Goal: Information Seeking & Learning: Learn about a topic

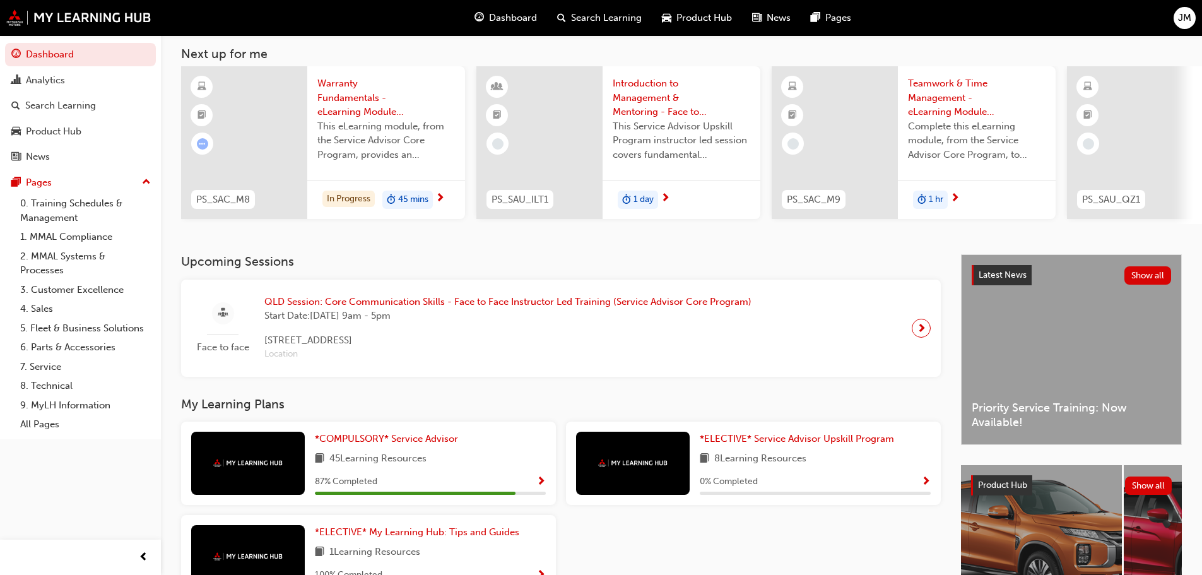
scroll to position [179, 0]
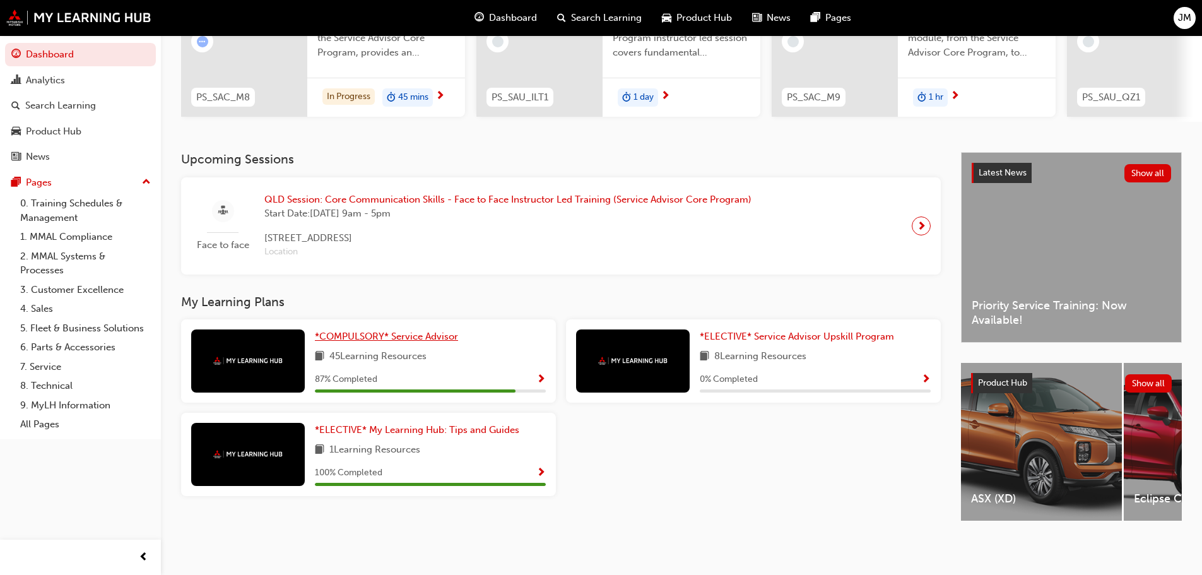
click at [352, 331] on span "*COMPULSORY* Service Advisor" at bounding box center [386, 336] width 143 height 11
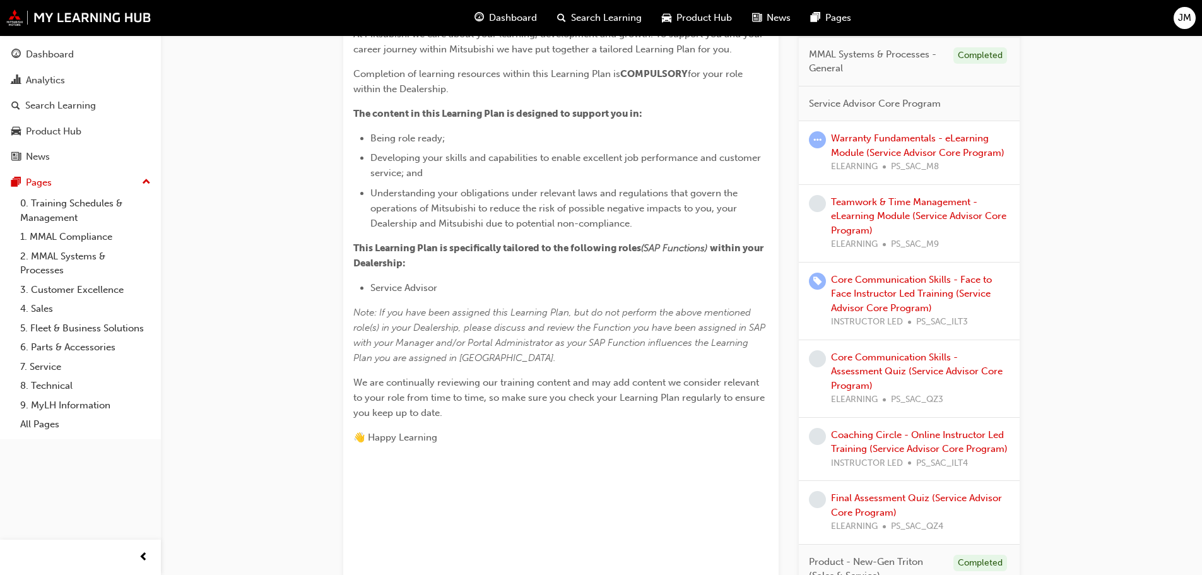
scroll to position [316, 0]
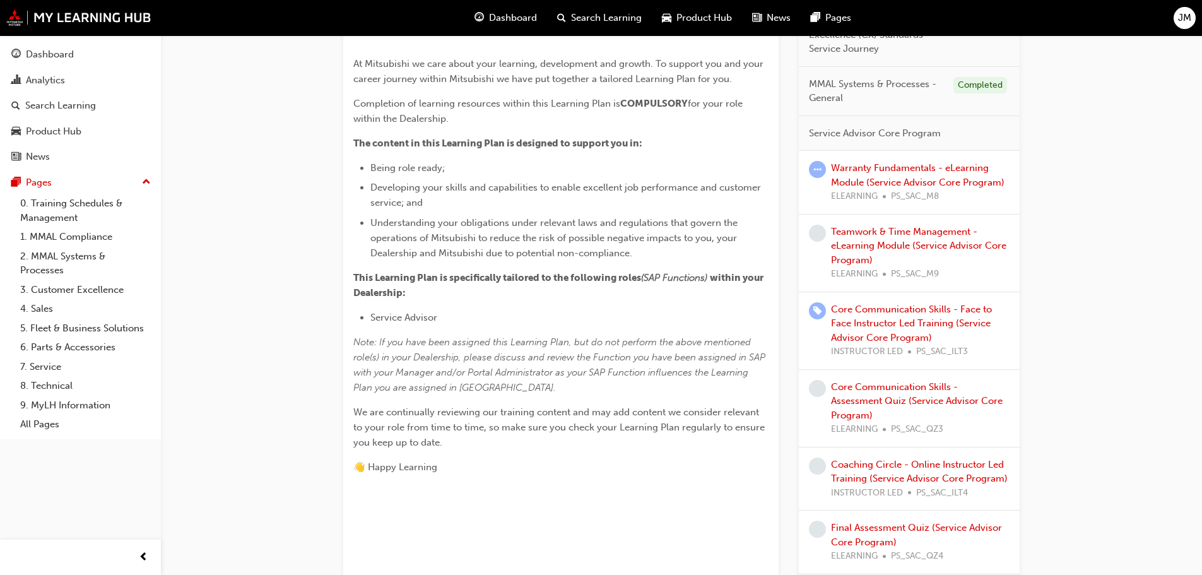
click at [869, 204] on div "Warranty Fundamentals - eLearning Module (Service Advisor Core Program) ELEARNI…" at bounding box center [920, 182] width 179 height 43
click at [870, 188] on link "Warranty Fundamentals - eLearning Module (Service Advisor Core Program)" at bounding box center [918, 175] width 174 height 26
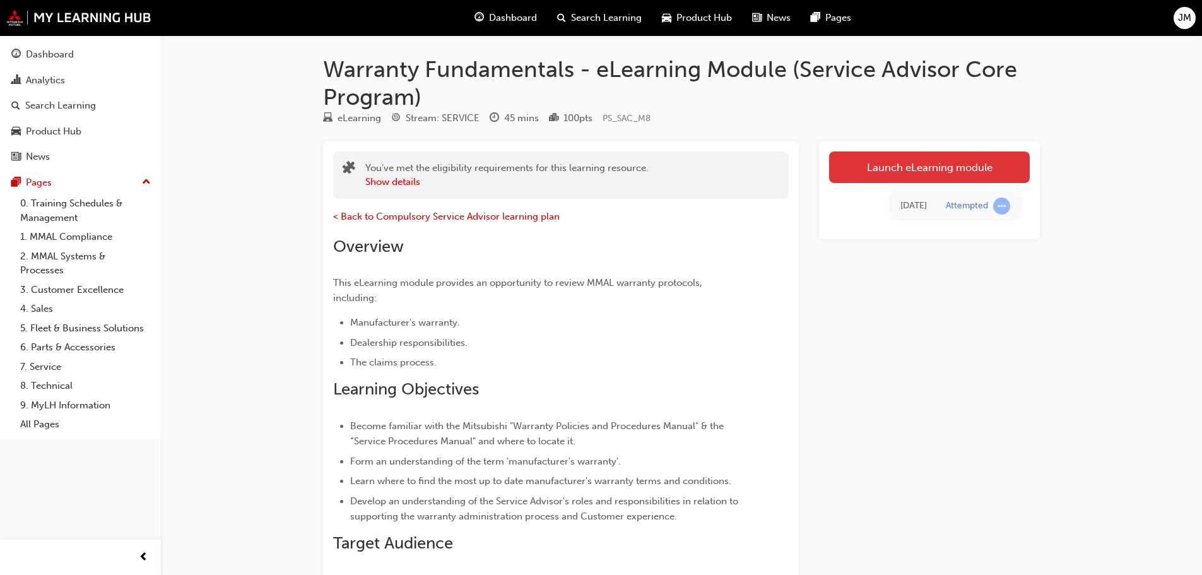
click at [935, 173] on link "Launch eLearning module" at bounding box center [929, 167] width 201 height 32
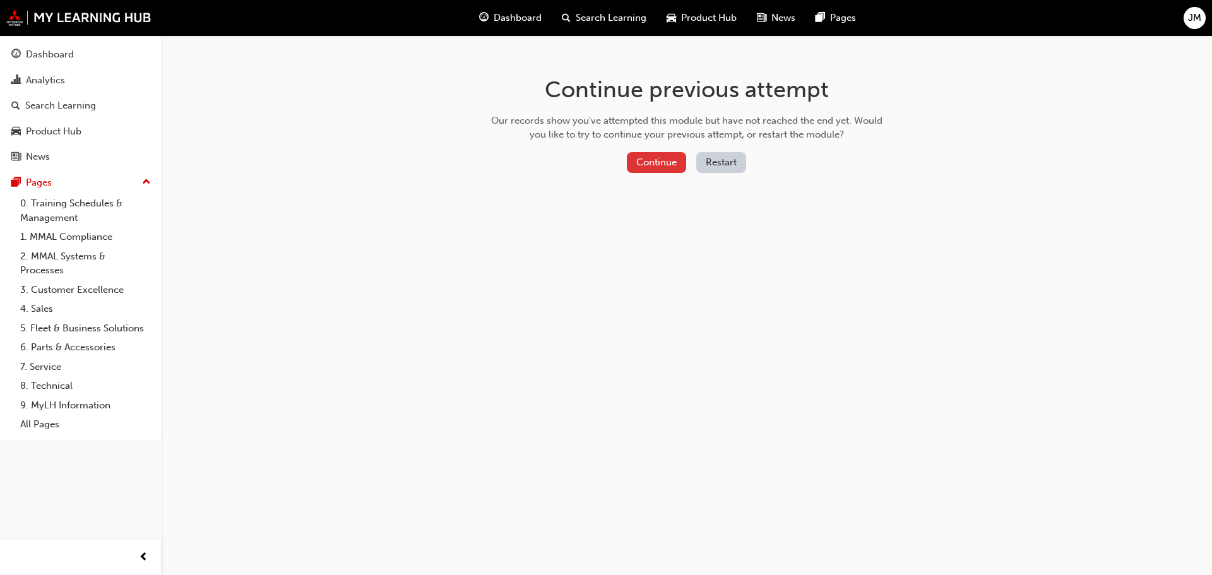
click at [632, 160] on button "Continue" at bounding box center [656, 162] width 59 height 21
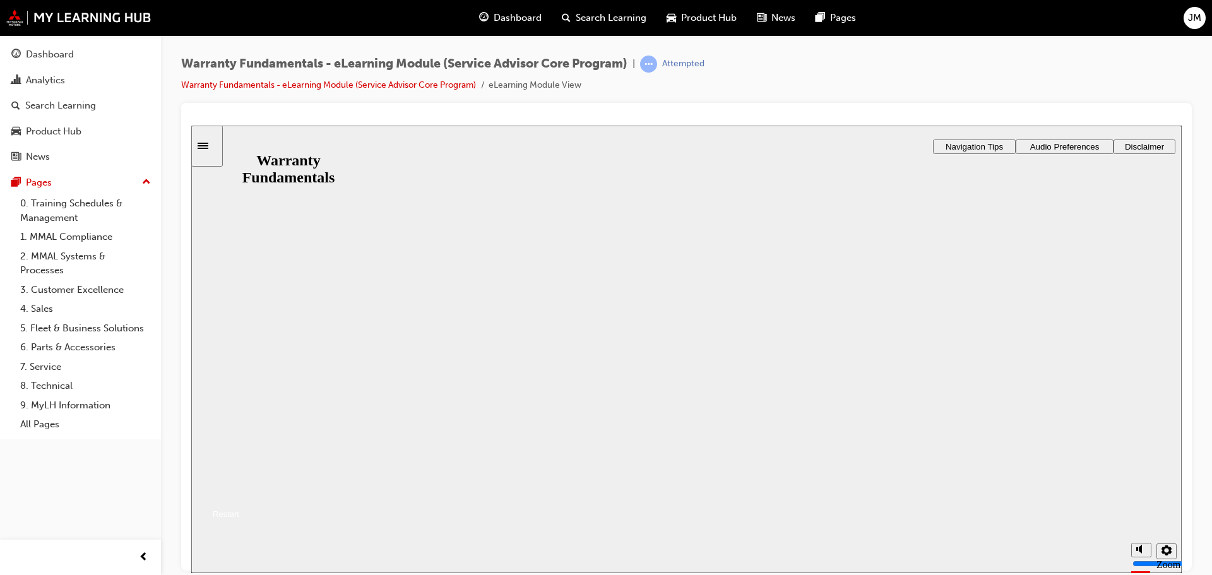
click at [239, 491] on button "Resume" at bounding box center [215, 498] width 48 height 15
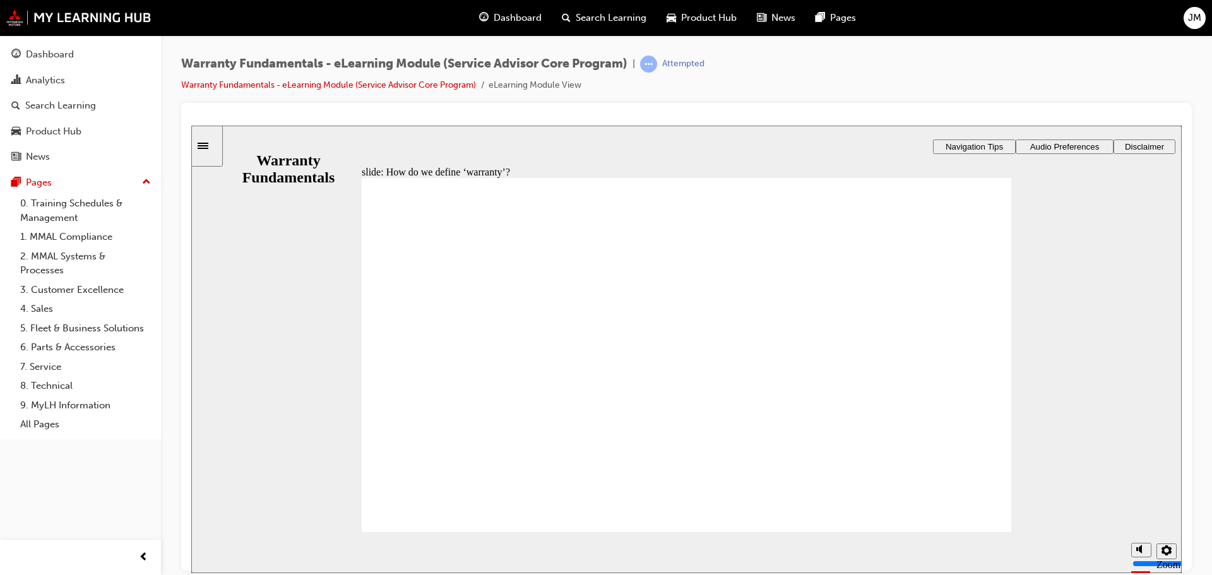
type textarea "C"
type textarea "CO"
type textarea "COV"
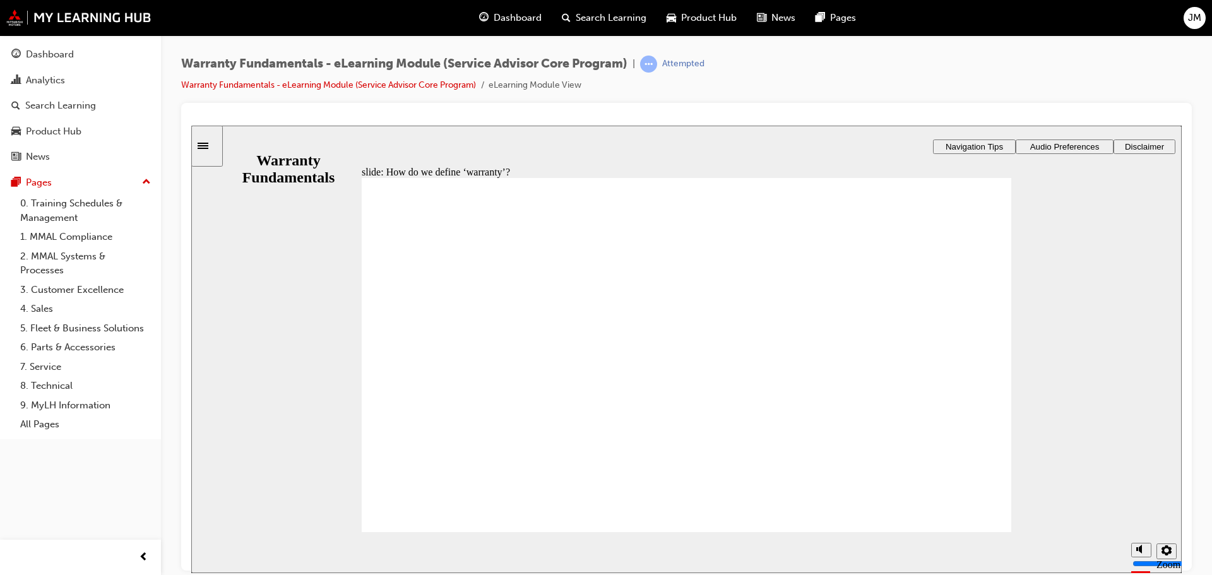
type textarea "COV"
type textarea "COVE"
type textarea "COVER"
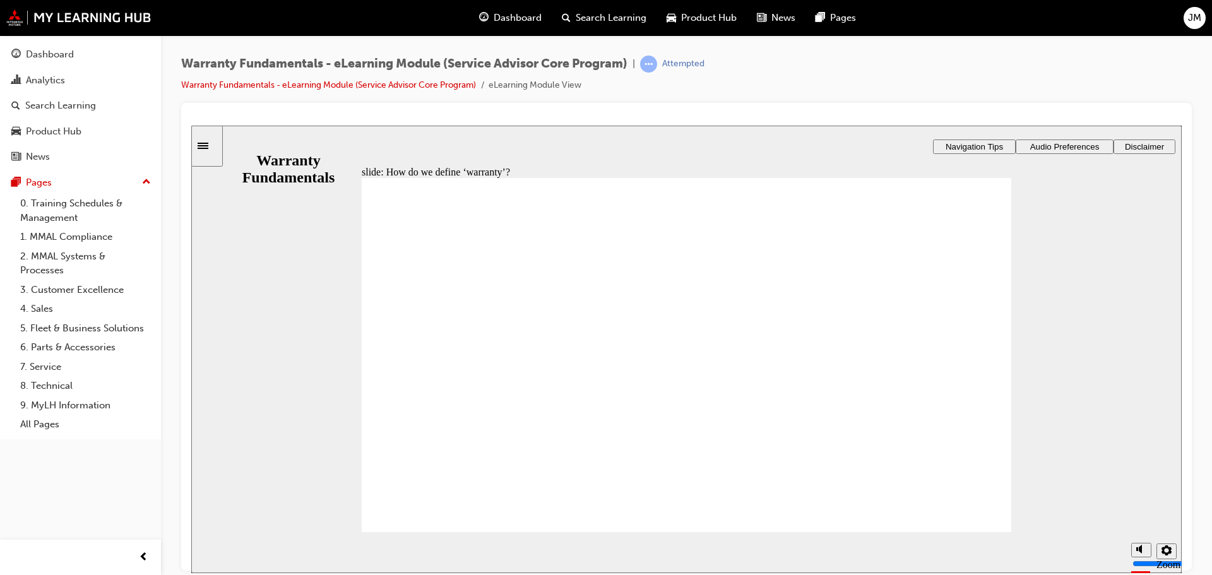
type textarea "COVERE"
type textarea "COVERED"
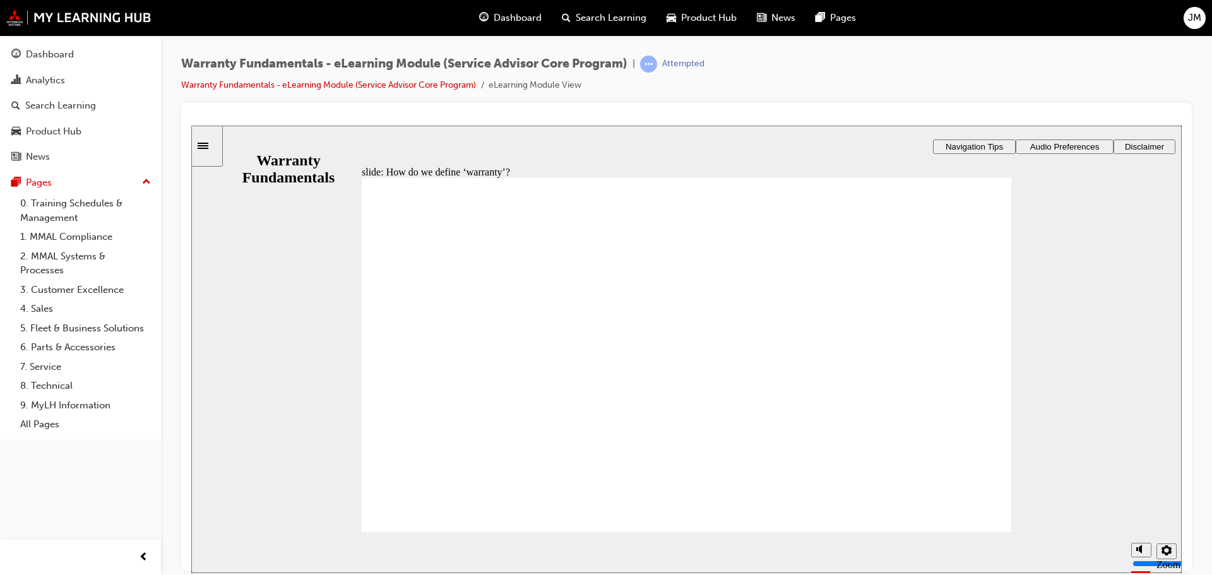
type textarea "COVERED"
type textarea "COVERED B"
type textarea "COVERED BY"
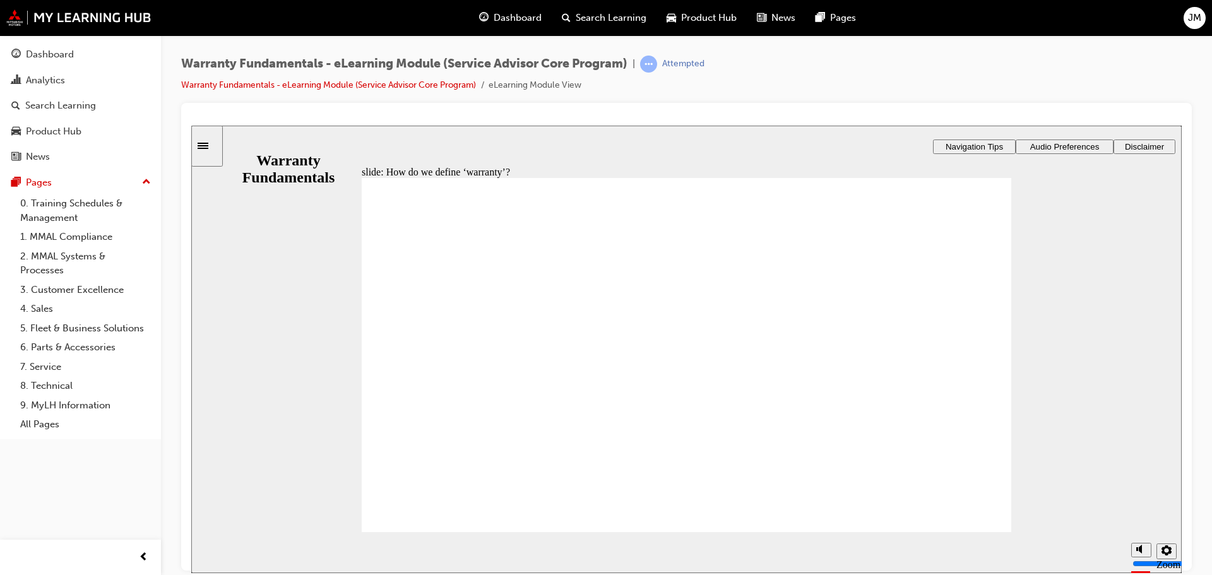
type textarea "COVERED BY"
type textarea "COVERED BY M"
type textarea "COVERED BY MA"
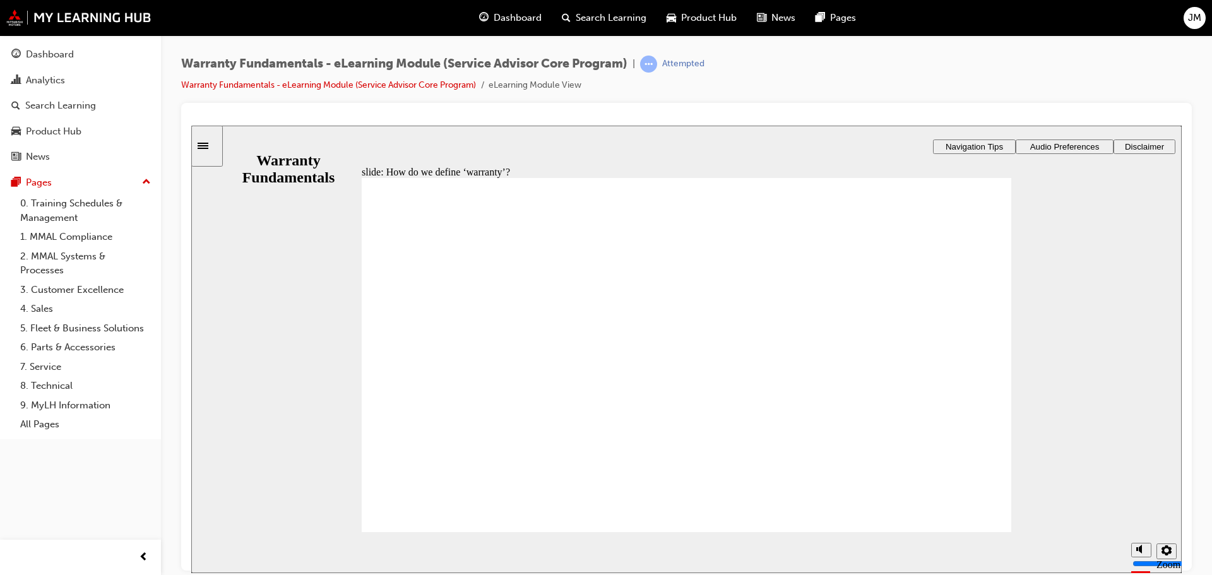
type textarea "COVERED BY MA"
type textarea "COVERED BY MAN"
type textarea "COVERED BY [PERSON_NAME]"
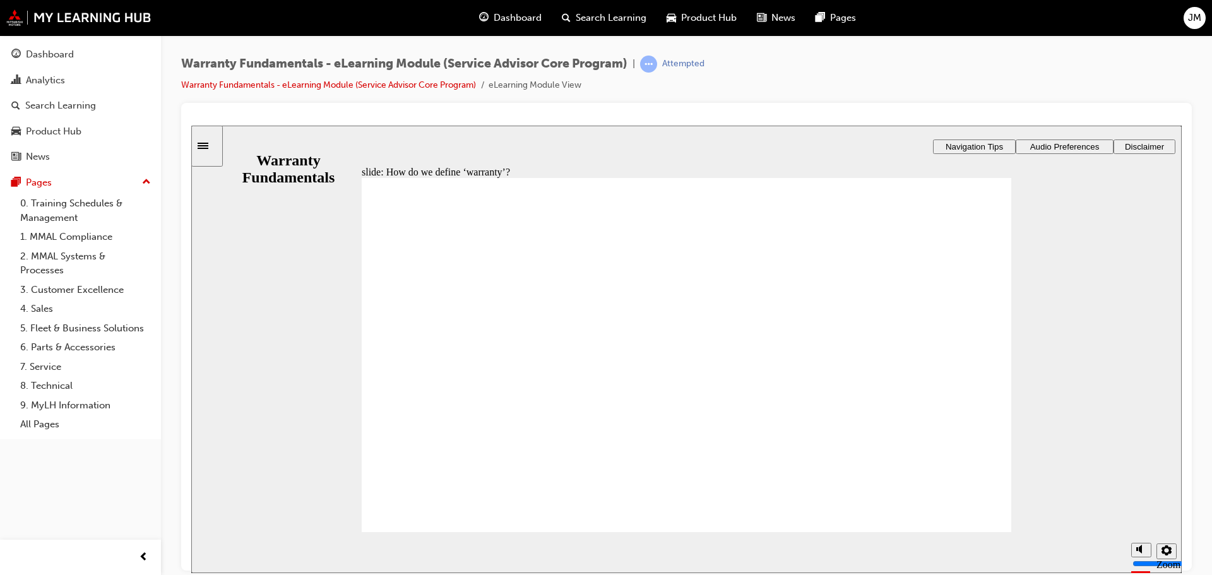
type textarea "COVERED BY MANUF"
type textarea "COVERED BY [PERSON_NAME]"
type textarea "COVERED BY MANUFAC"
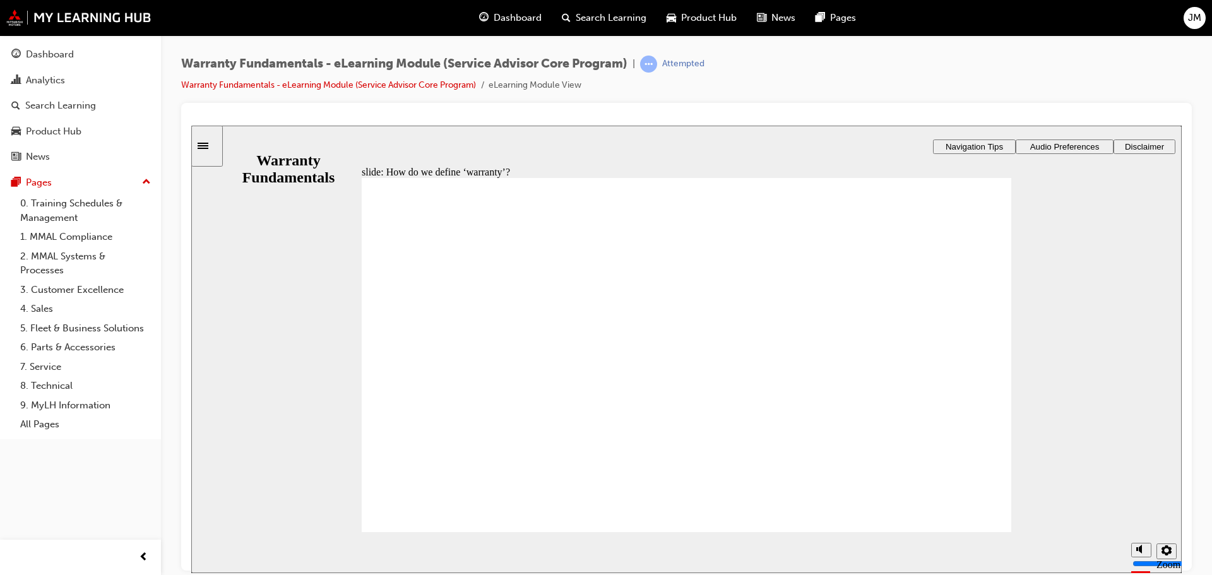
type textarea "COVERED BY MANUFAC"
type textarea "COVERED BY MANUFACT"
type textarea "COVERED BY MANUFACTU"
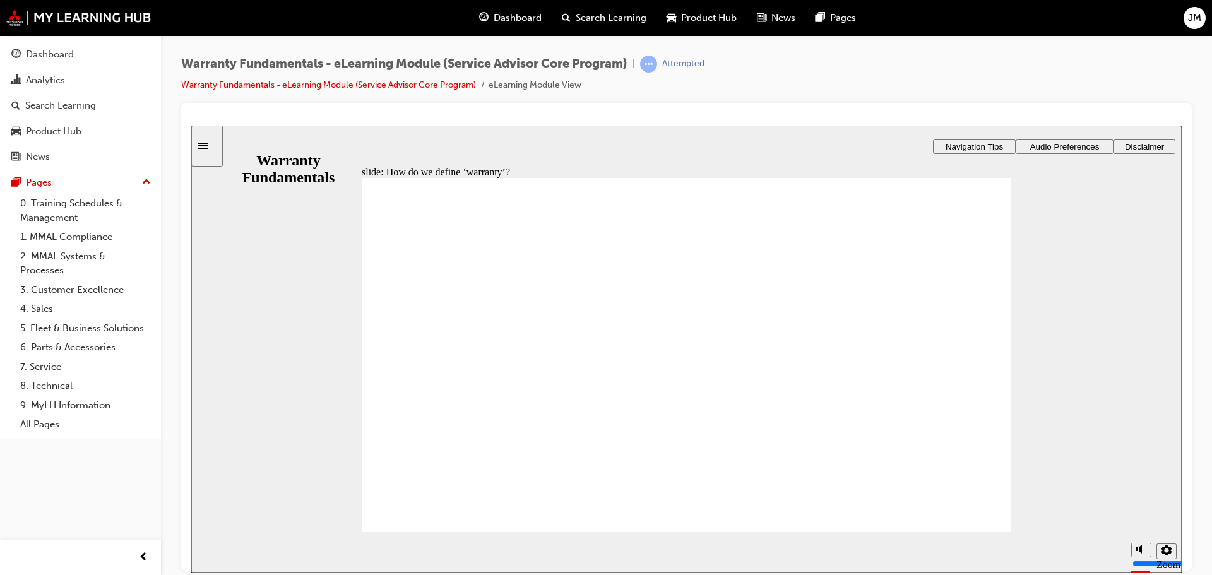
type textarea "COVERED BY MANUFACTUR"
type textarea "COVERED BY MANUFACTURE"
type textarea "COVERED BY MANUFACTURER"
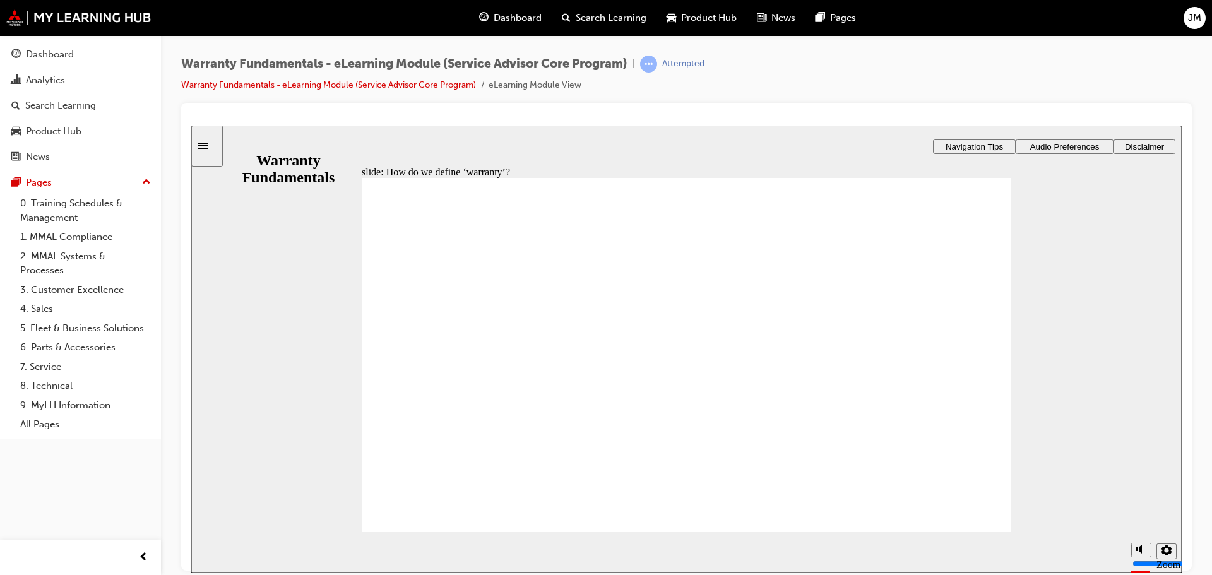
type textarea "COVERED BY MANUFACTURER"
type textarea "COVERED BY MANUFACTURER F"
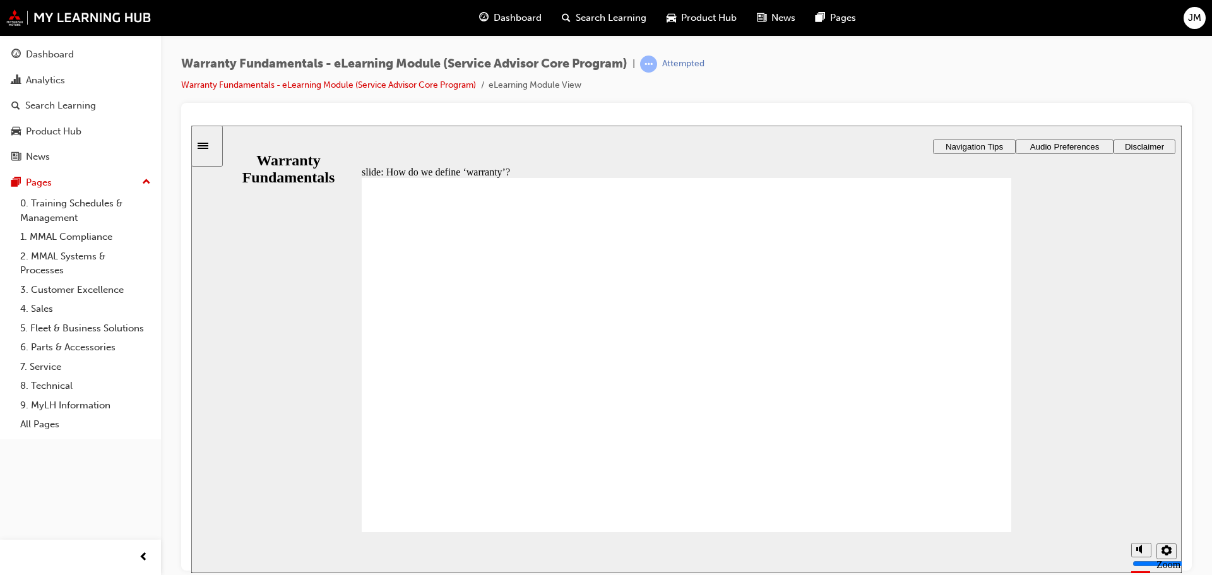
type textarea "COVERED BY MANUFACTURER"
type textarea "COVERED BY MANUFACTURER I"
type textarea "COVERED BY MANUFACTURER IF"
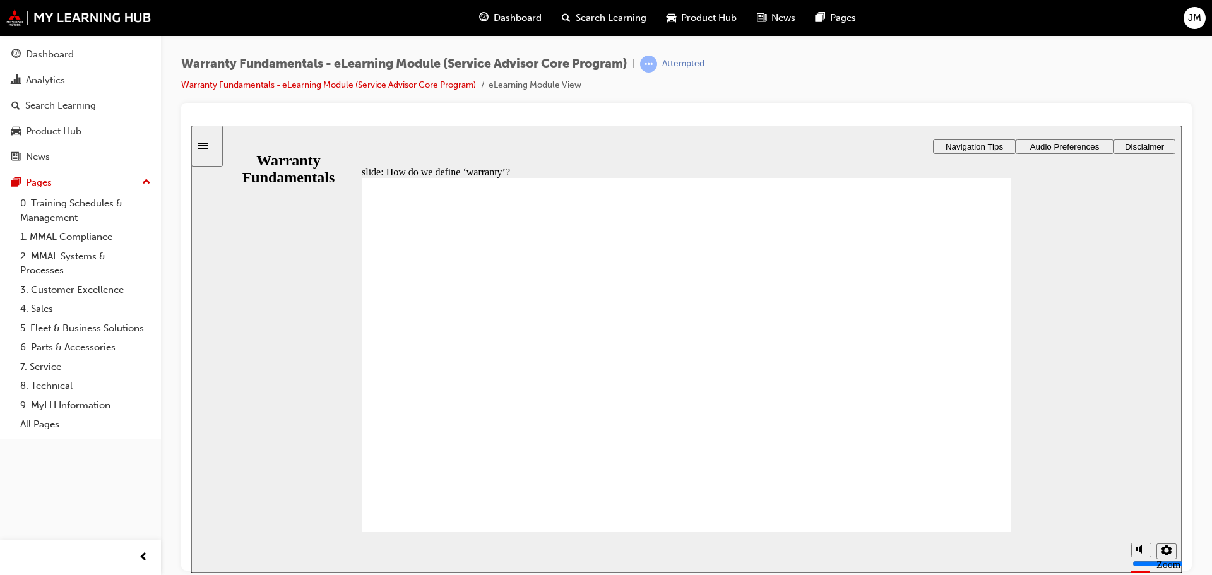
type textarea "COVERED BY MANUFACTURER IF"
type textarea "COVERED BY MANUFACTURER IF W"
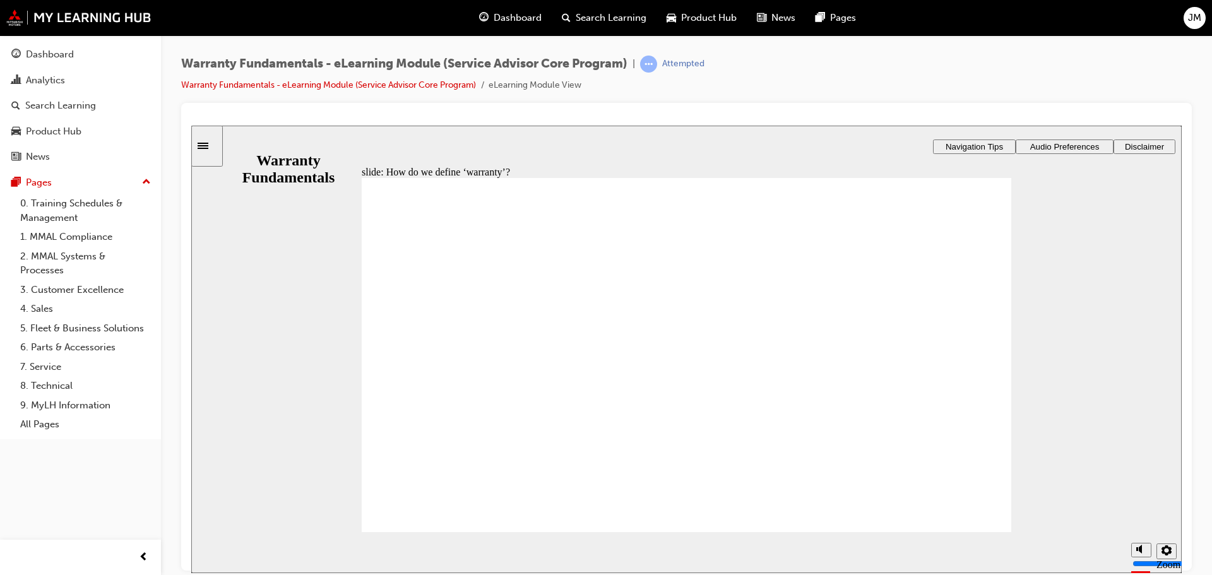
type textarea "COVERED BY MANUFACTURER IF WI"
type textarea "COVERED BY MANUFACTURER IF WIT"
type textarea "COVERED BY MANUFACTURER IF WITH"
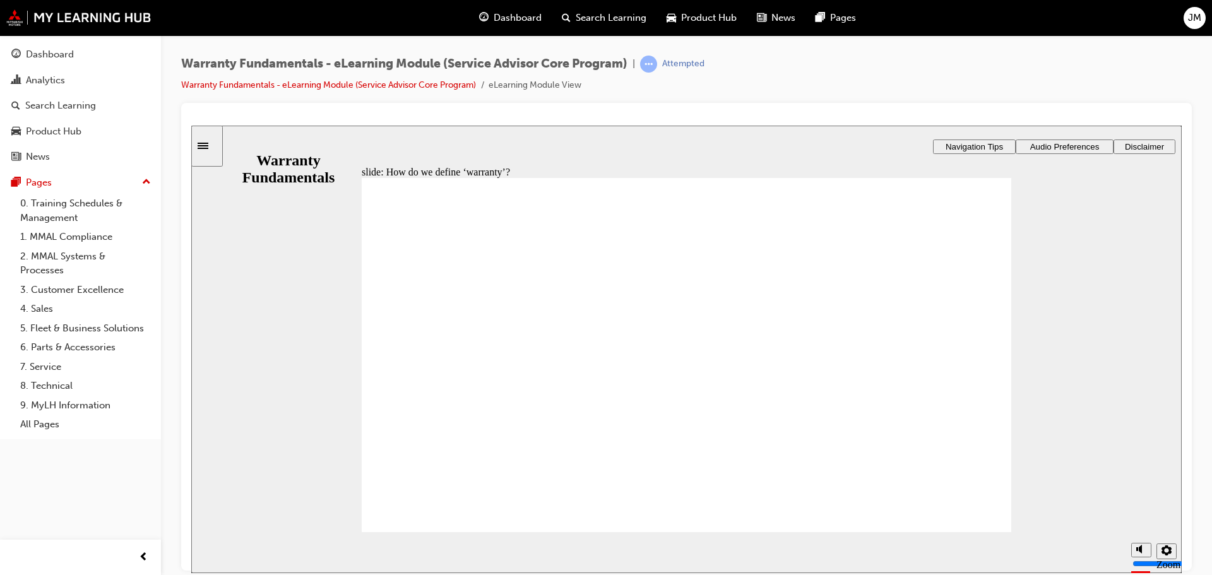
type textarea "COVERED BY MANUFACTURER IF WITH"
type textarea "COVERED BY MANUFACTURER IF WITHI"
type textarea "COVERED BY MANUFACTURER IF WITHIN"
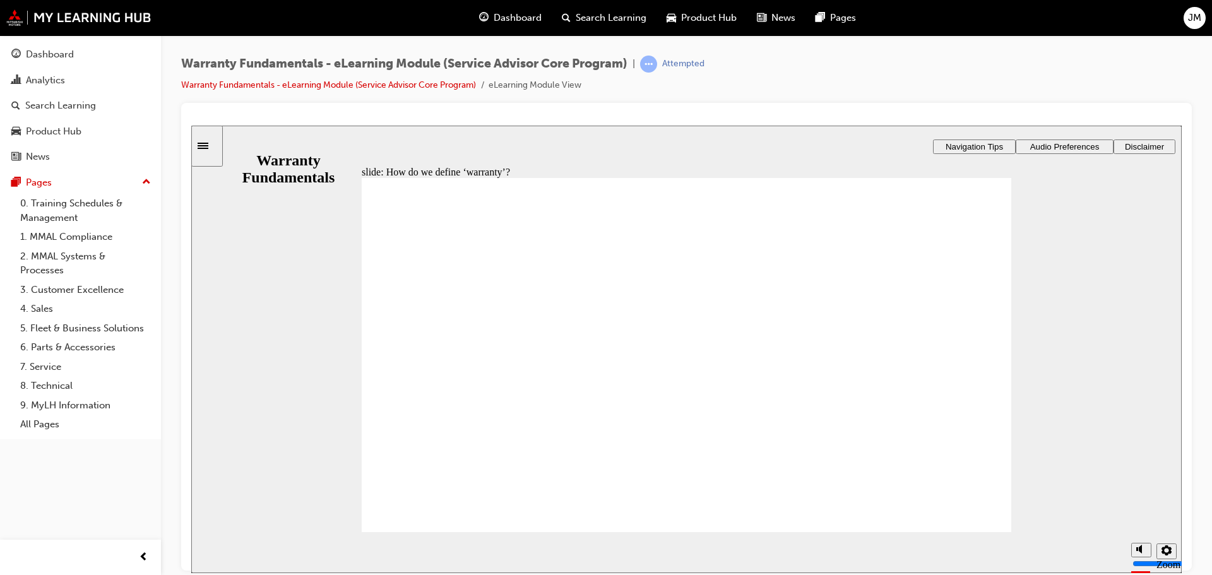
type textarea "COVERED BY MANUFACTURER IF WITHIN"
type textarea "COVERED BY MANUFACTURER IF WITHIN T"
type textarea "COVERED BY MANUFACTURER IF WITHIN TH"
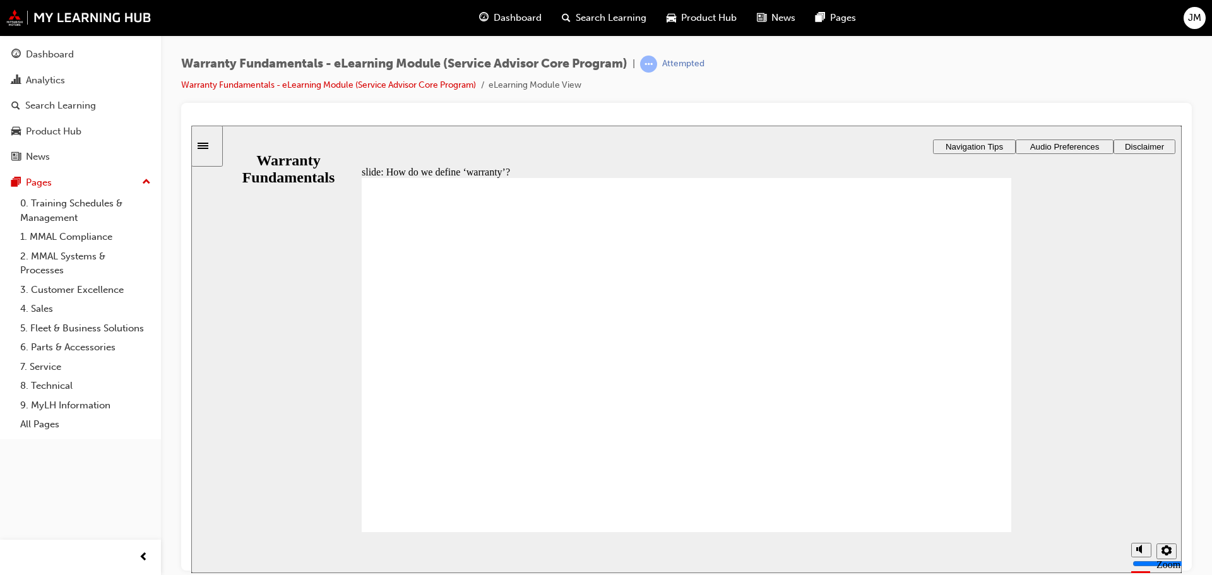
type textarea "COVERED BY MANUFACTURER IF WITHIN TH"
type textarea "COVERED BY MANUFACTURER IF WITHIN THE"
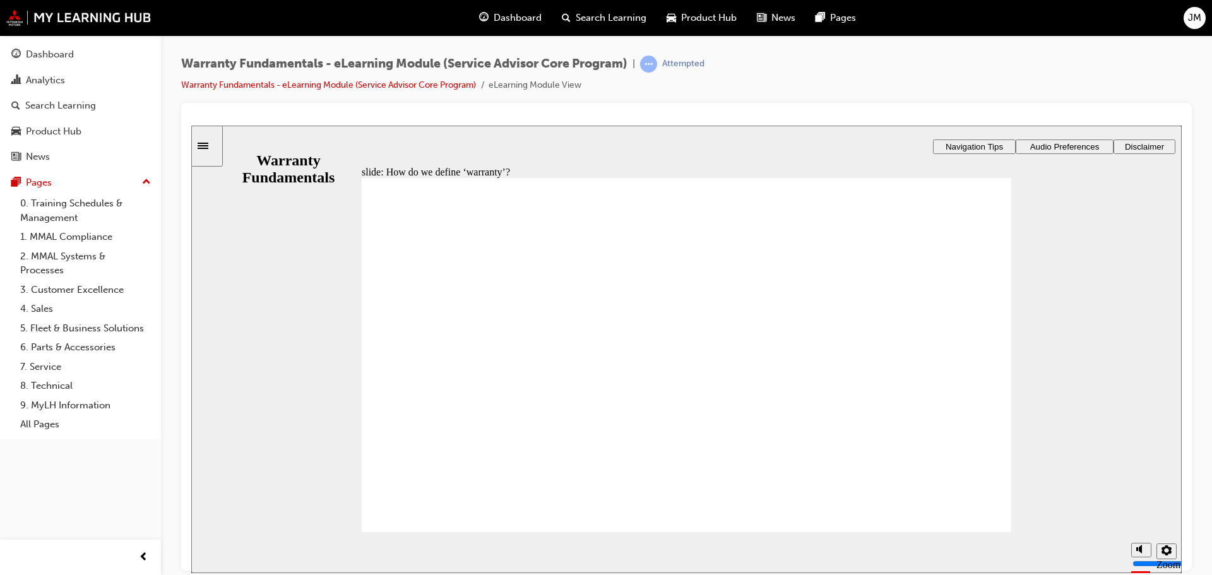
type textarea "COVERED BY MANUFACTURER IF WITHIN THE W"
type textarea "COVERED BY MANUFACTURER IF WITHIN THE [GEOGRAPHIC_DATA]"
type textarea "COVERED BY MANUFACTURER IF WITHIN THE WAR"
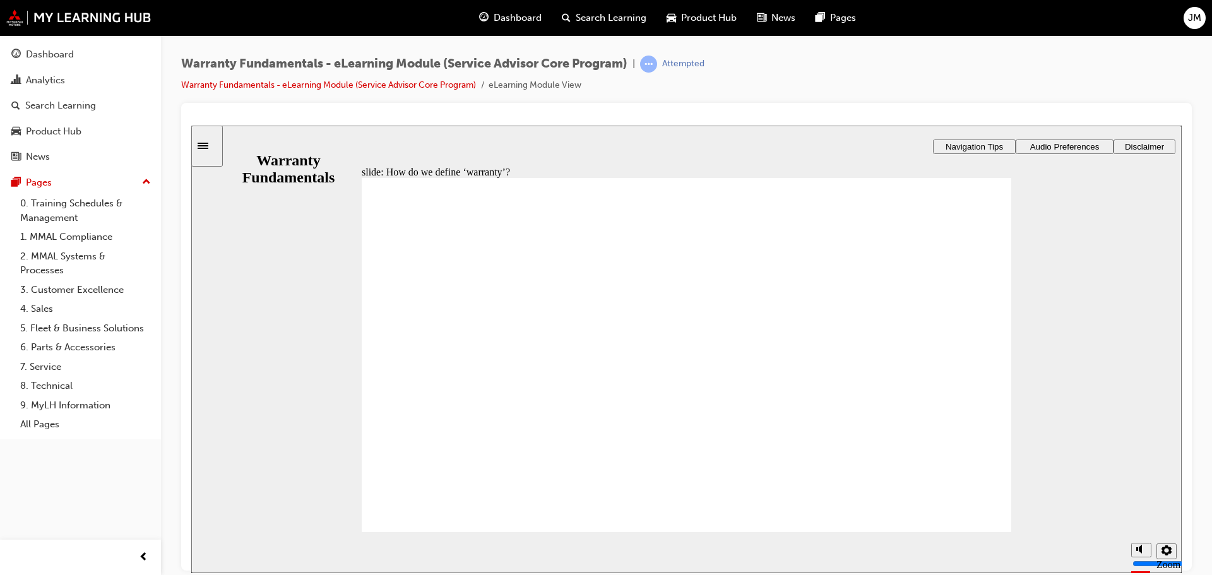
type textarea "COVERED BY MANUFACTURER IF WITHIN THE WAR"
type textarea "COVERED BY MANUFACTURER IF WITHIN THE WARR"
type textarea "COVERED BY MANUFACTURER IF WITHIN THE WARRA"
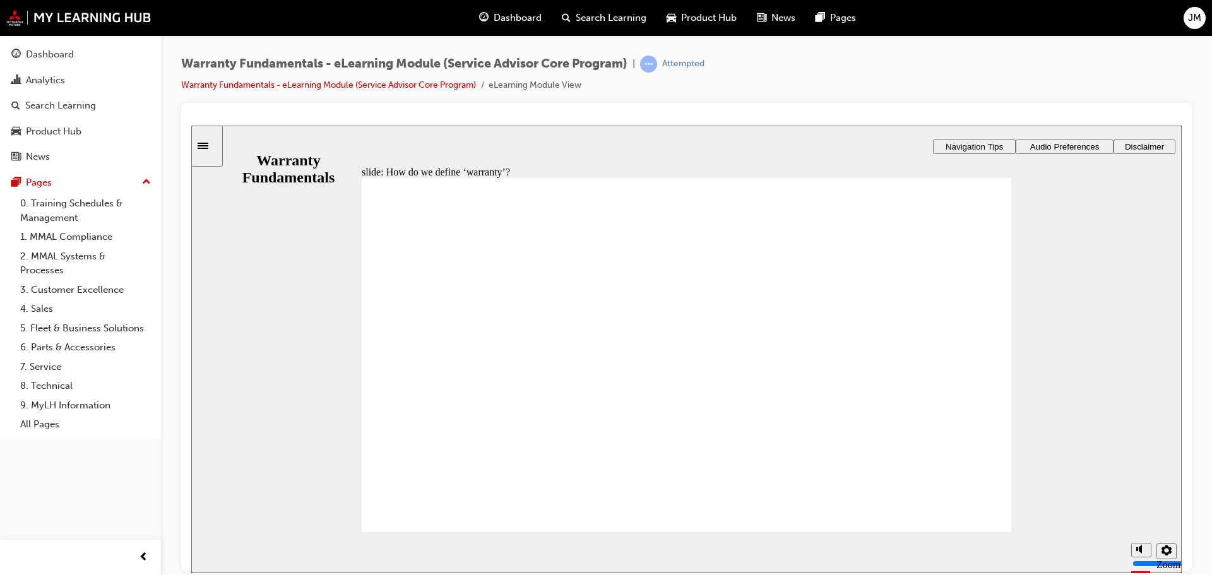
type textarea "COVERED BY MANUFACTURER IF WITHIN THE WARRAN"
type textarea "COVERED BY MANUFACTURER IF WITHIN THE WARRANT"
type textarea "COVERED BY MANUFACTURER IF WITHIN THE WARRANTY"
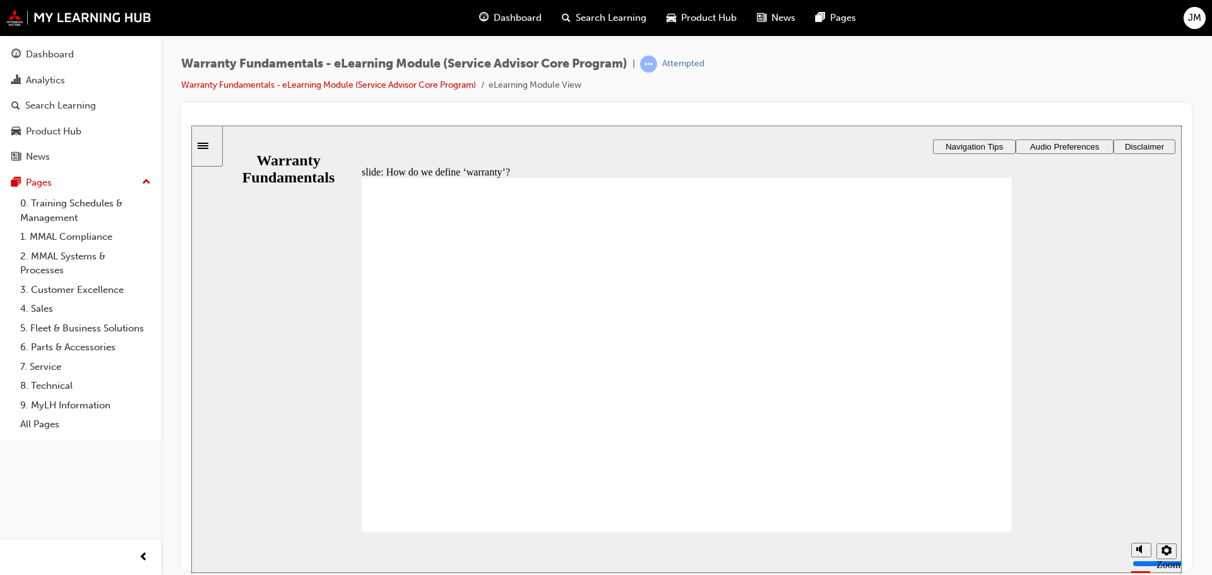
type textarea "COVERED BY MANUFACTURER IF WITHIN THE WARRANTY"
type textarea "COVERED BY MANUFACTURER IF WITHIN THE WARRANTY T"
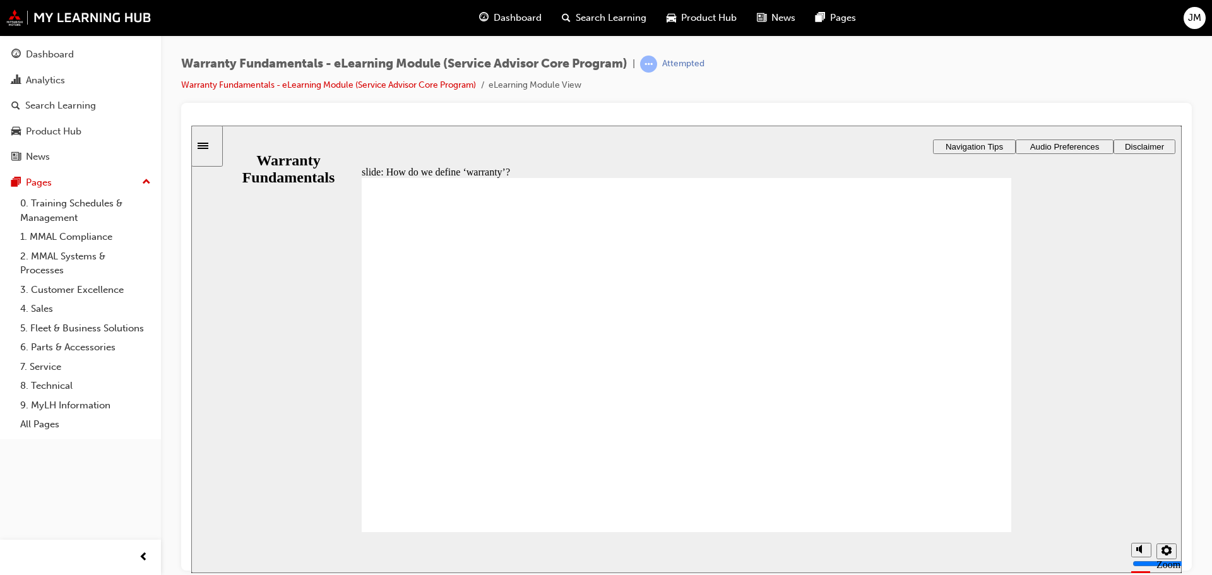
type textarea "COVERED BY MANUFACTURER IF WITHIN THE WARRANTY TI"
type textarea "COVERED BY MANUFACTURER IF WITHIN THE WARRANTY [PERSON_NAME]"
type textarea "COVERED BY MANUFACTURER IF WITHIN THE WARRANTY TIME"
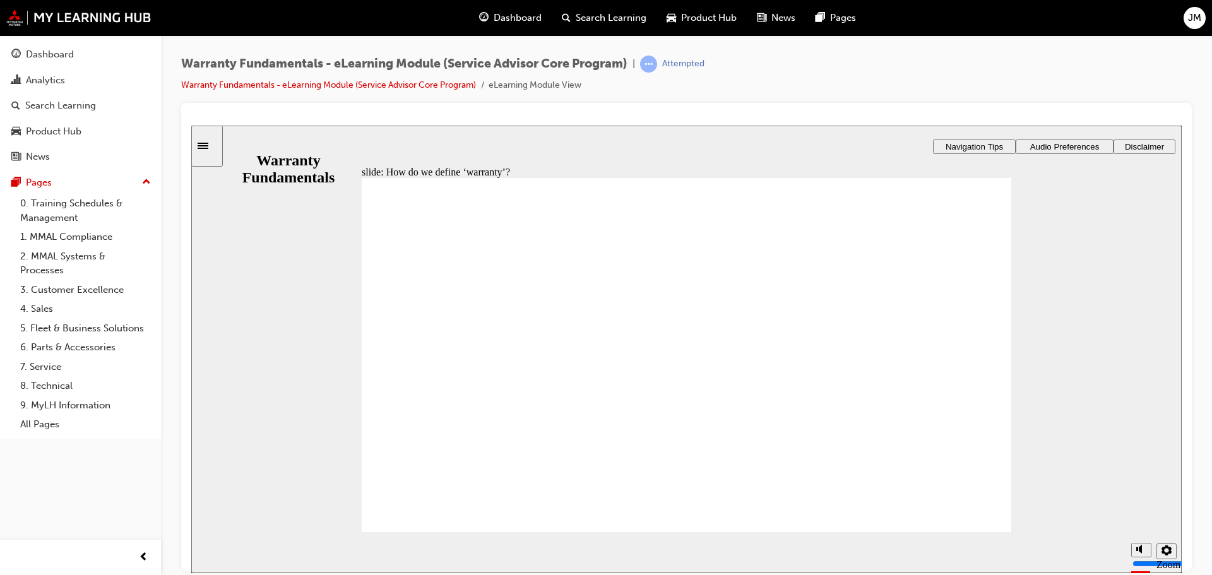
type textarea "COVERED BY MANUFACTURER IF WITHIN THE WARRANTY TIME"
type textarea "COVERED BY MANUFACTURER IF WITHIN THE WARRANTY TIME A"
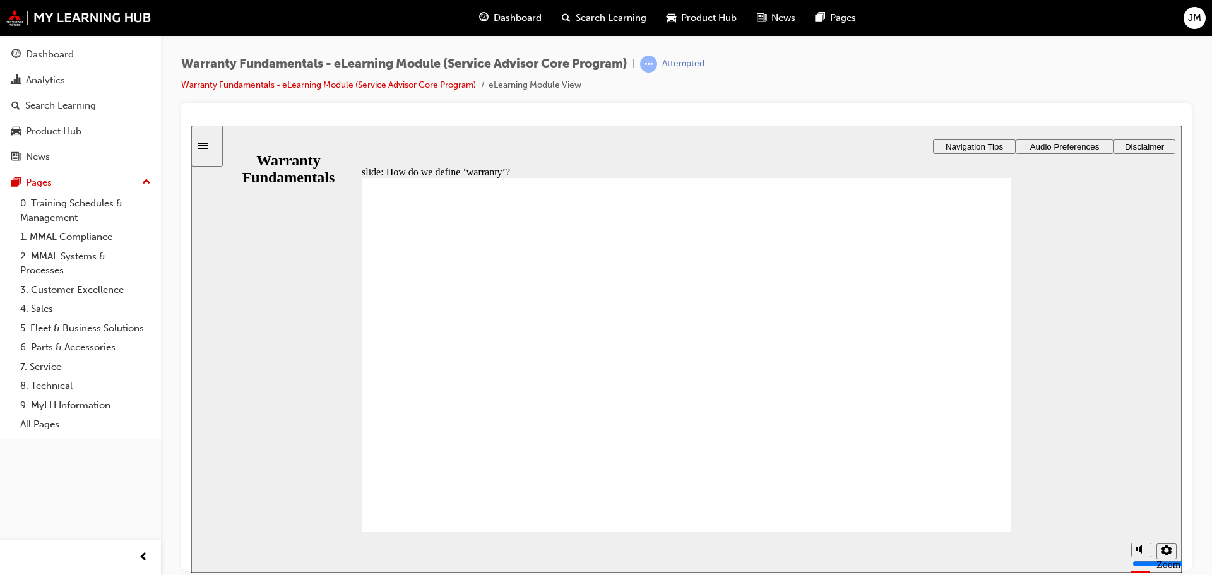
type textarea "COVERED BY MANUFACTURER IF WITHIN THE WARRANTY TIME AN"
type textarea "COVERED BY MANUFACTURER IF WITHIN THE WARRANTY TIME AND"
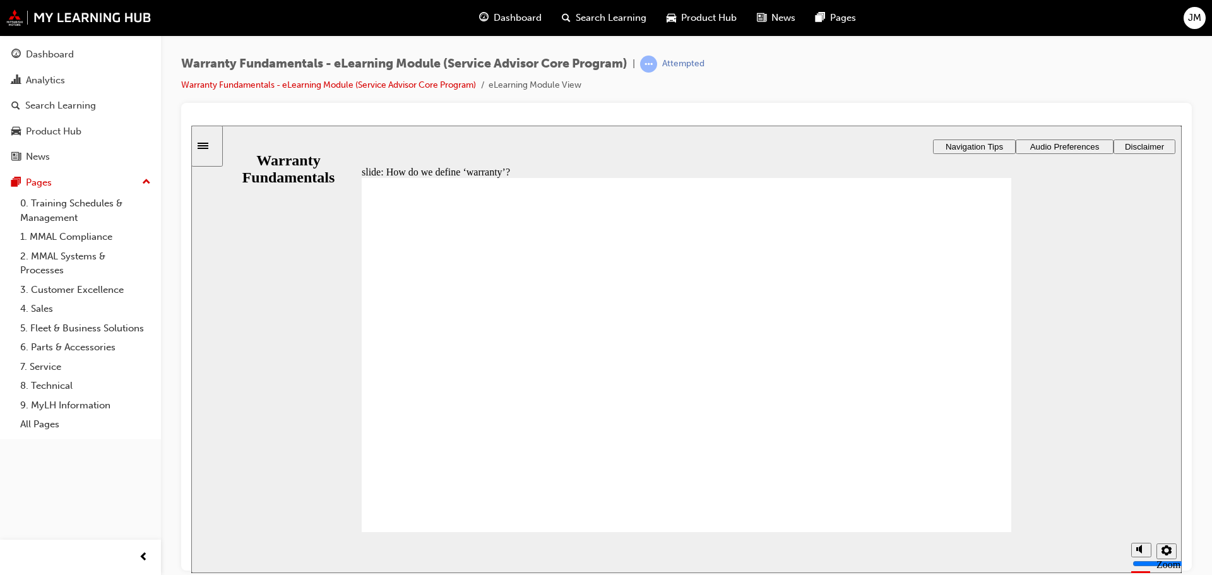
type textarea "COVERED BY MANUFACTURER IF WITHIN THE WARRANTY TIME AND"
type textarea "COVERED BY MANUFACTURER IF WITHIN THE WARRANTY TIME AND K"
type textarea "COVERED BY MANUFACTURER IF WITHIN THE WARRANTY TIME AND KI"
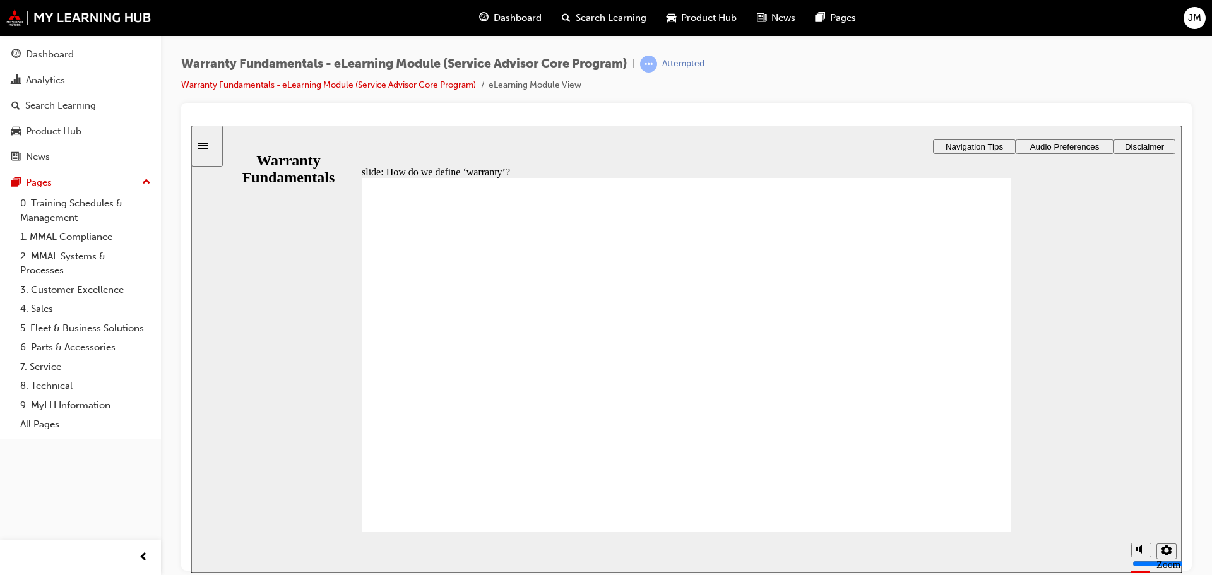
type textarea "COVERED BY MANUFACTURER IF WITHIN THE WARRANTY TIME AND KIL"
type textarea "COVERED BY MANUFACTURER IF WITHIN THE WARRANTY TIME AND KILO"
type textarea "COVERED BY MANUFACTURER IF WITHIN THE WARRANTY TIME AND KILOM"
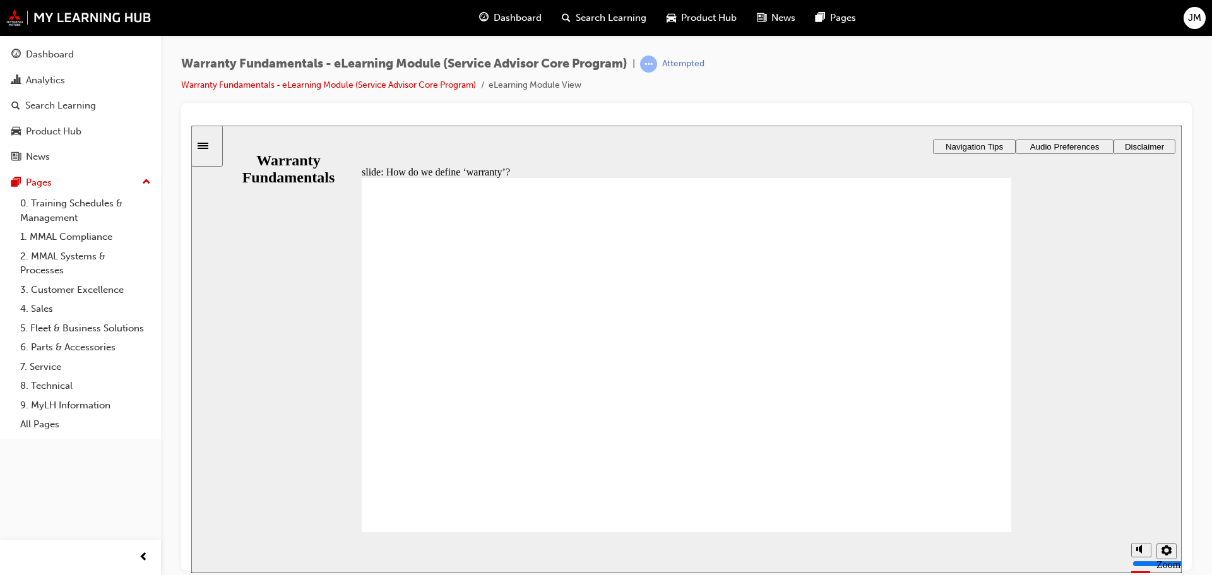
type textarea "COVERED BY MANUFACTURER IF WITHIN THE WARRANTY TIME AND KILOM"
type textarea "COVERED BY MANUFACTURER IF WITHIN THE WARRANTY TIME AND KILOME"
type textarea "COVERED BY MANUFACTURER IF WITHIN THE WARRANTY TIME AND KILOMET"
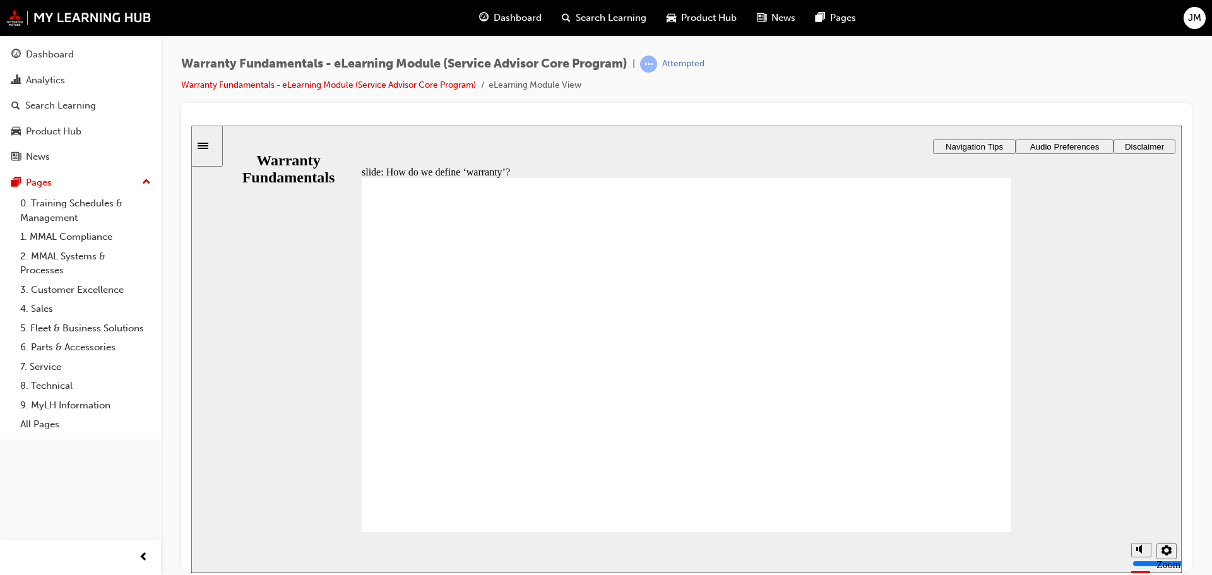
type textarea "COVERED BY MANUFACTURER IF WITHIN THE WARRANTY TIME AND KILOMETE"
type textarea "COVERED BY MANUFACTURER IF WITHIN THE WARRANTY TIME AND KILOMETER"
type textarea "COVERED BY MANUFACTURER IF WITHIN THE WARRANTY TIME AND KILOMETERS"
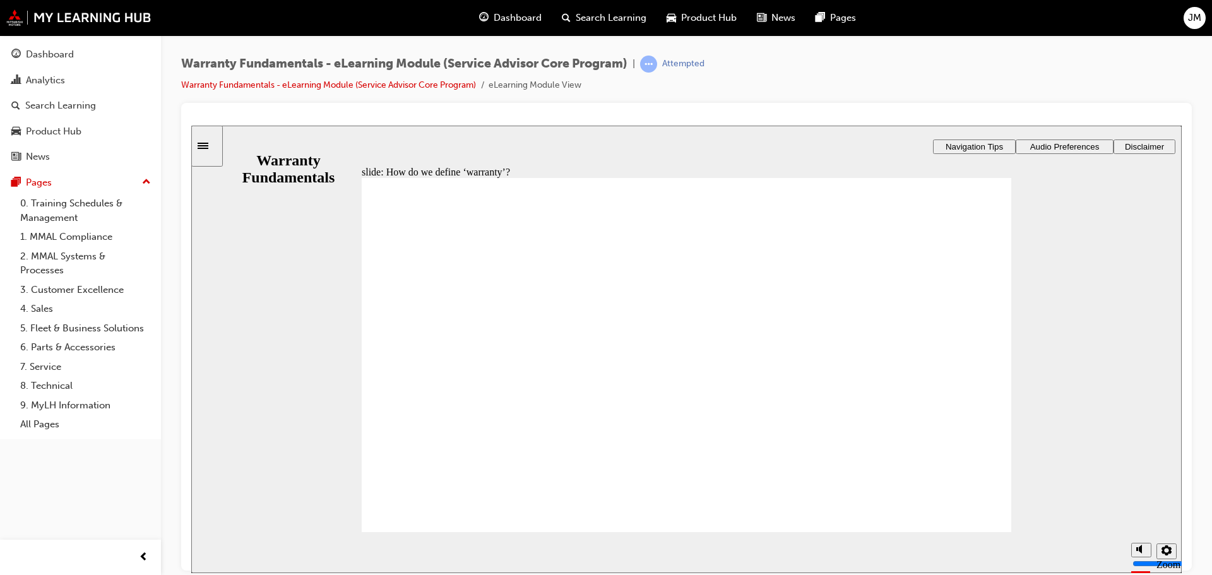
type textarea "COVERED BY MANUFACTURER IF WITHIN THE WARRANTY TIME AND KILOMETERS"
type textarea "COVERED BY MANUFACTURER IF WITHIN THE WARRANTY TIME AND KILOMETERS A"
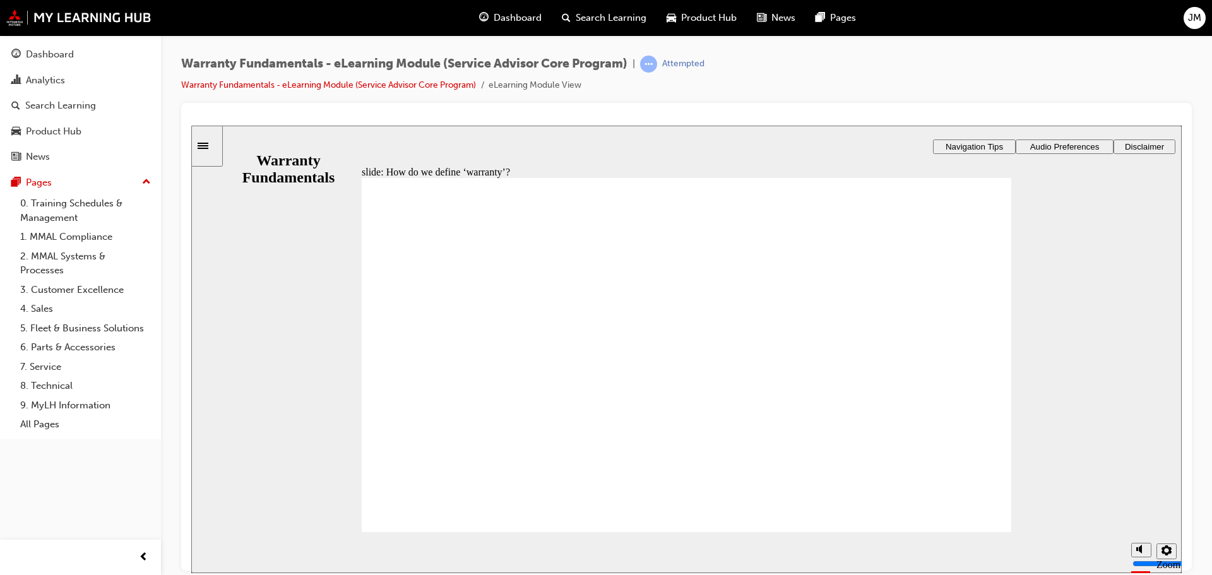
type textarea "COVERED BY MANUFACTURER IF WITHIN THE WARRANTY TIME AND KILOMETERS AN"
type textarea "COVERED BY MANUFACTURER IF WITHIN THE WARRANTY TIME AND KILOMETERS AND"
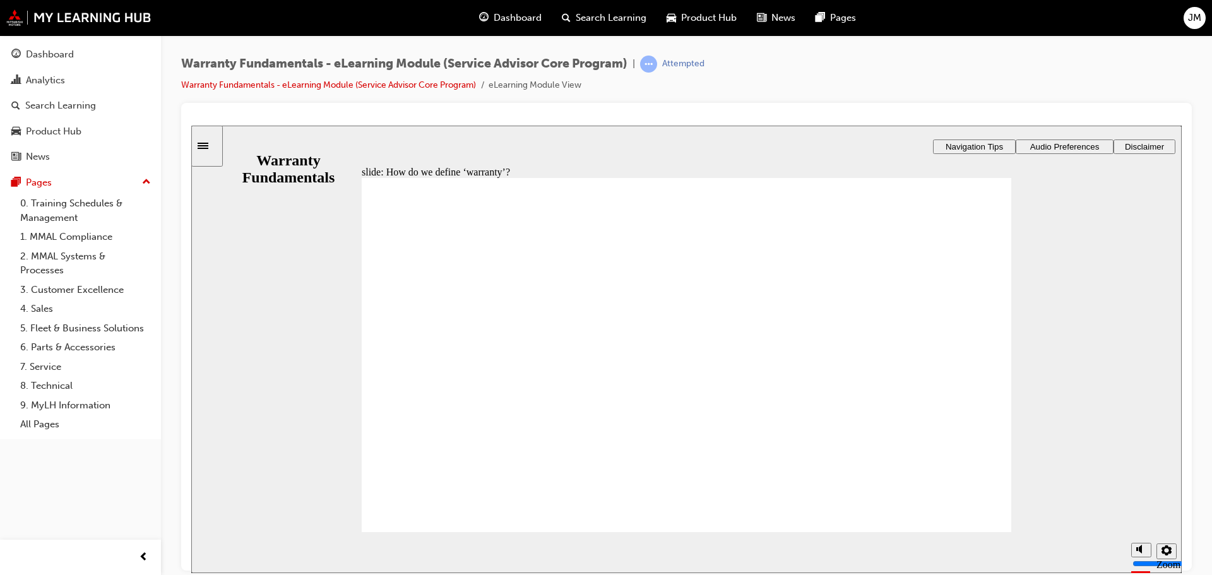
type textarea "COVERED BY MANUFACTURER IF WITHIN THE WARRANTY TIME AND KILOMETERS AND"
type textarea "COVERED BY MANUFACTURER IF WITHIN THE WARRANTY TIME AND KILOMETERS AND D"
type textarea "COVERED BY MANUFACTURER IF WITHIN THE WARRANTY TIME AND KILOMETERS AND DE"
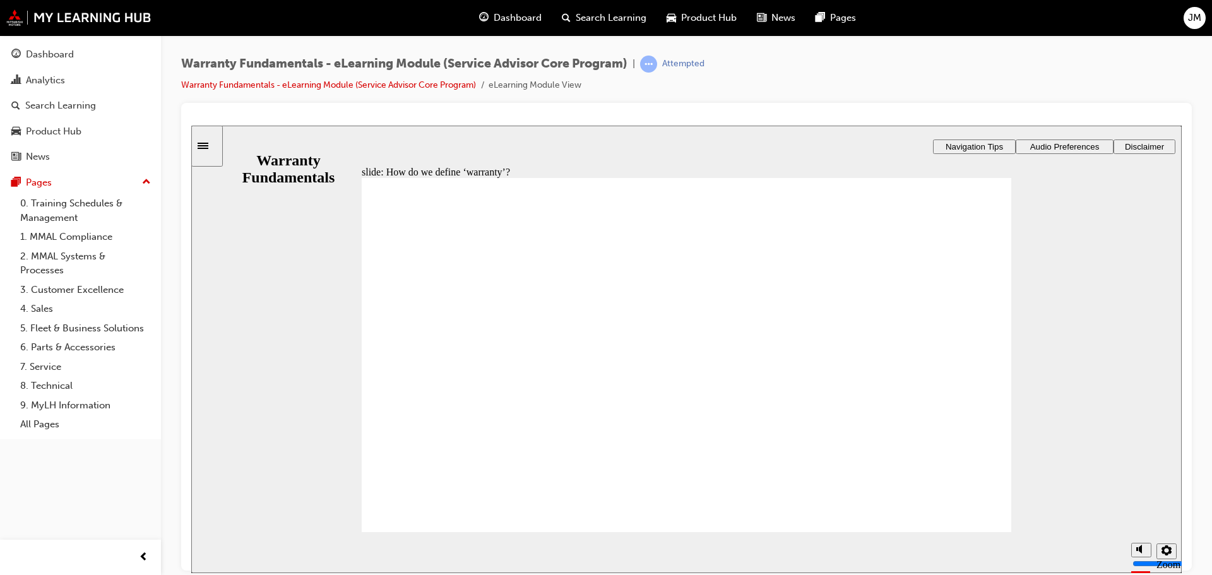
type textarea "COVERED BY MANUFACTURER IF WITHIN THE WARRANTY TIME AND KILOMETERS AND DEE"
type textarea "COVERED BY MANUFACTURER IF WITHIN THE WARRANTY TIME AND KILOMETERS AND DEEM"
type textarea "COVERED BY MANUFACTURER IF WITHIN THE WARRANTY TIME AND KILOMETERS AND DEEME"
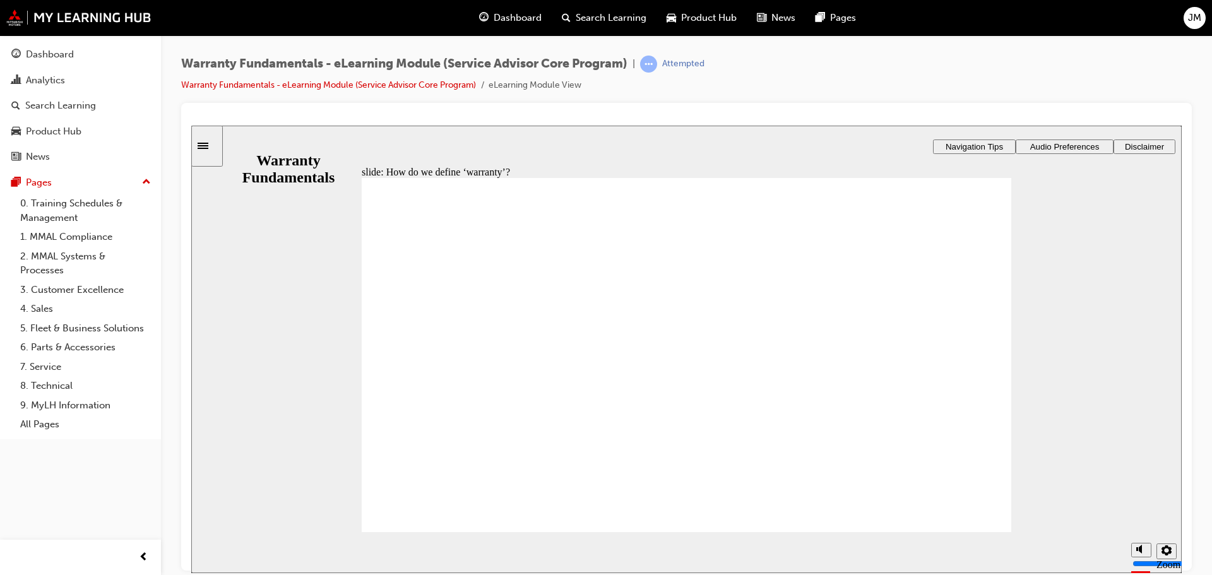
type textarea "COVERED BY MANUFACTURER IF WITHIN THE WARRANTY TIME AND KILOMETERS AND DEEME"
type textarea "COVERED BY MANUFACTURER IF WITHIN THE WARRANTY TIME AND KILOMETERS AND DEEMED"
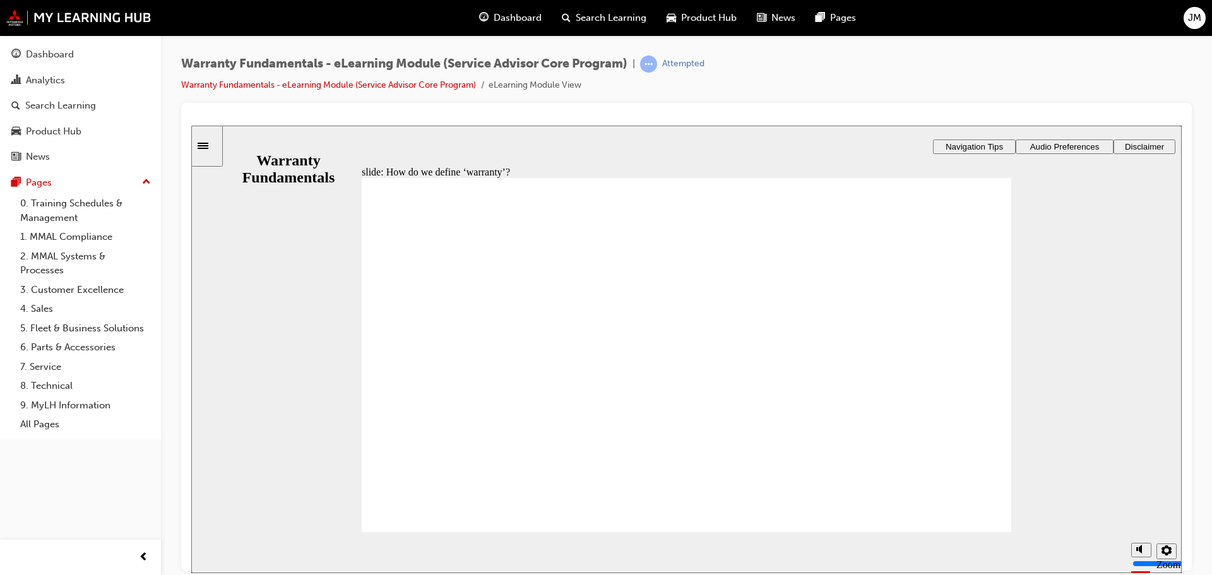
type textarea "COVERED BY MANUFACTURER IF WITHIN THE WARRANTY TIME AND KILOMETERS AND DEEMED A"
type textarea "COVERED BY MANUFACTURER IF WITHIN THE WARRANTY TIME AND KILOMETERS AND DEEMED A…"
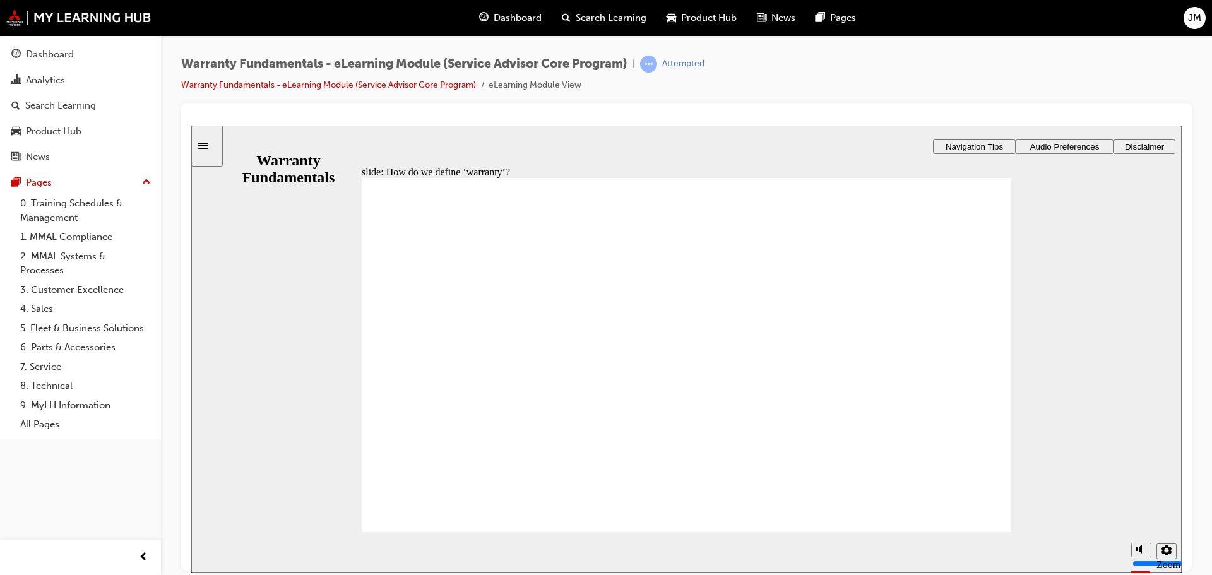
type textarea "COVERED BY MANUFACTURER IF WITHIN THE WARRANTY TIME AND KILOMETERS AND DEEMED A…"
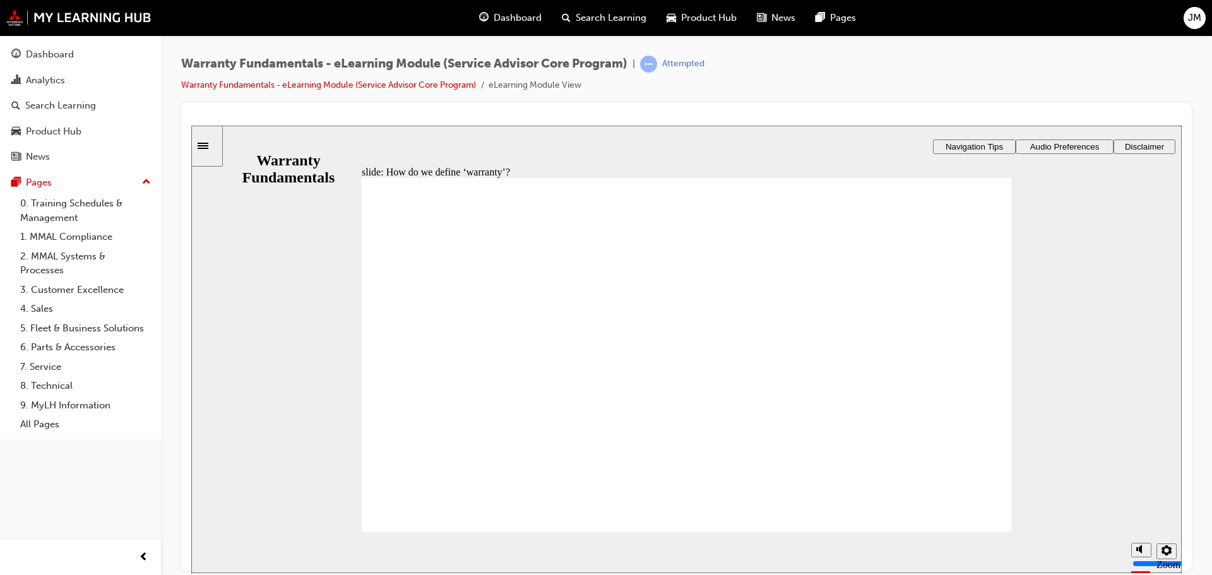
type textarea "COVERED BY MANUFACTURER IF WITHIN THE WARRANTY TIME AND KILOMETERS AND DEEMED A…"
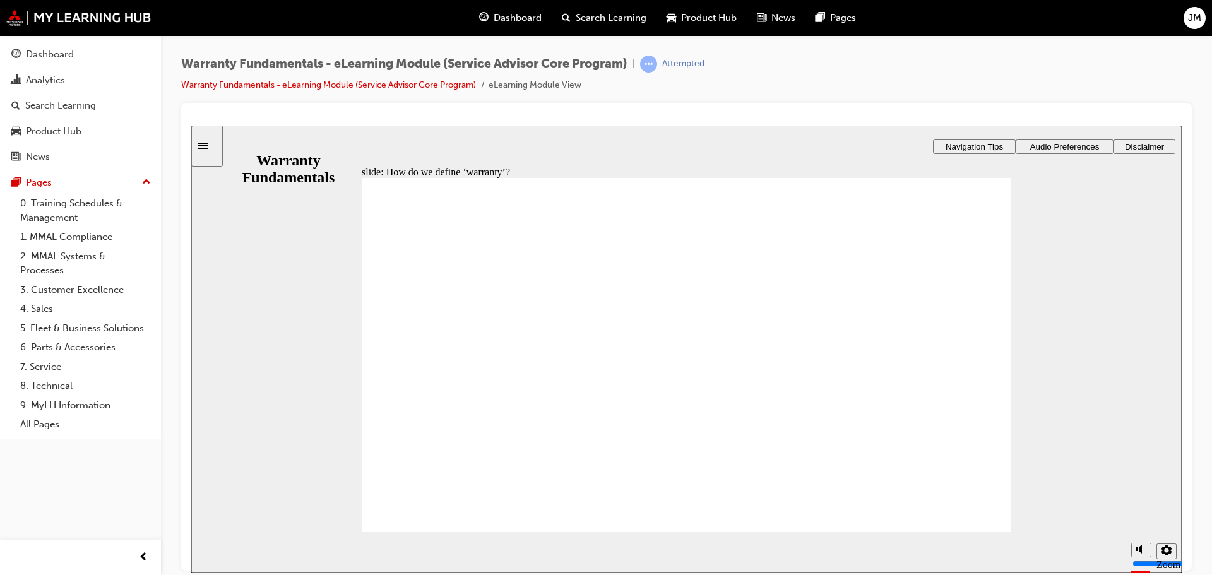
type textarea "COVERED BY MANUFACTURER IF WITHIN THE WARRANTY TIME AND KILOMETERS AND DEEMED A…"
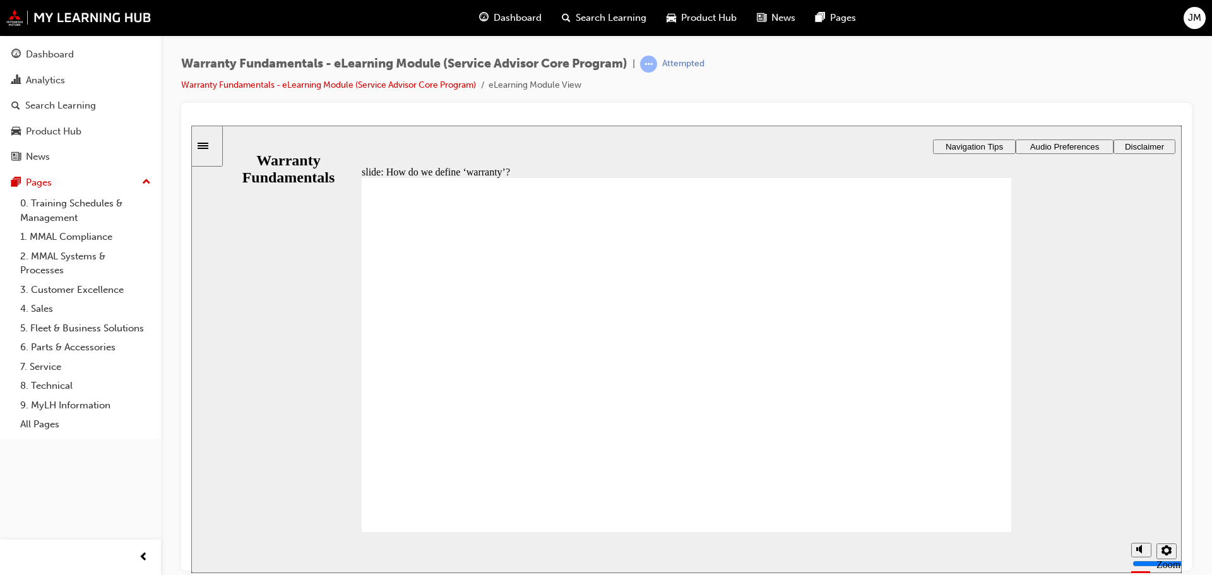
type textarea "COVERED BY MANUFACTURER IF WITHIN THE WARRANTY TIME AND KILOMETERS AND DEEMED A…"
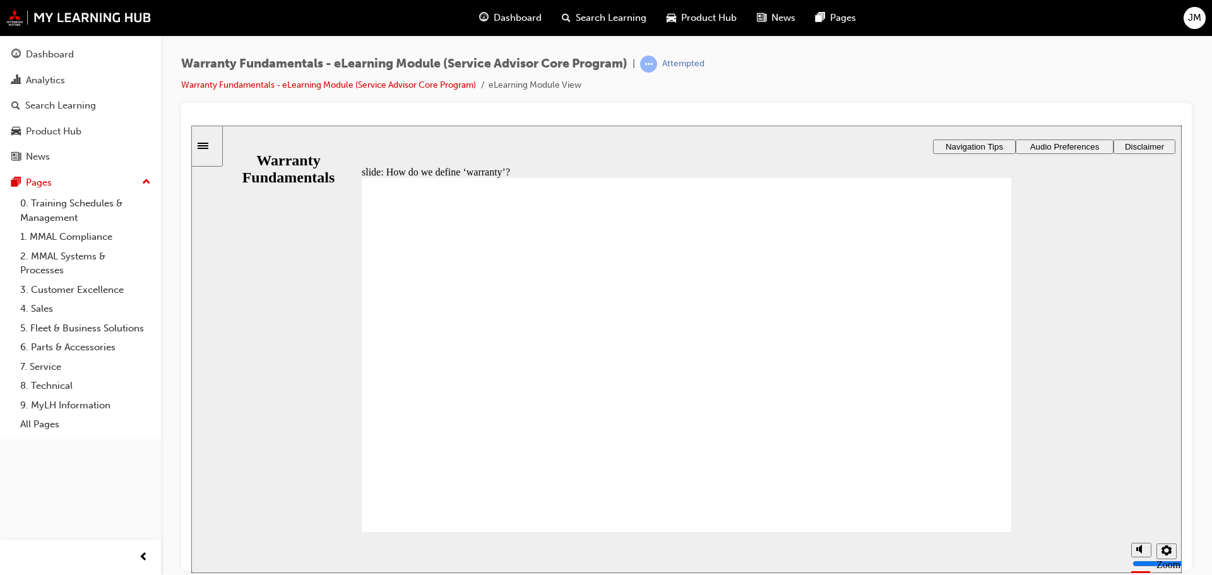
type textarea "COVERED BY MANUFACTURER IF WITHIN THE WARRANTY TIME AND KILOMETERS AND DEEMED A…"
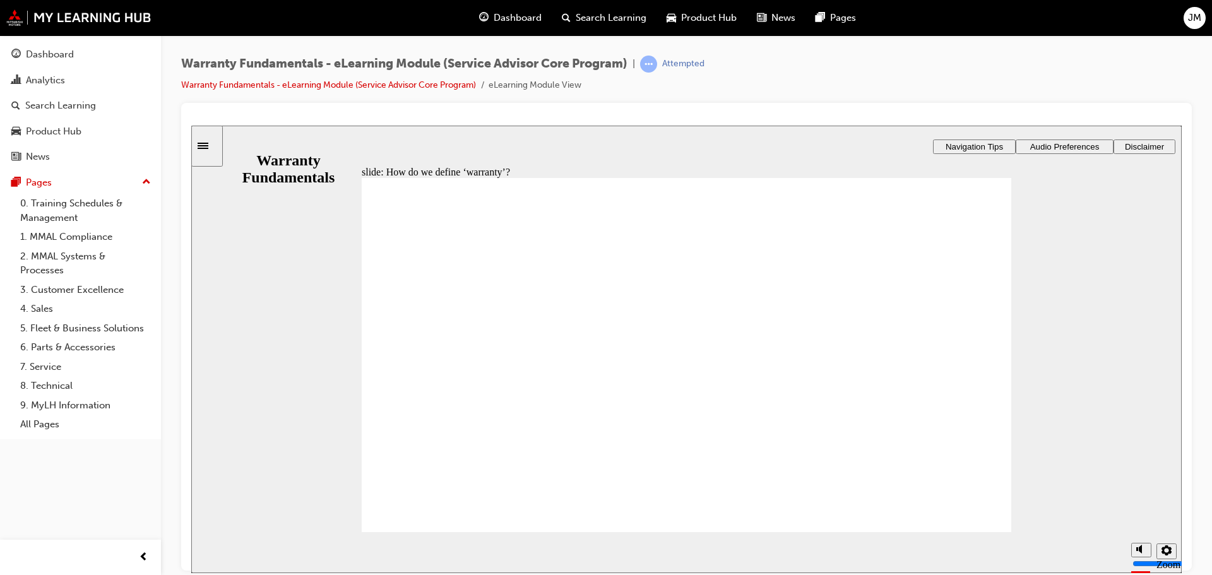
type textarea "COVERED BY MANUFACTURER IF WITHIN THE WARRANTY TIME AND KILOMETERS AND DEEMED A…"
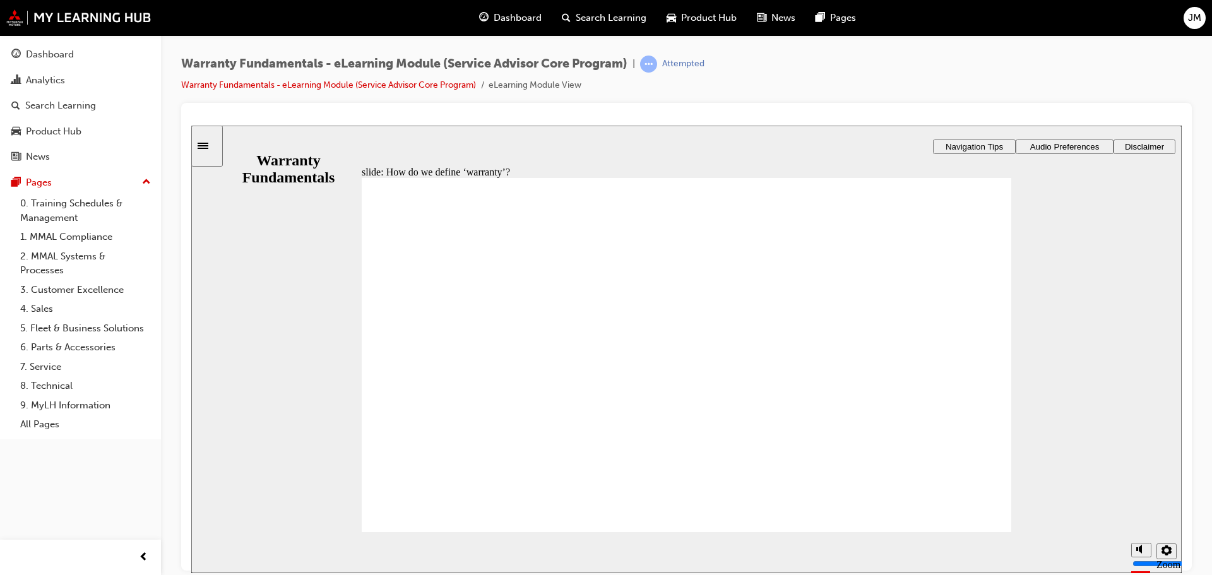
type textarea "COVERED BY MANUFACTURER IF WITHIN THE WARRANTY TIME AND KILOMETERS AND DEEMED A…"
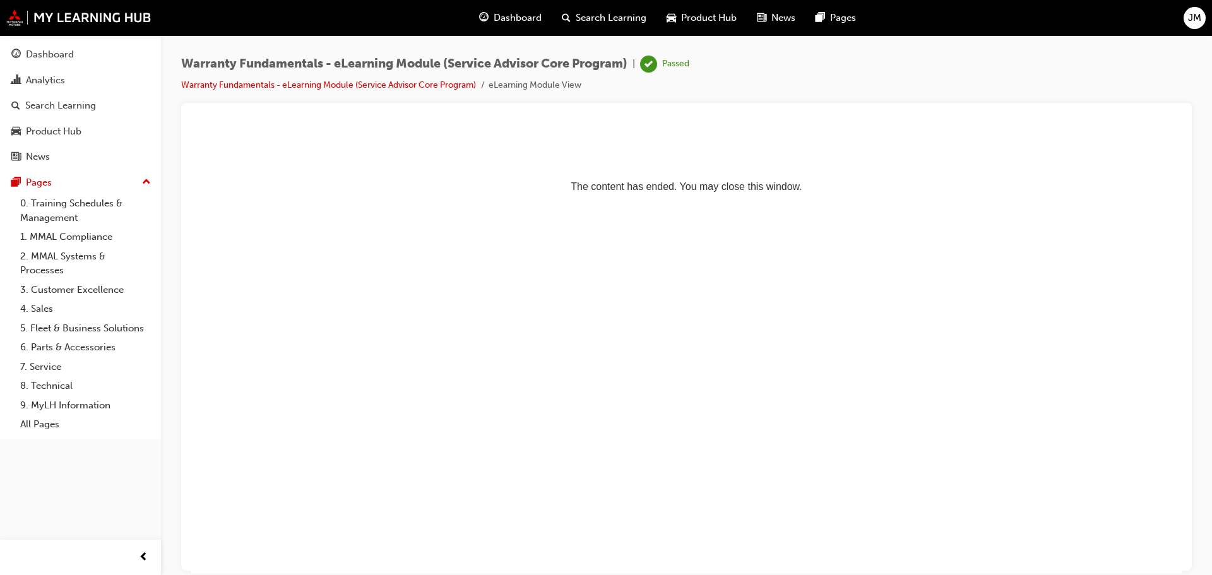
scroll to position [0, 0]
click at [49, 83] on div "Analytics" at bounding box center [45, 80] width 39 height 15
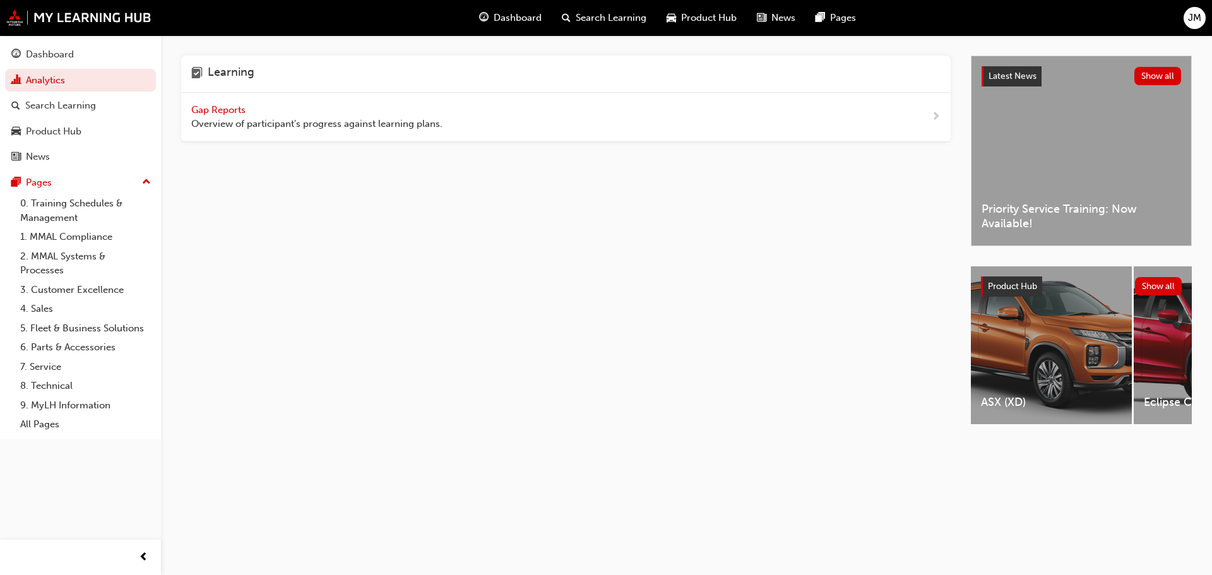
click at [221, 112] on span "Gap Reports" at bounding box center [219, 109] width 57 height 11
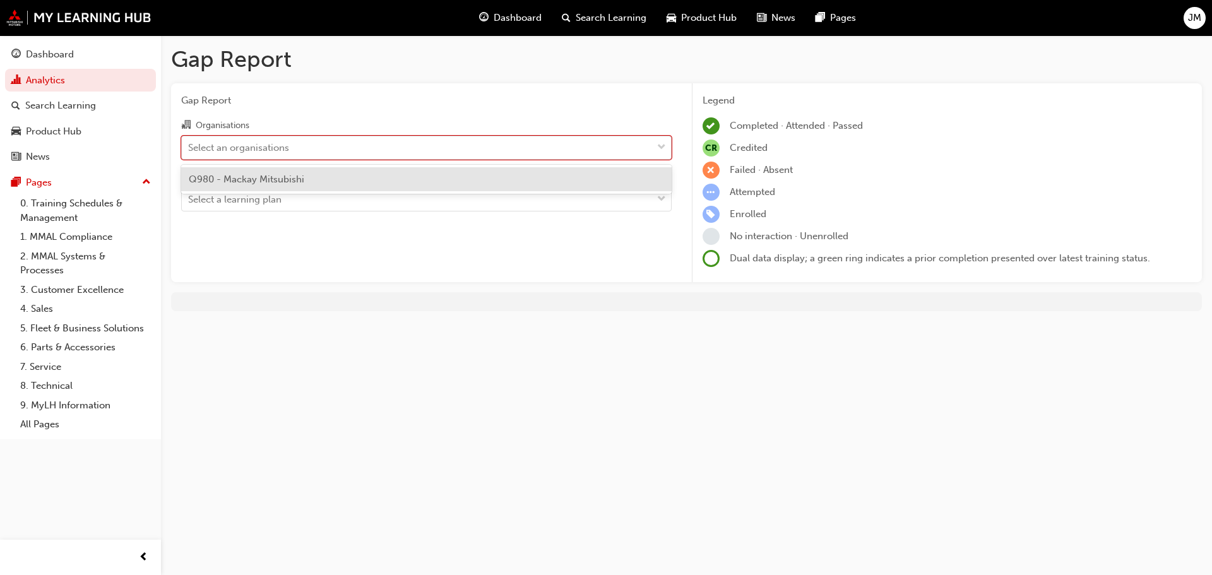
click at [243, 148] on div "Select an organisations" at bounding box center [238, 147] width 101 height 15
click at [189, 148] on input "Organisations option Q980 - Mackay Mitsubishi focused, 1 of 1. 1 result availab…" at bounding box center [188, 146] width 1 height 11
click at [242, 176] on span "Q980 - Mackay Mitsubishi" at bounding box center [246, 179] width 115 height 11
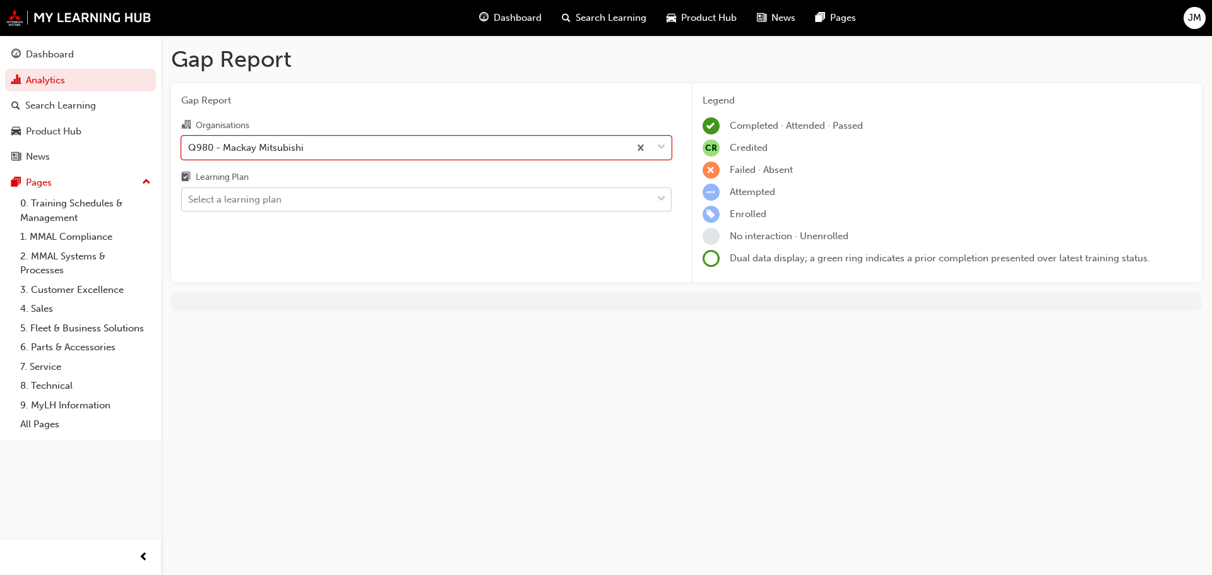
click at [239, 200] on div "Select a learning plan" at bounding box center [234, 199] width 93 height 15
click at [189, 200] on input "Learning Plan Select a learning plan" at bounding box center [188, 199] width 1 height 11
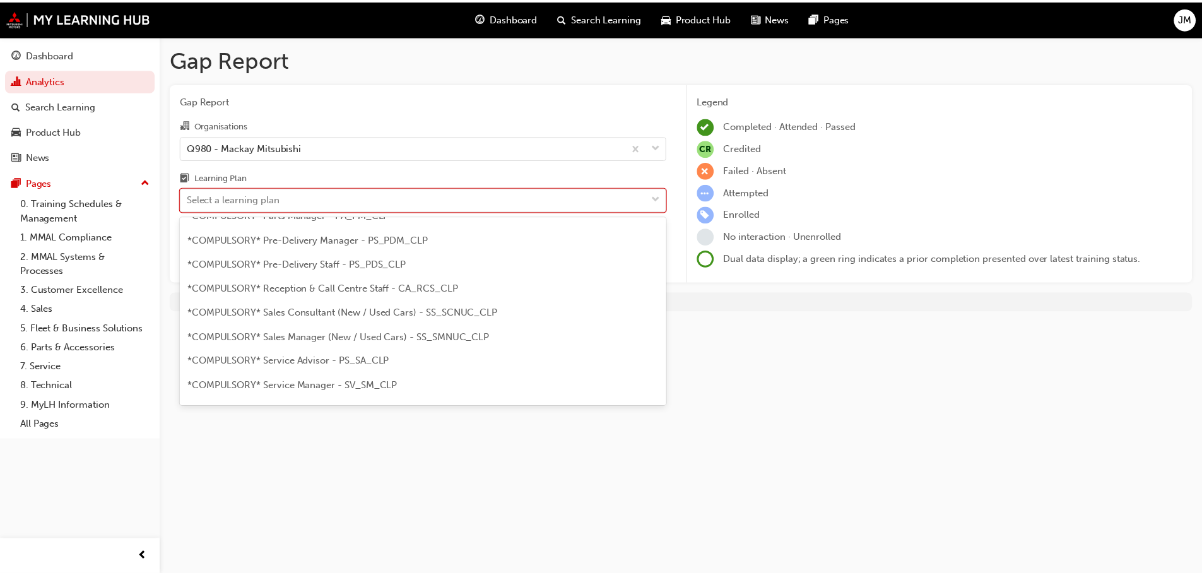
scroll to position [316, 0]
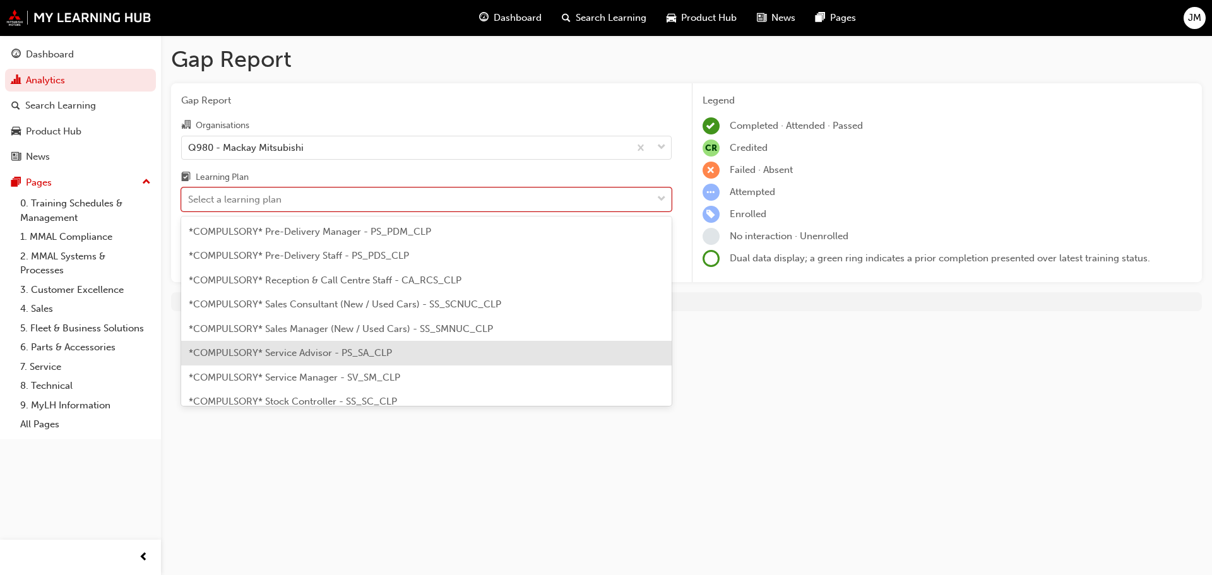
click at [252, 353] on span "*COMPULSORY* Service Advisor - PS_SA_CLP" at bounding box center [290, 352] width 203 height 11
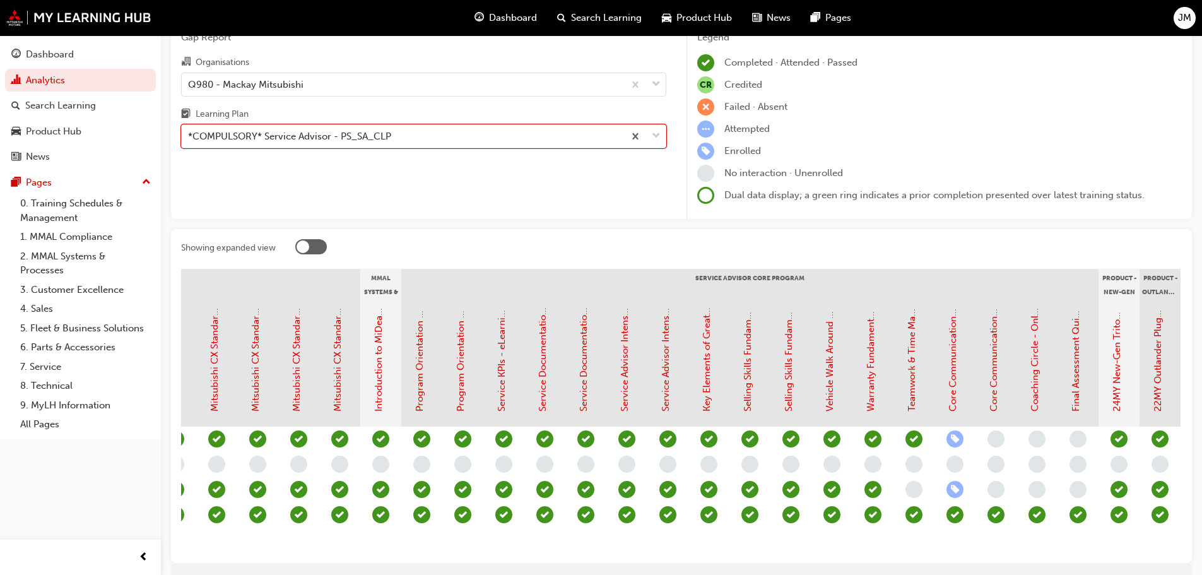
scroll to position [0, 1050]
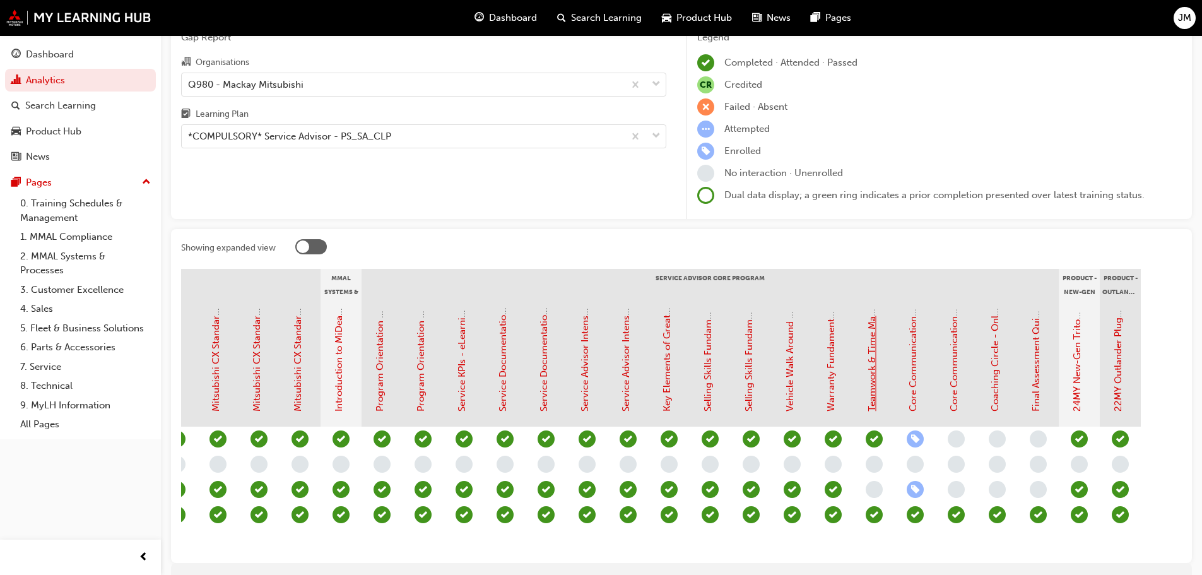
click at [873, 385] on link "Teamwork & Time Management - eLearning Module (Service Advisor Core Program)" at bounding box center [872, 227] width 11 height 369
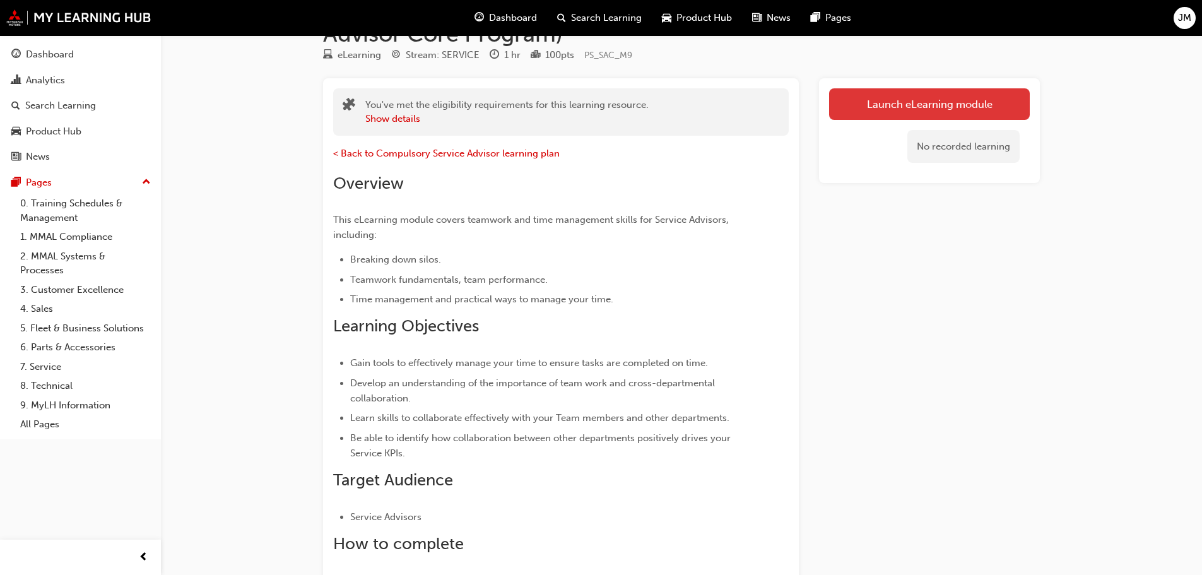
click at [938, 102] on link "Launch eLearning module" at bounding box center [929, 104] width 201 height 32
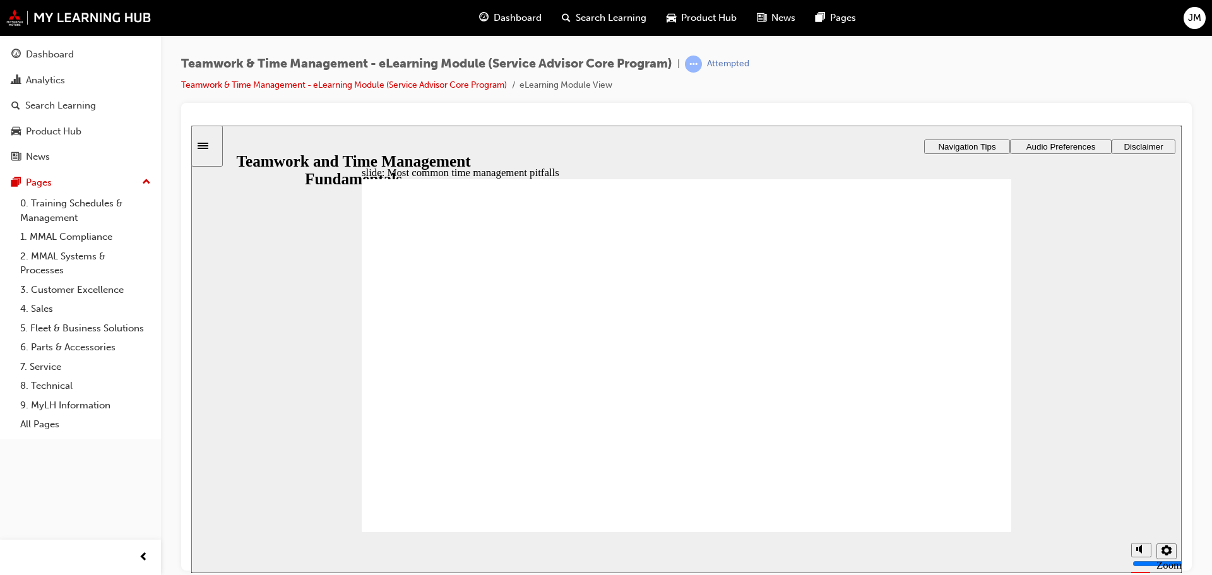
type textarea "N"
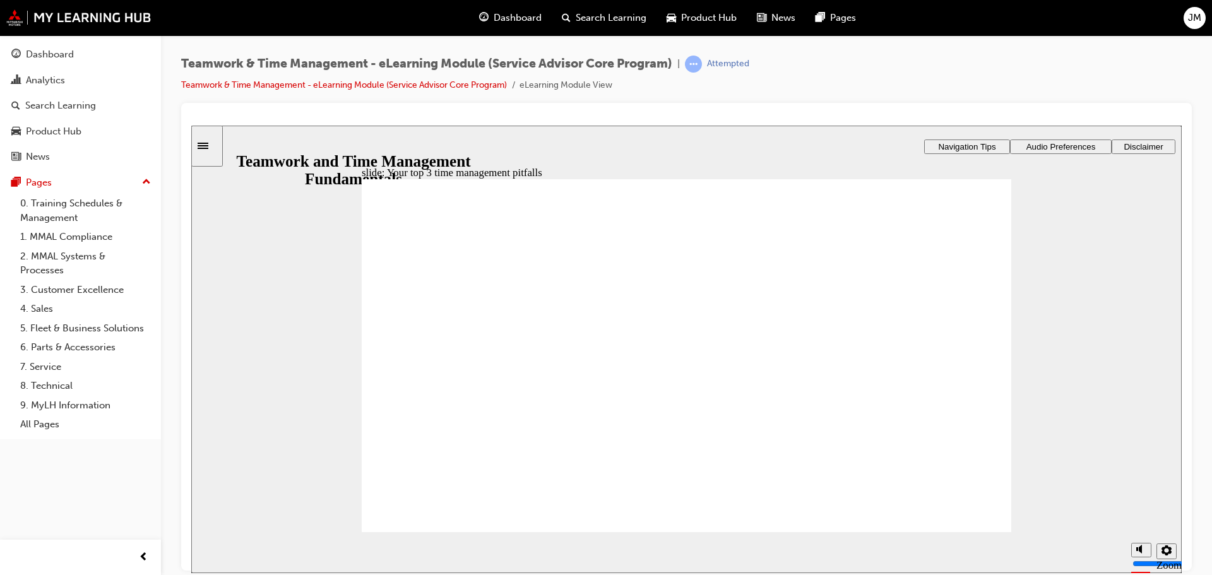
type textarea "N"
type textarea "NO"
type textarea "NOT"
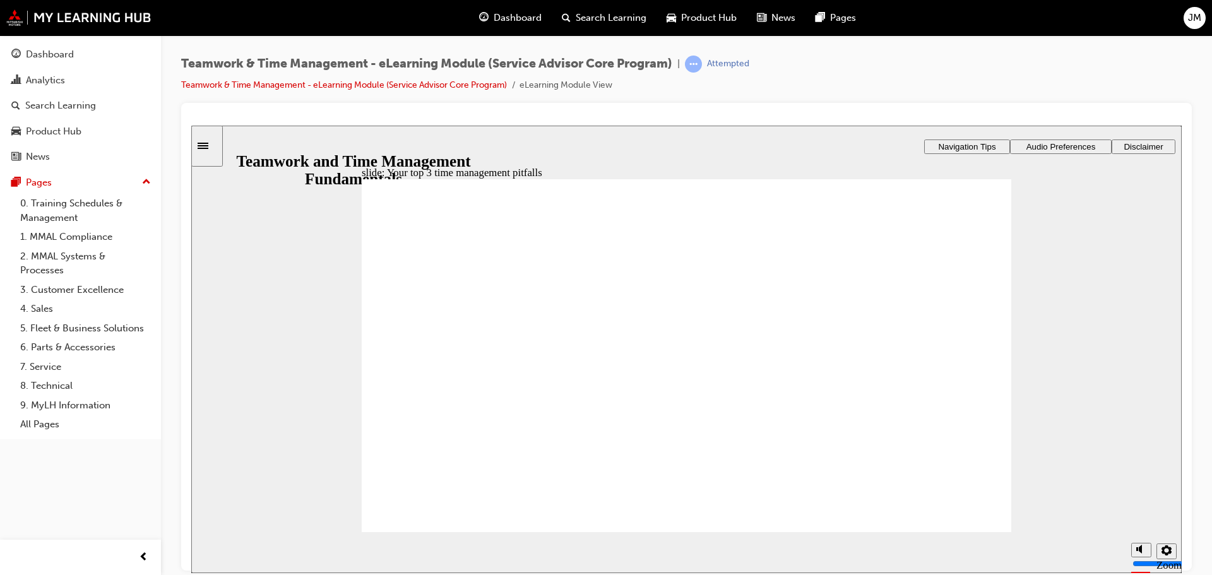
type textarea "NOT"
type textarea "NOT K"
type textarea "NOT KE"
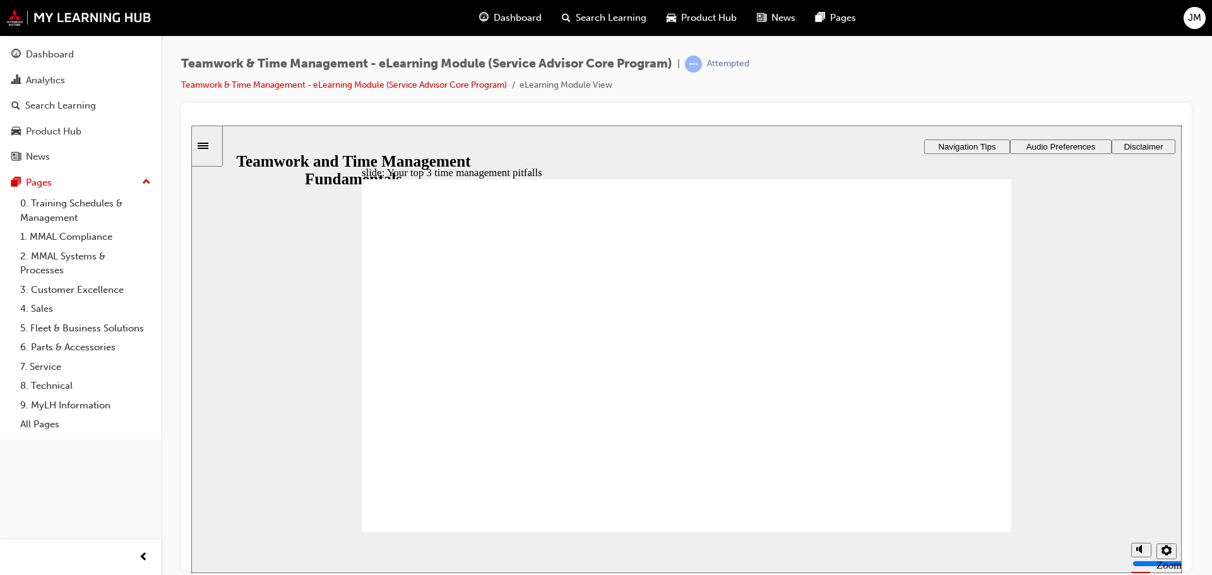
type textarea "NOT KE"
type textarea "NOT KEE"
type textarea "NOT KEEP"
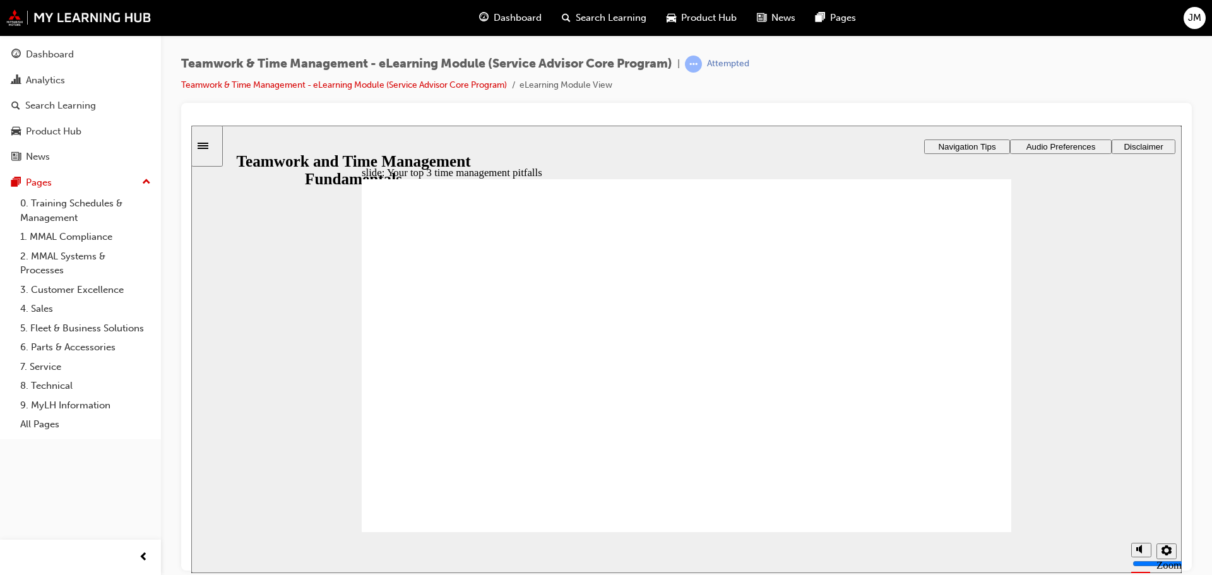
type textarea "NOT KEEPI"
type textarea "NOT KEEPIN"
type textarea "NOT KEEPING"
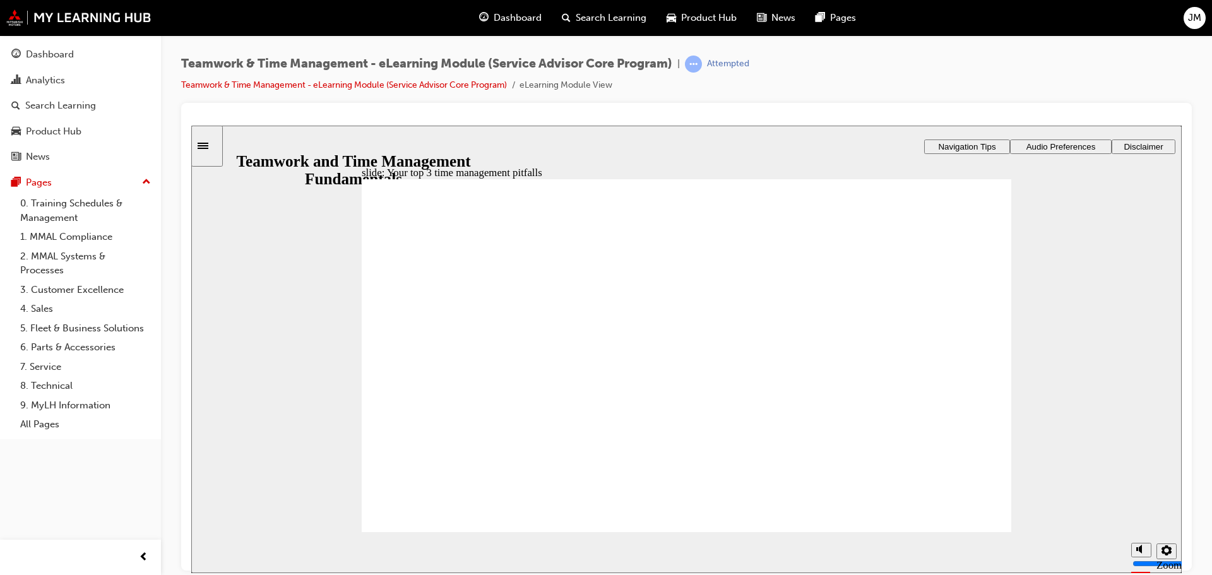
type textarea "NOT KEEPING"
type textarea "NOT KEEPING A"
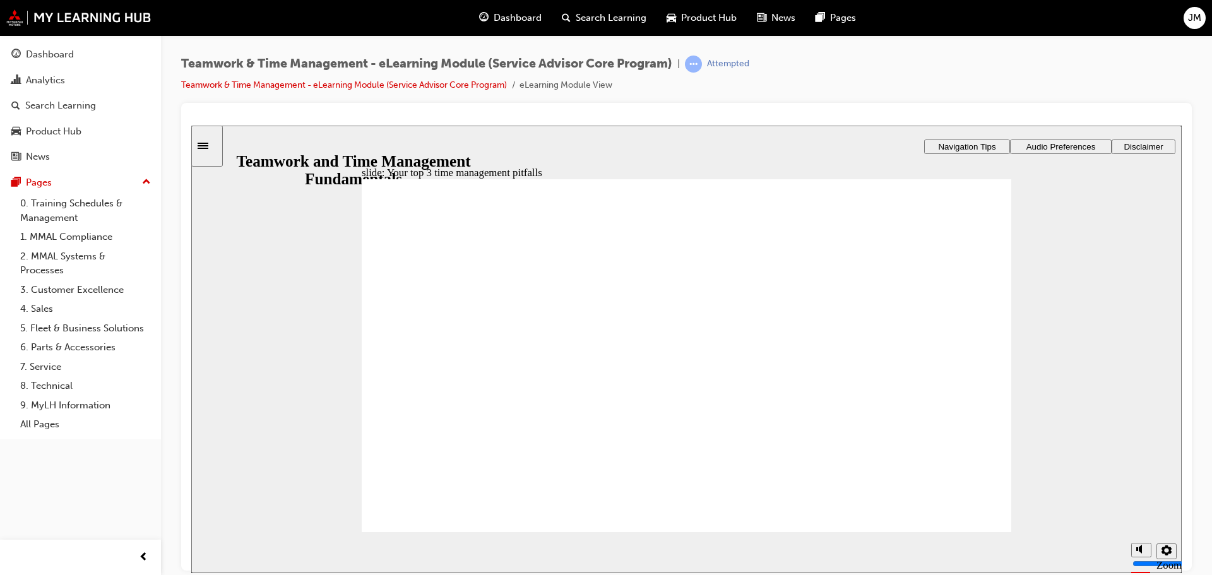
type textarea "NOT KEEPING A"
type textarea "NOT KEEPING A T"
type textarea "NOT KEEPING A TO"
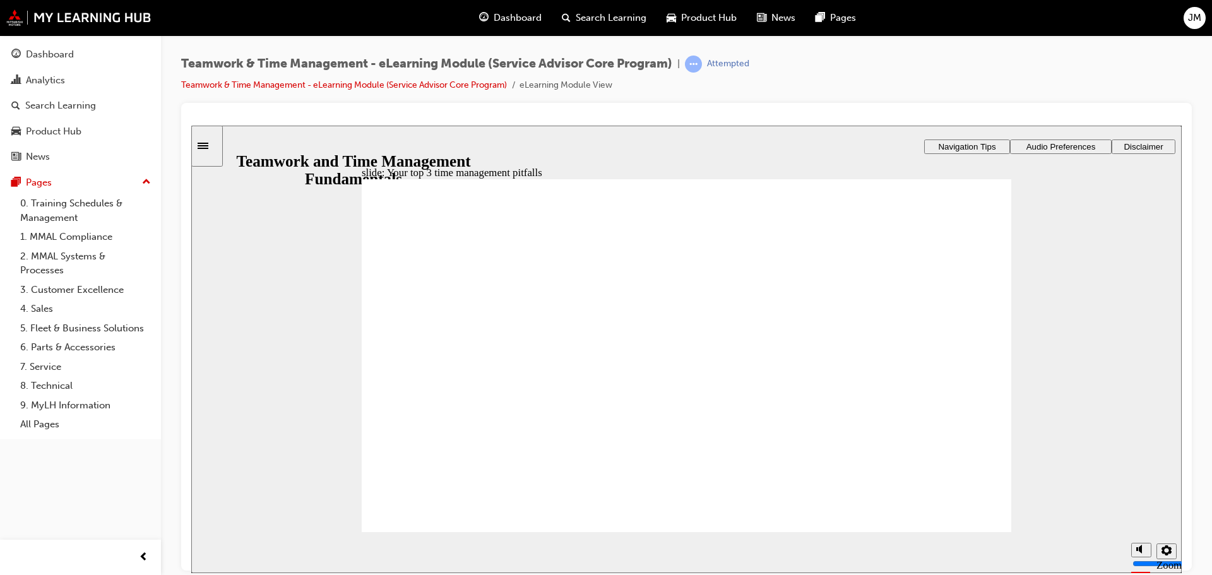
type textarea "NOT KEEPING A TO"
type textarea "NOT KEEPING A TO D"
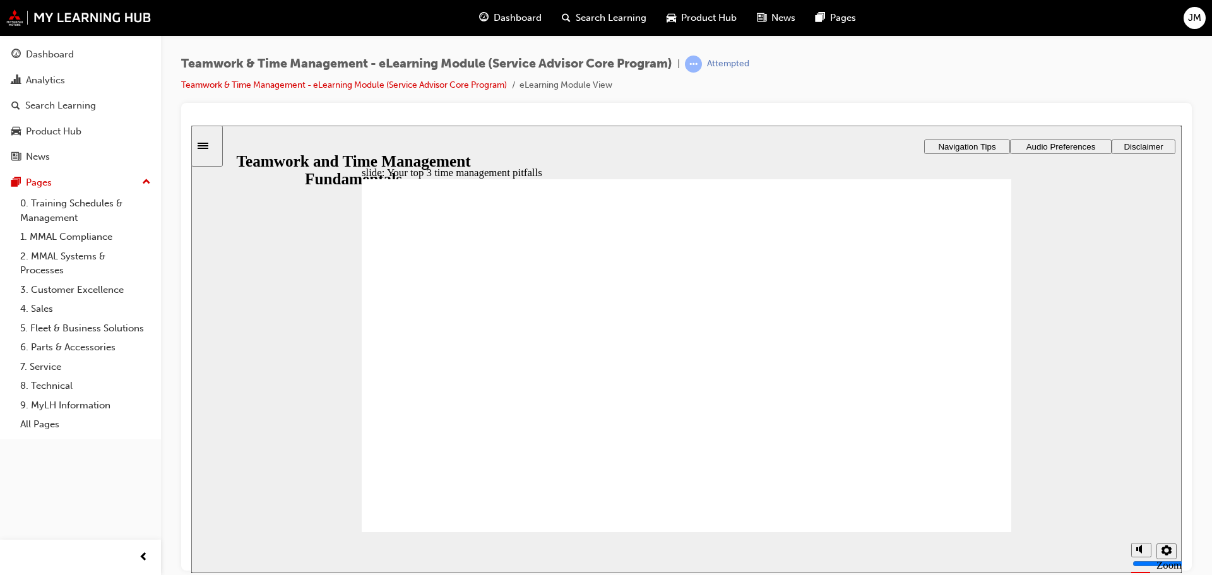
type textarea "NOT KEEPING A TO DO"
type textarea "NOT KEEPING A TO DO L"
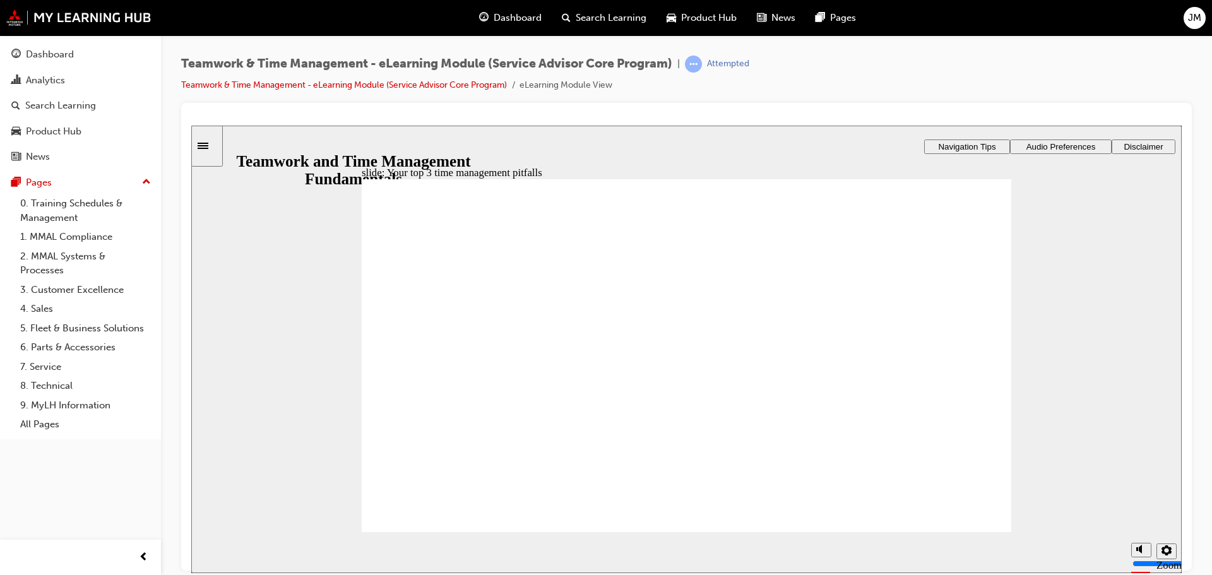
type textarea "NOT KEEPING A TO DO L"
type textarea "NOT KEEPING A TO DO LI"
type textarea "NOT KEEPING A TO DO LID"
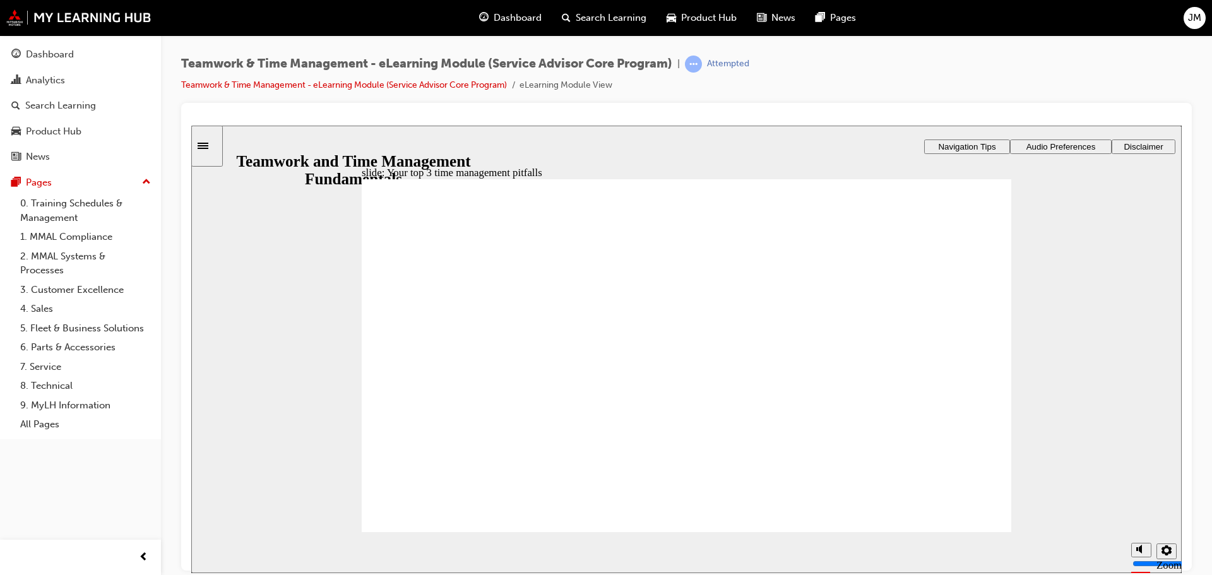
type textarea "NOT KEEPING A TO DO LIDT"
type textarea "NOT KEEPING A TO DO LID"
type textarea "NOT KEEPING A TO DO LI"
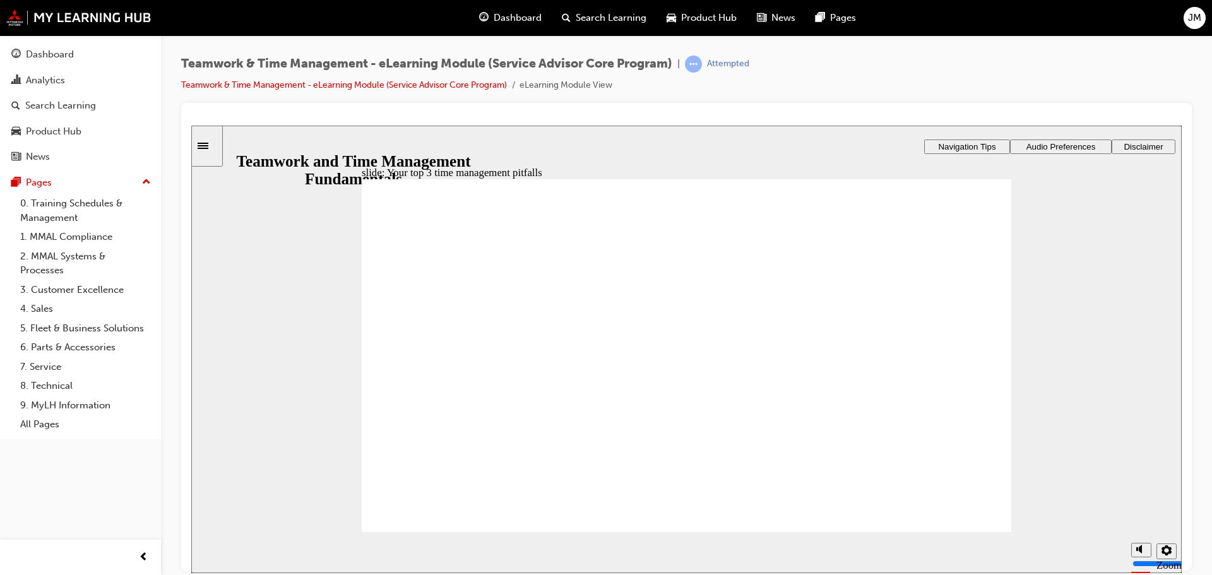
type textarea "NOT KEEPING A TO DO LI"
type textarea "NOT KEEPING A TO DO LIS"
type textarea "NOT KEEPING A TO DO LIST"
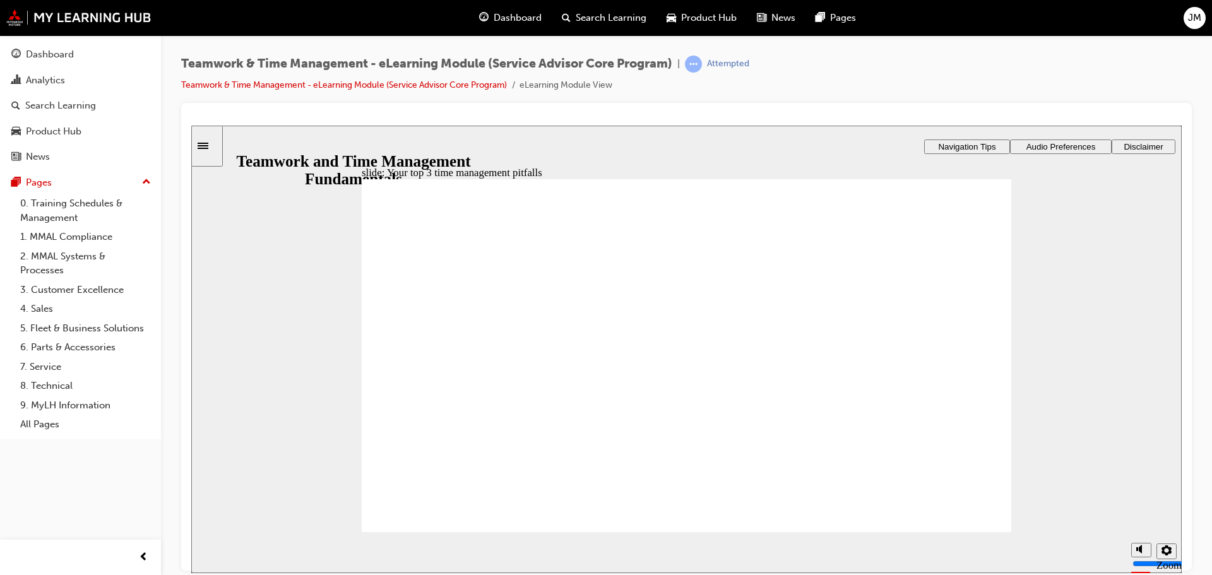
type textarea "NOT KEEPING A TO DO LIST"
type textarea "F"
type textarea "FA"
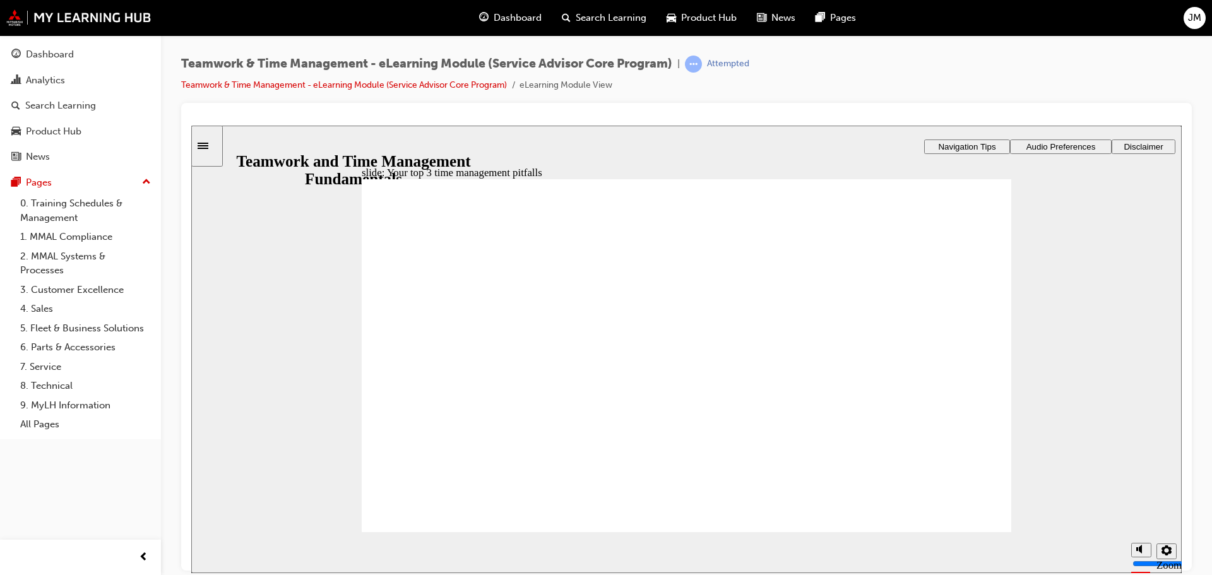
type textarea "FA"
type textarea "FAI"
type textarea "FAIL"
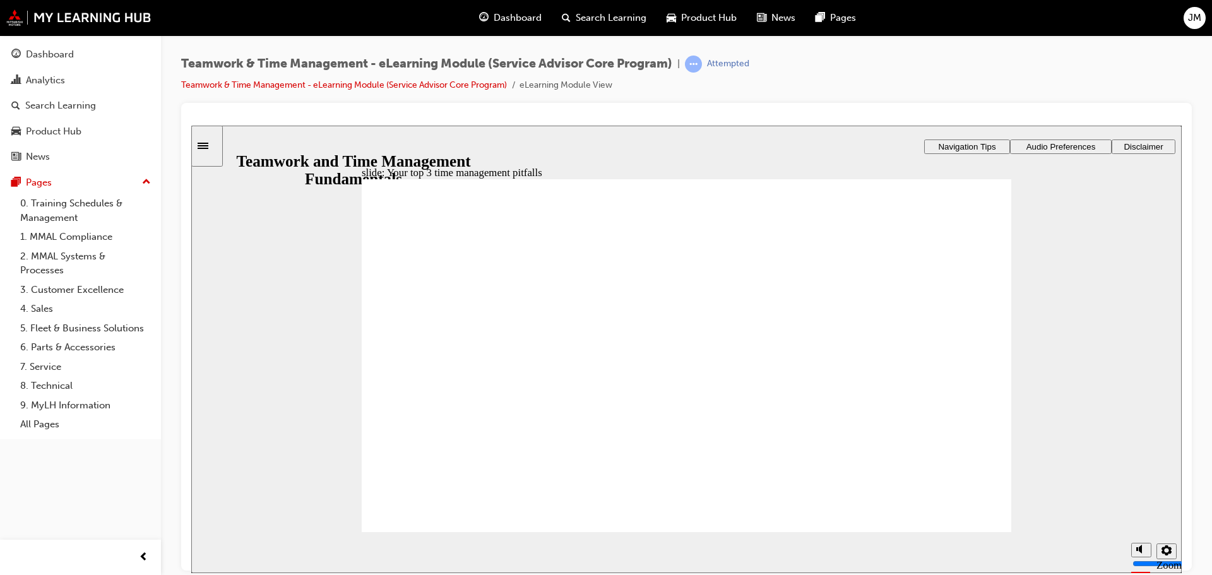
type textarea "FAILI"
type textarea "FAILIN"
type textarea "FAILING"
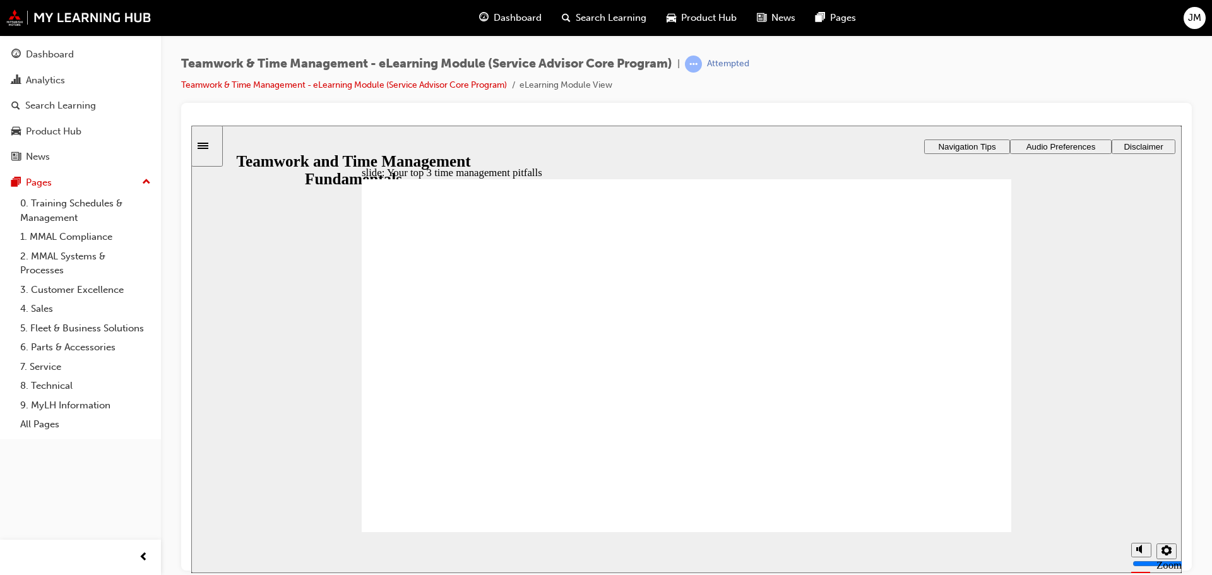
type textarea "FAILING"
type textarea "FAILING T"
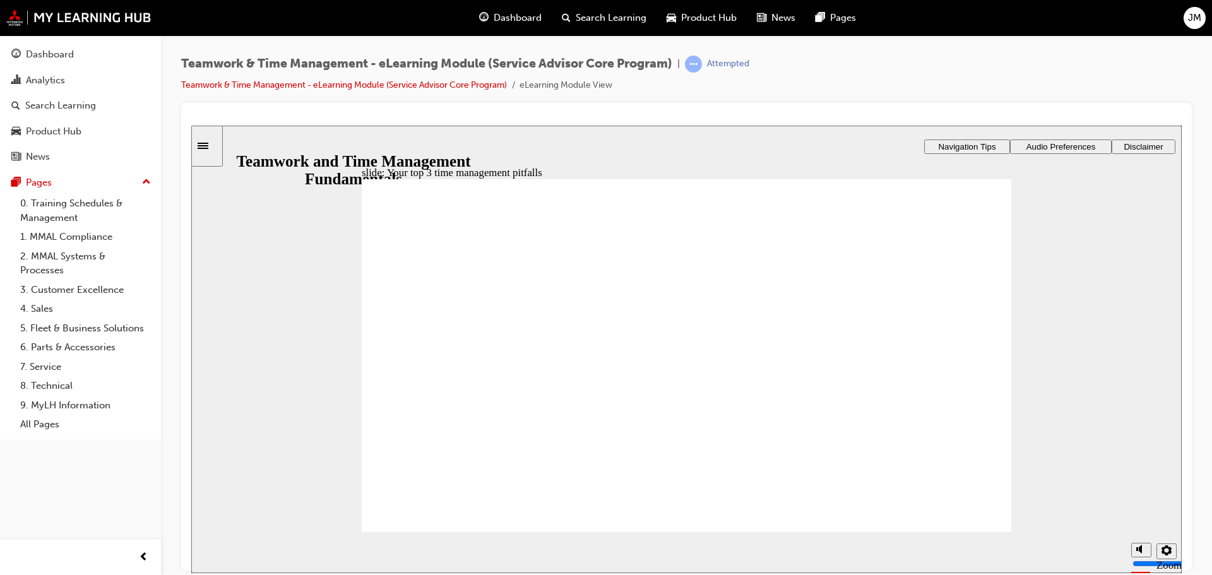
type textarea "FAILING TO"
type textarea "FAILING TO R"
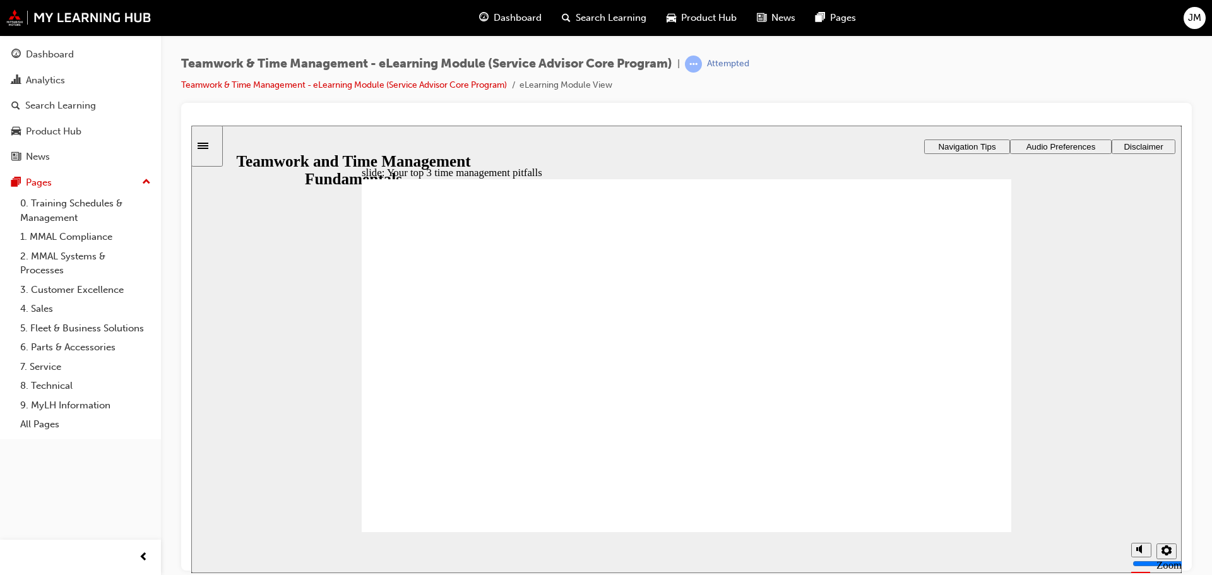
type textarea "FAILING TO R"
type textarea "FAILING TO RE"
type textarea "FAILING TO RED"
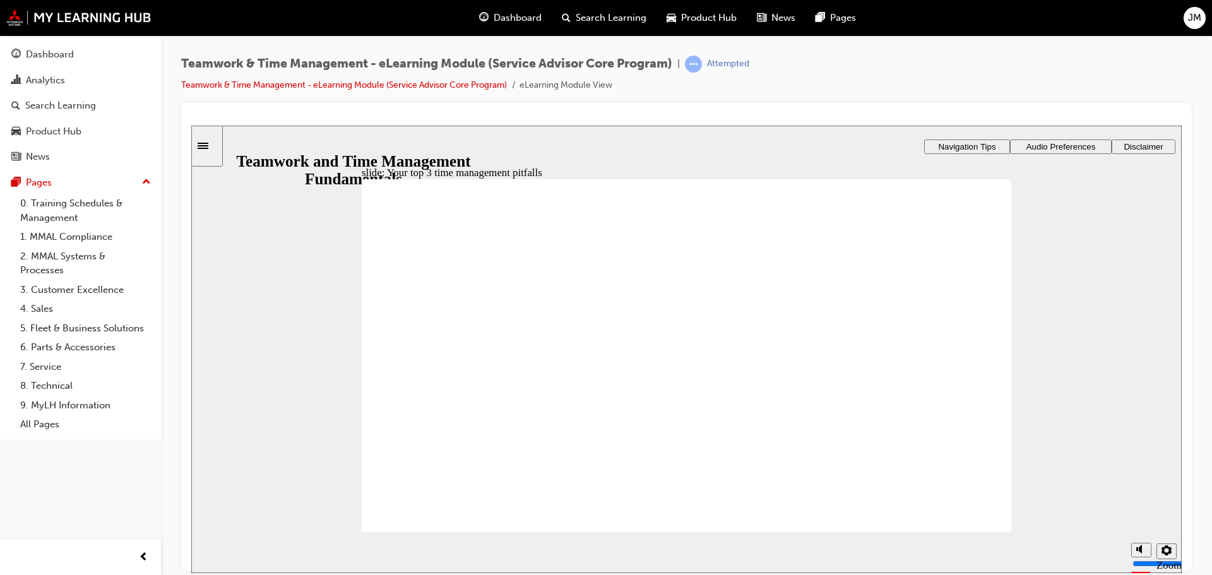
type textarea "FAILING TO REDU"
type textarea "FAILING TO REDUC"
type textarea "FAILING TO REDUCE"
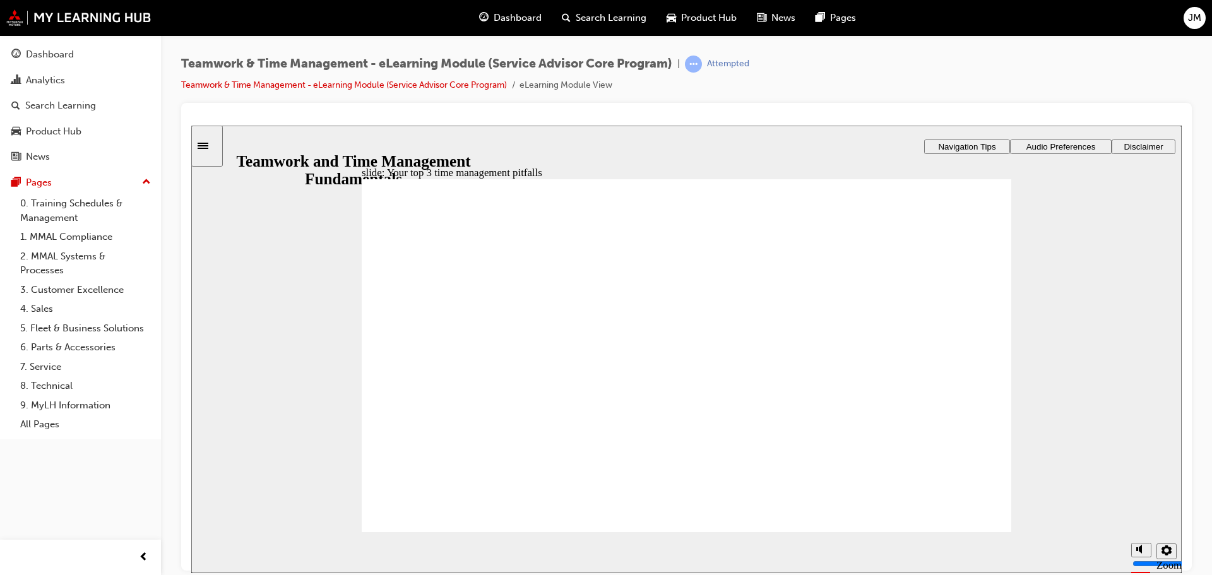
type textarea "FAILING TO REDUCE"
type textarea "FAILING TO REDUCE D"
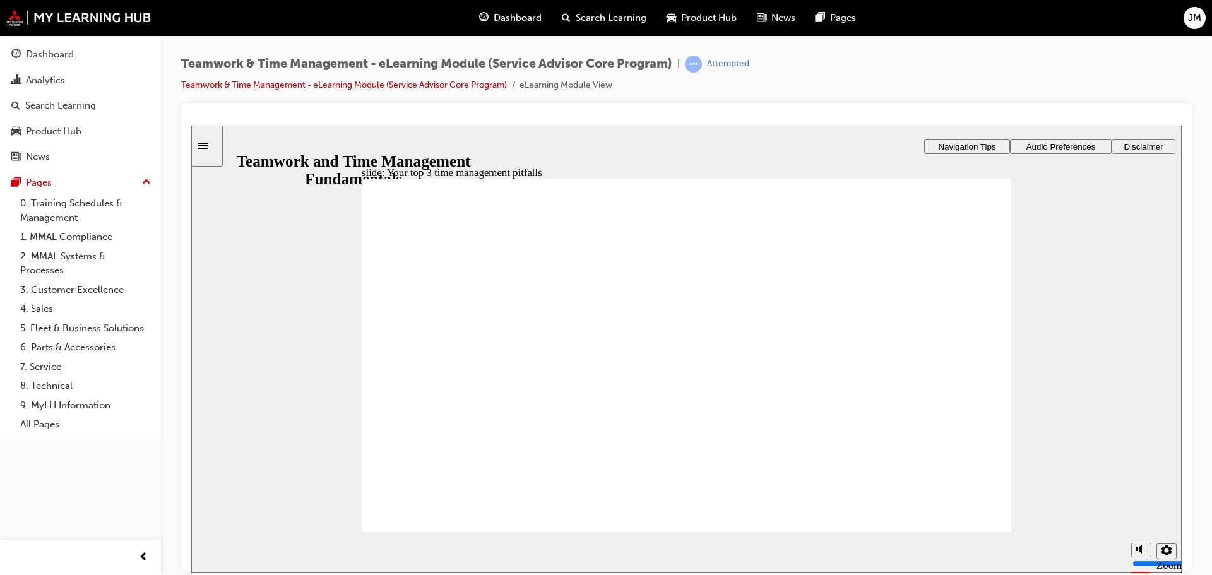
type textarea "FAILING TO REDUCE DI"
type textarea "FAILING TO REDUCE DIS"
type textarea "FAILING TO REDUCE DIST"
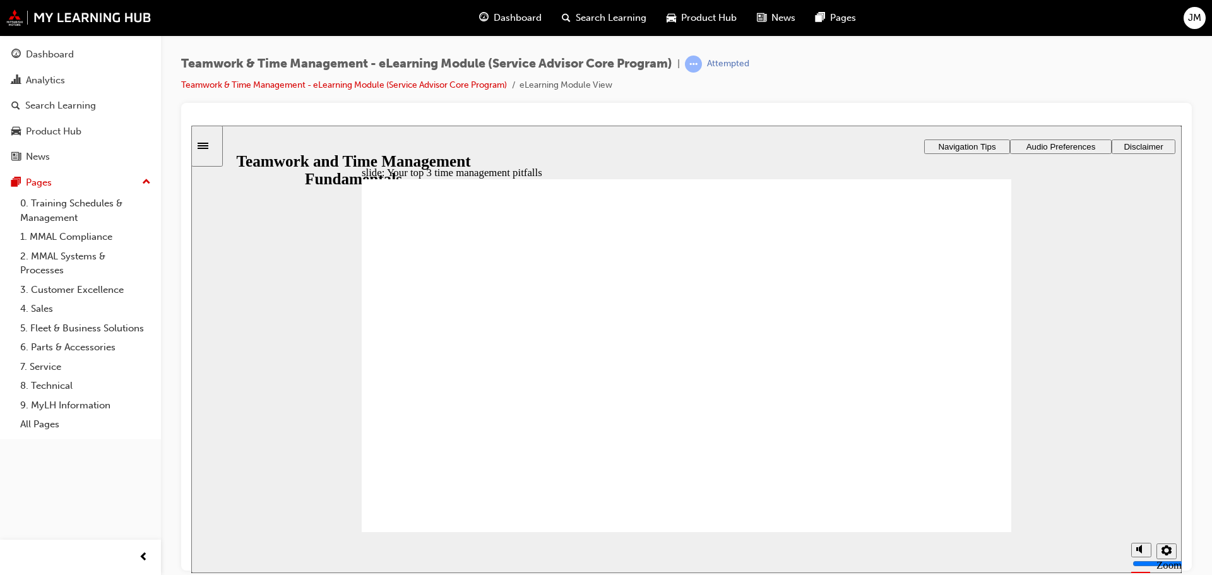
type textarea "FAILING TO REDUCE DIST"
type textarea "FAILING TO REDUCE DISTR"
type textarea "FAILING TO REDUCE DISTRA"
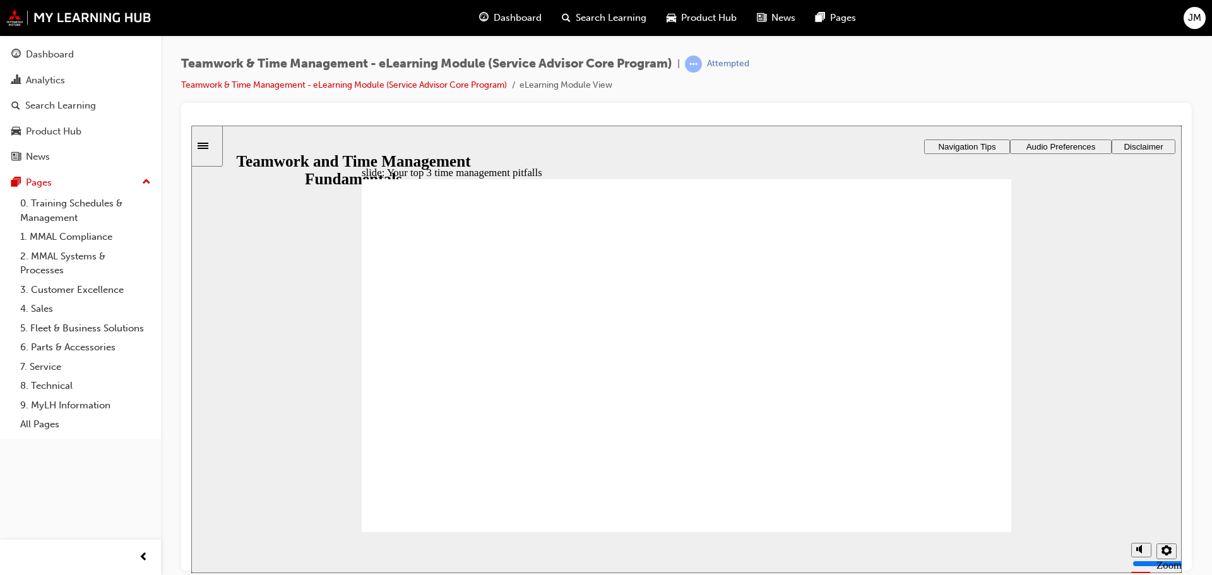
type textarea "FAILING TO REDUCE DISTRAC"
type textarea "FAILING TO REDUCE DISTRACT"
type textarea "FAILING TO REDUCE DISTRACTI"
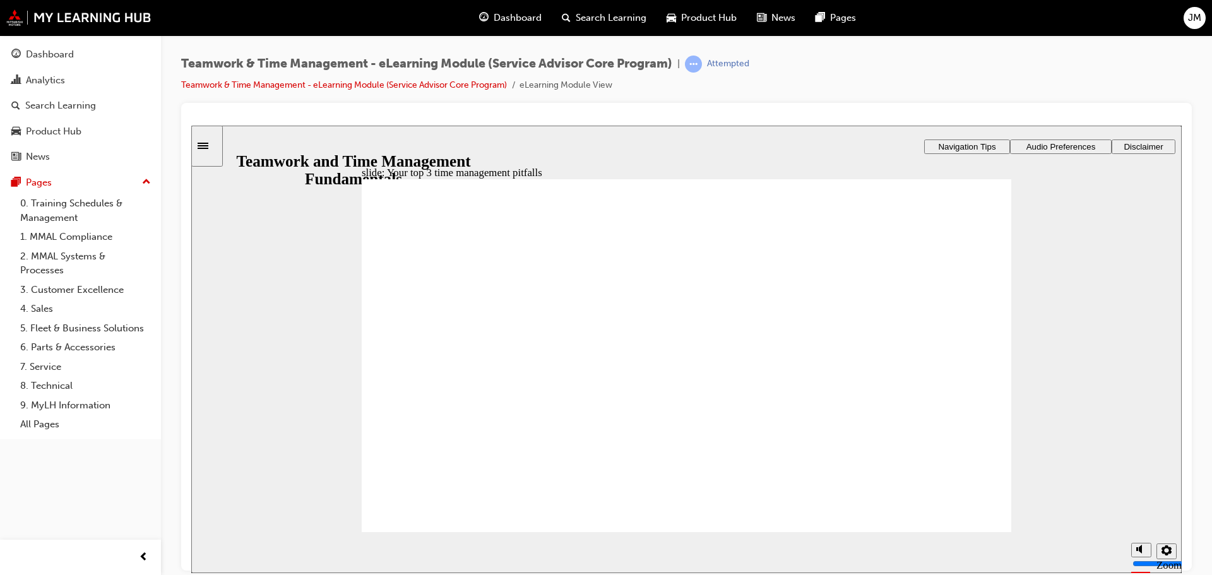
type textarea "FAILING TO REDUCE DISTRACTI"
type textarea "FAILING TO REDUCE DISTRACTIO"
type textarea "FAILING TO REDUCE DISTRACTION"
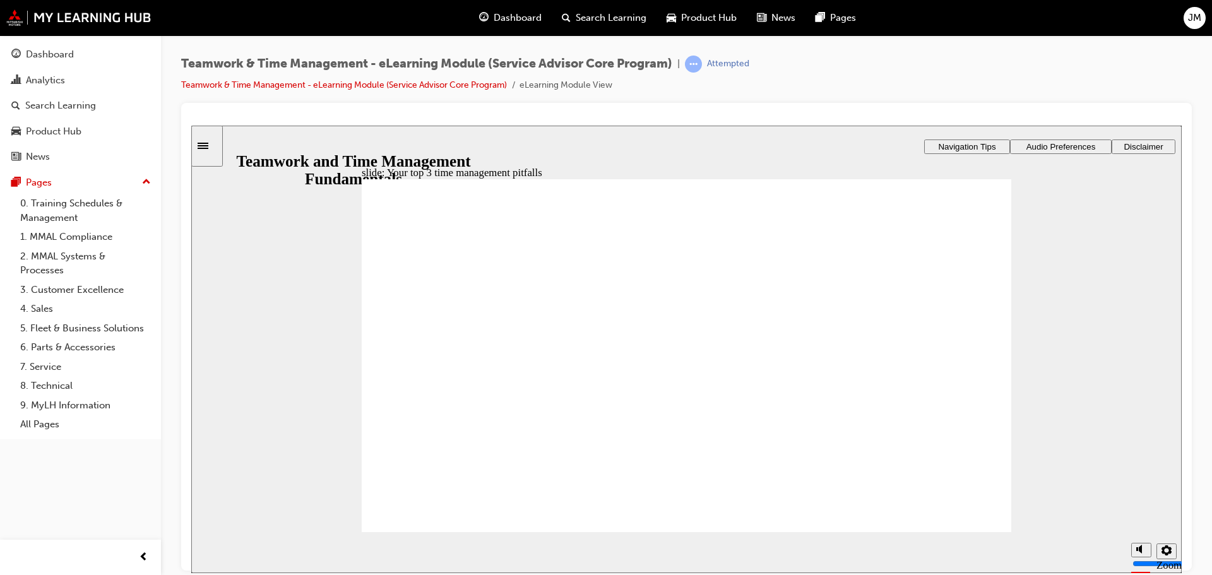
type textarea "FAILING TO REDUCE DISTRACTIONS"
type textarea "N"
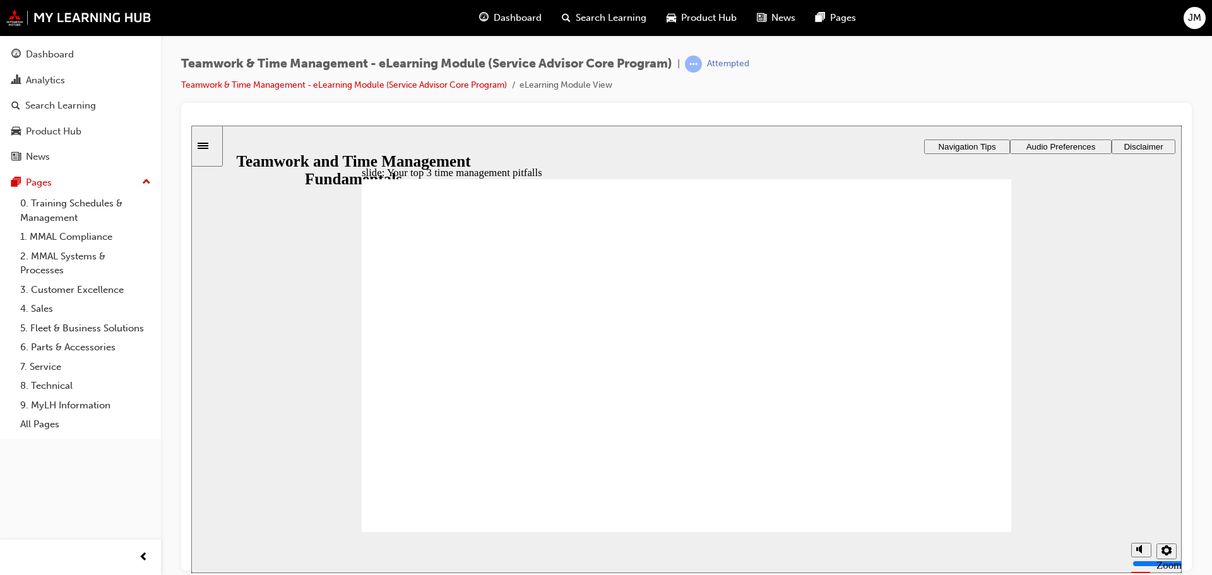
type textarea "N"
type textarea "NO"
type textarea "NOT"
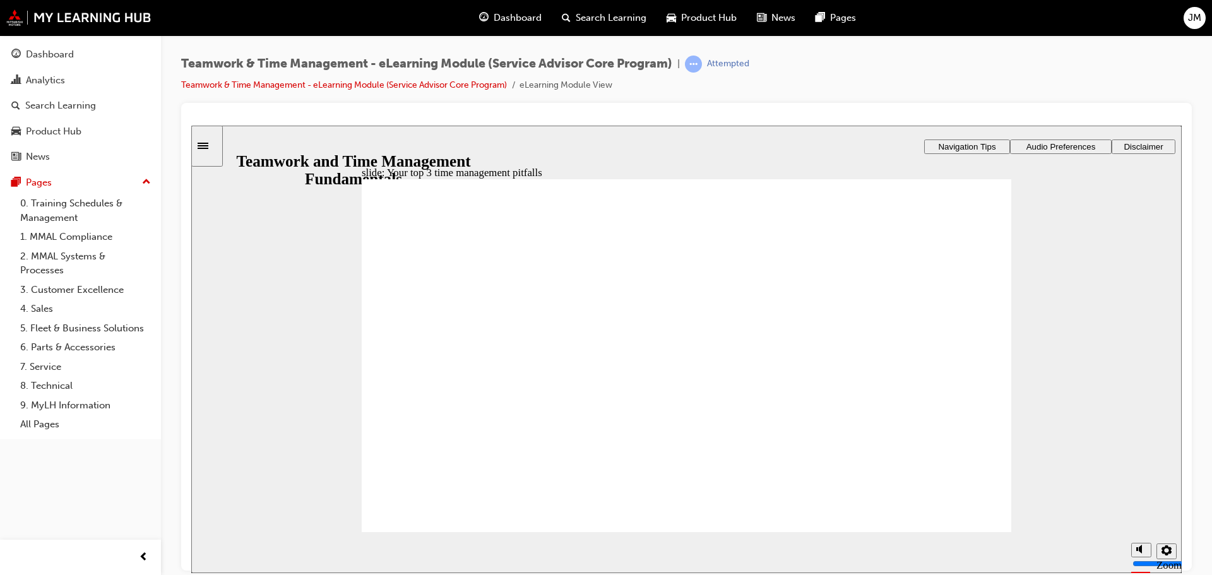
type textarea "NOT"
type textarea "NOT T"
type textarea "NOT TA"
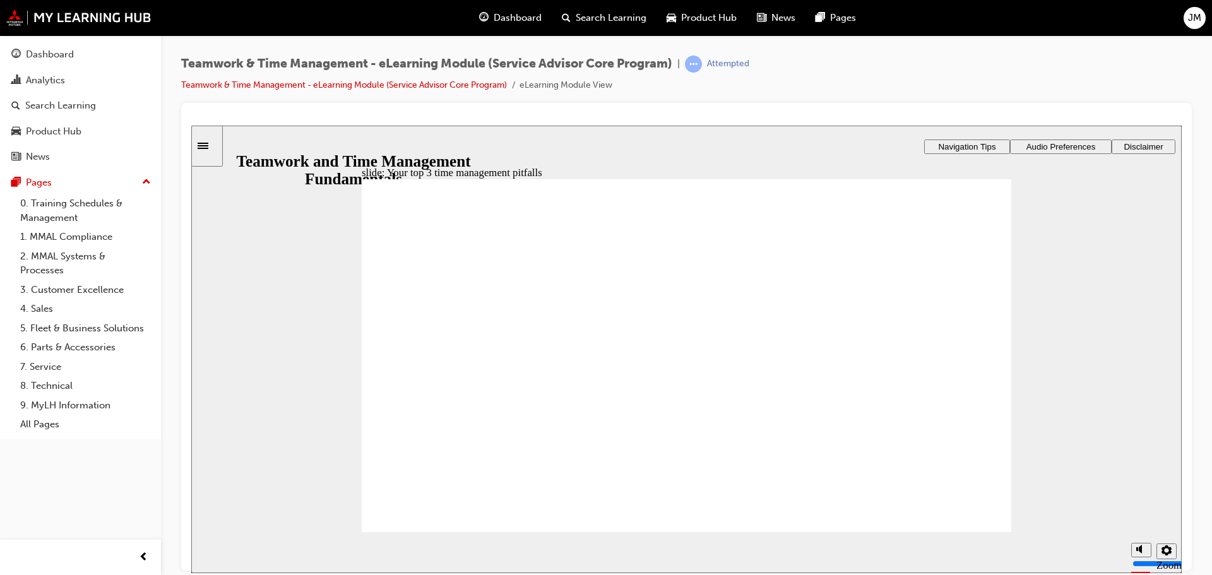
type textarea "NOT TA"
type textarea "NOT TAK"
type textarea "NOT TAKI"
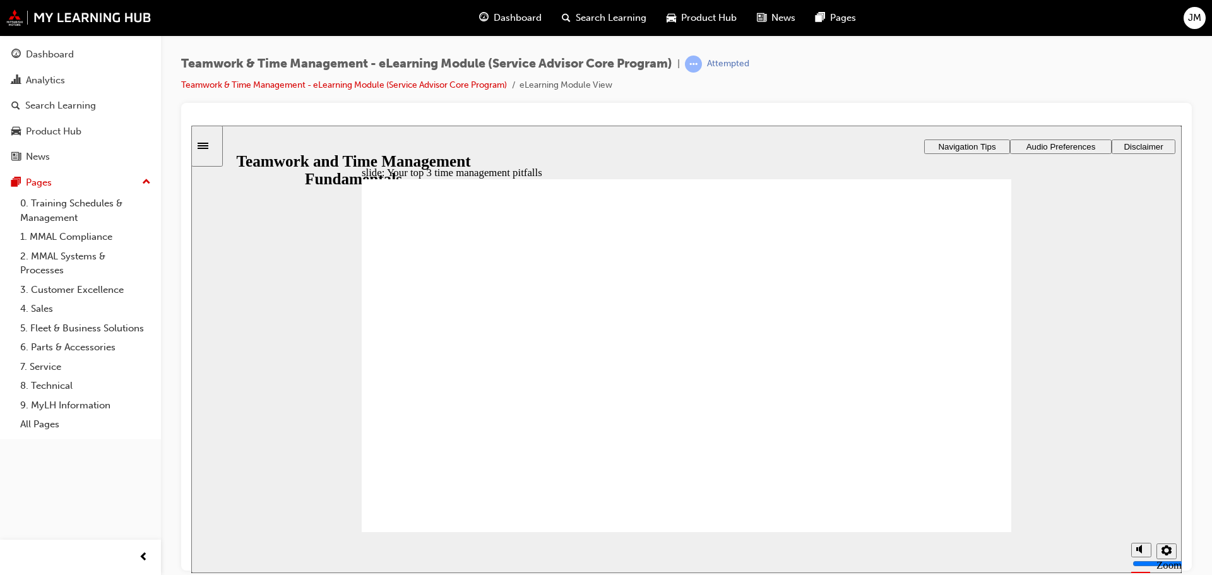
type textarea "NOT TAKIN"
type textarea "NOT TAKING"
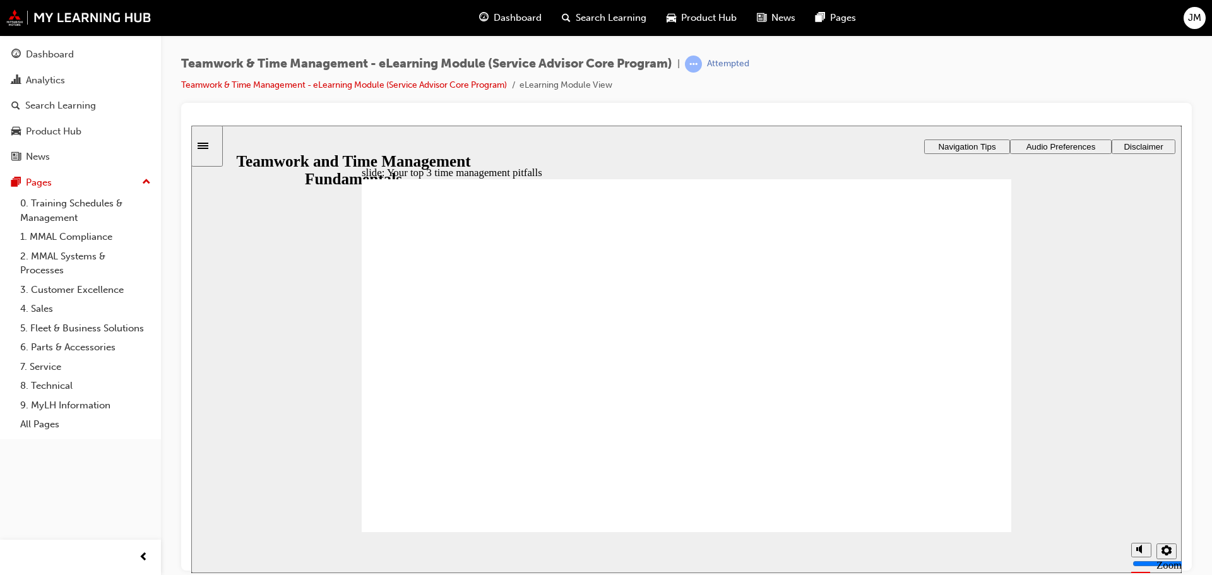
type textarea "NOT TAKING"
type textarea "NOT TAKING B"
type textarea "NOT TAKING BR"
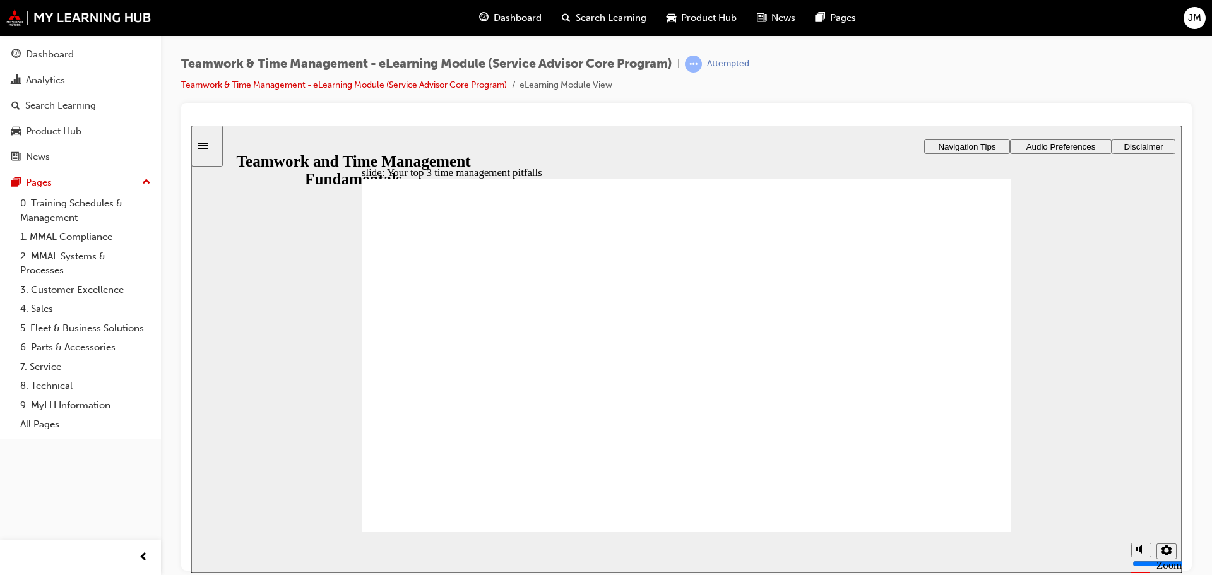
type textarea "NOT TAKING BRE"
type textarea "NOT TAKING BREA"
type textarea "NOT TAKING BREAK"
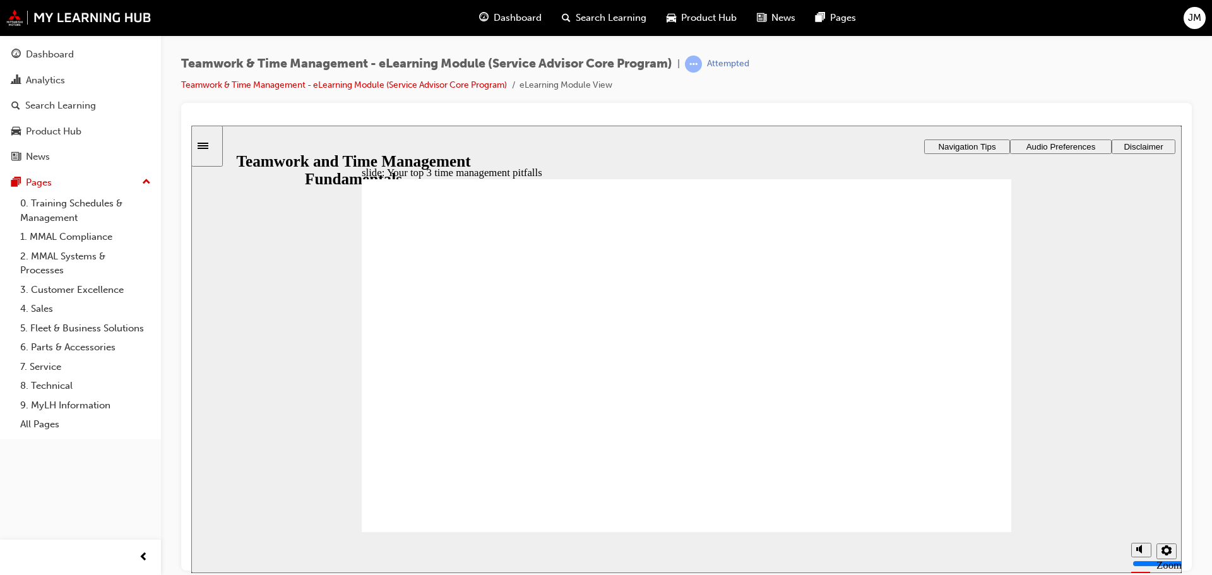
type textarea "NOT TAKING BREAK"
type textarea "NOT TAKING BREAKS"
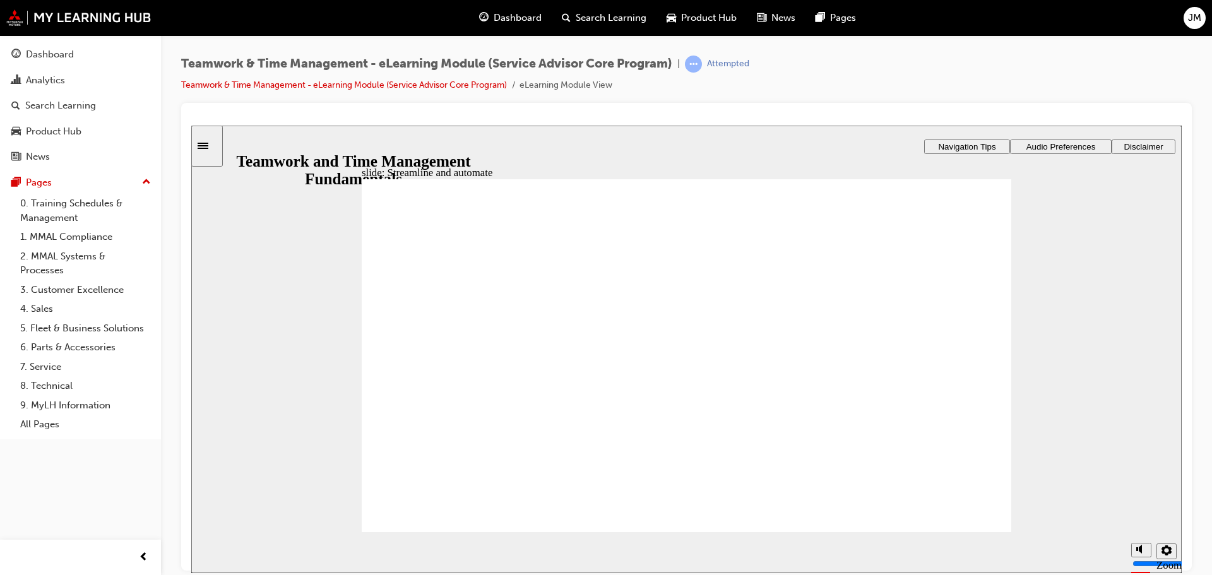
checkbox input "true"
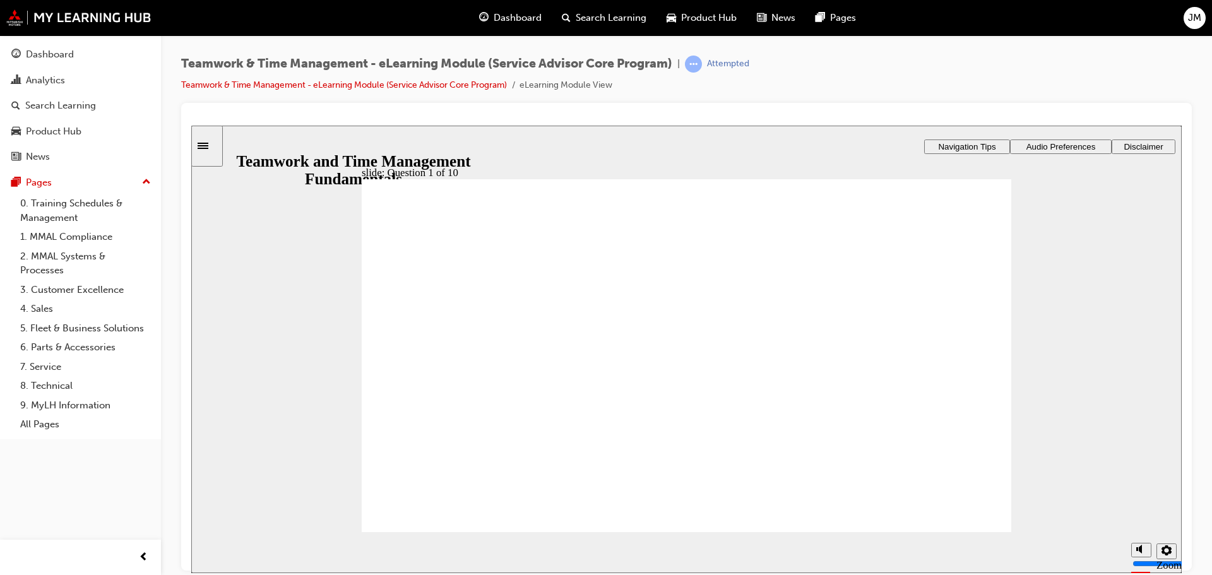
checkbox input "true"
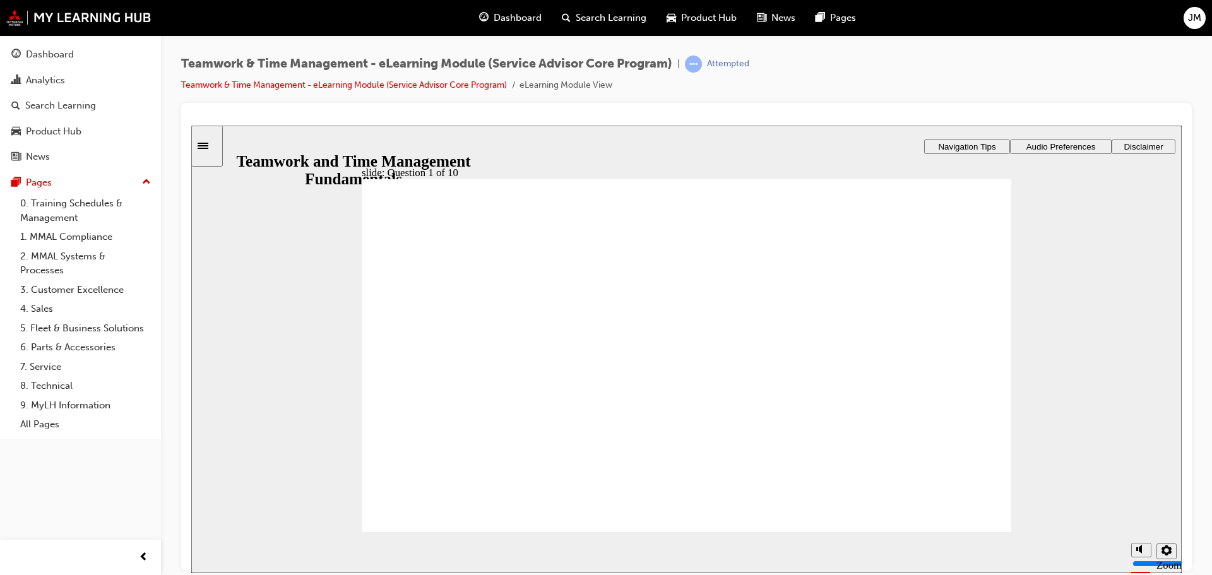
checkbox input "true"
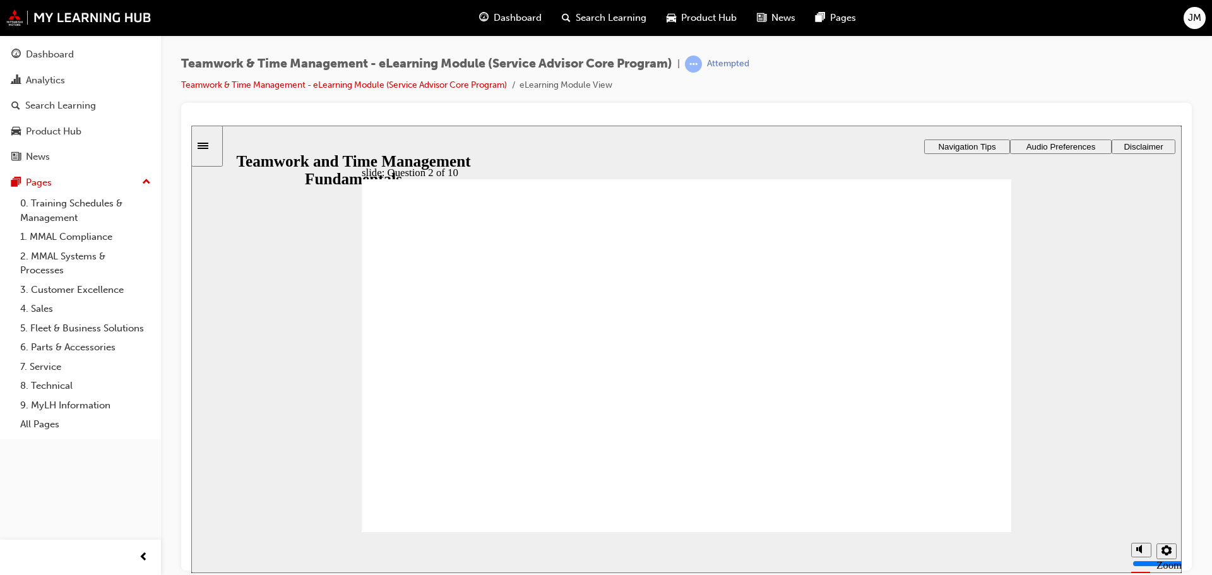
radio input "true"
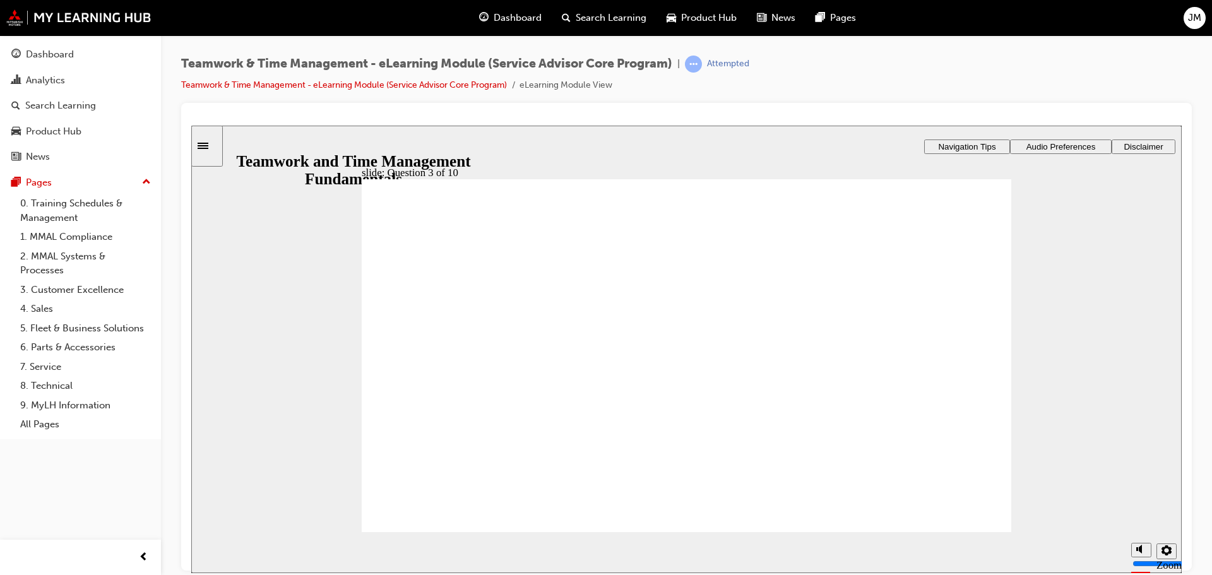
radio input "true"
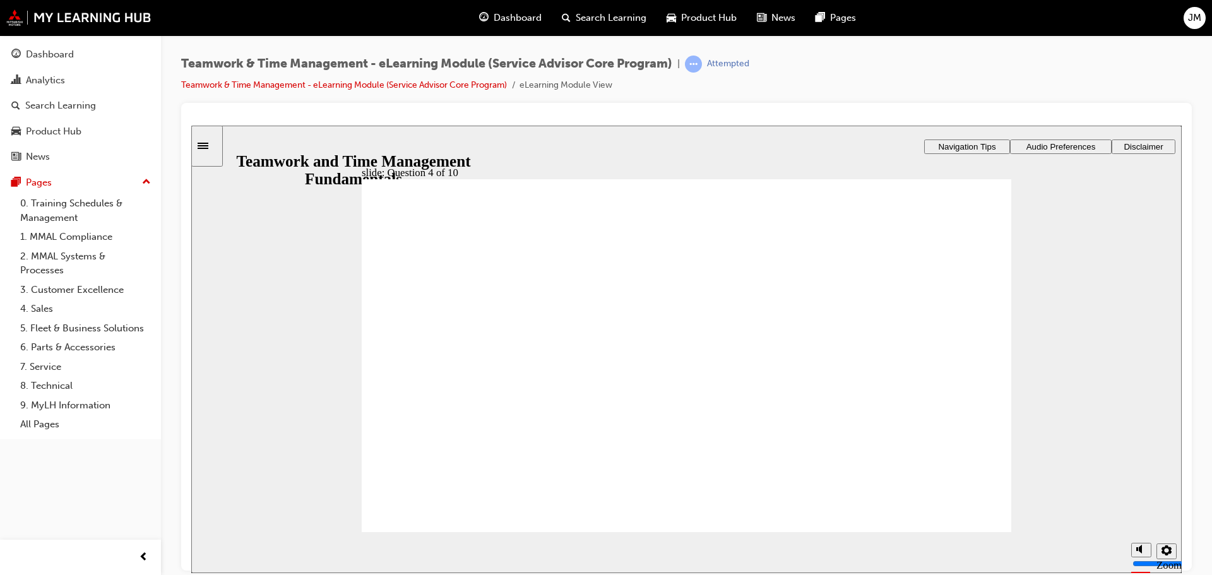
radio input "true"
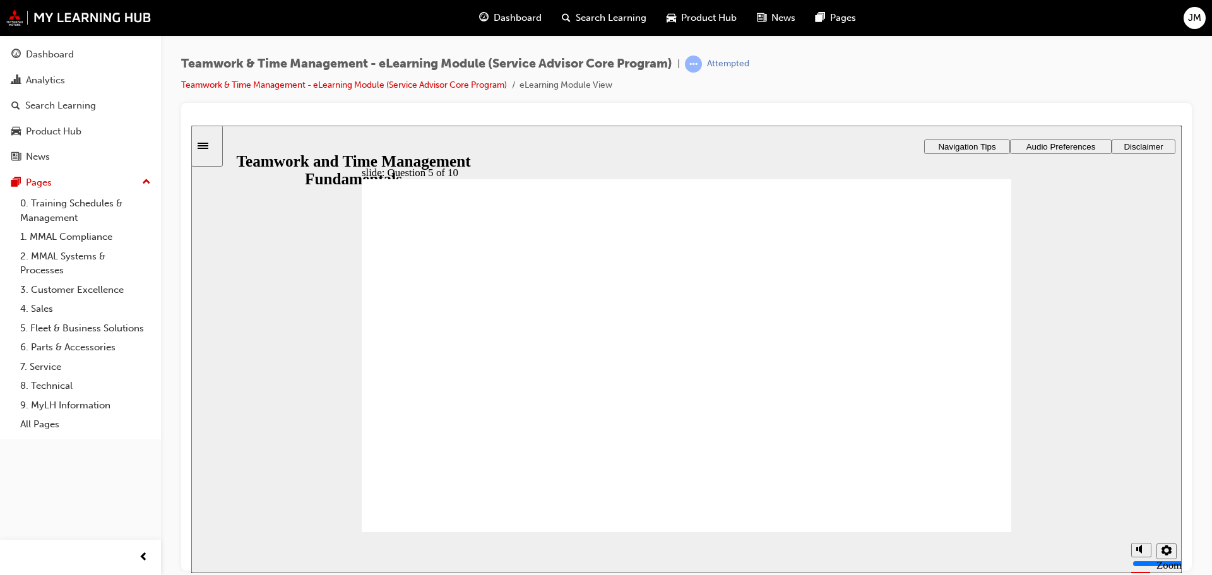
checkbox input "true"
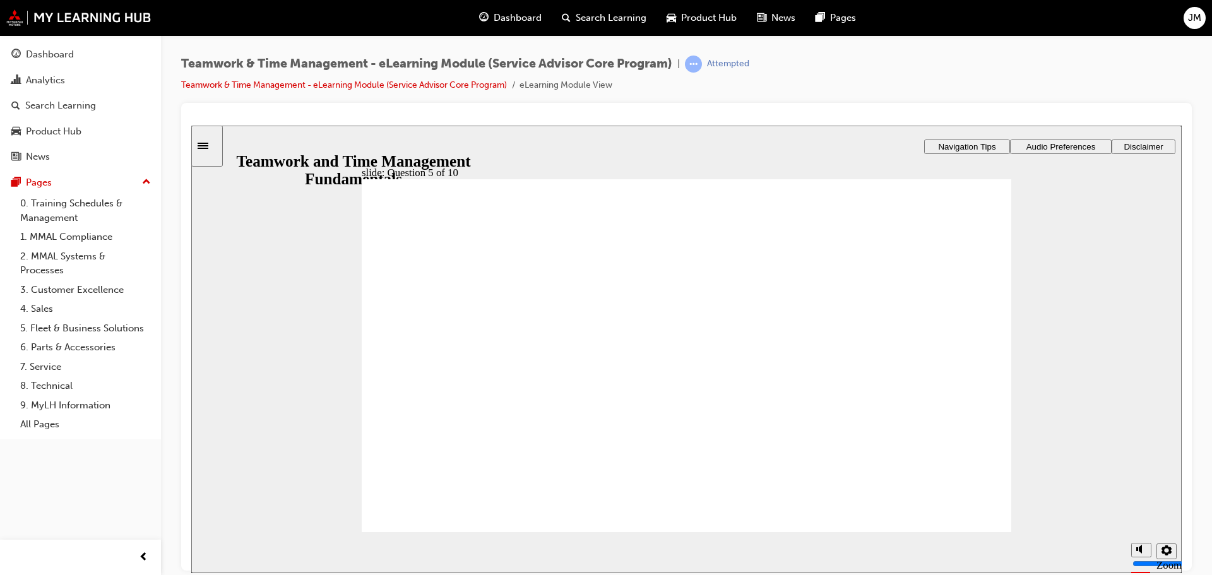
checkbox input "true"
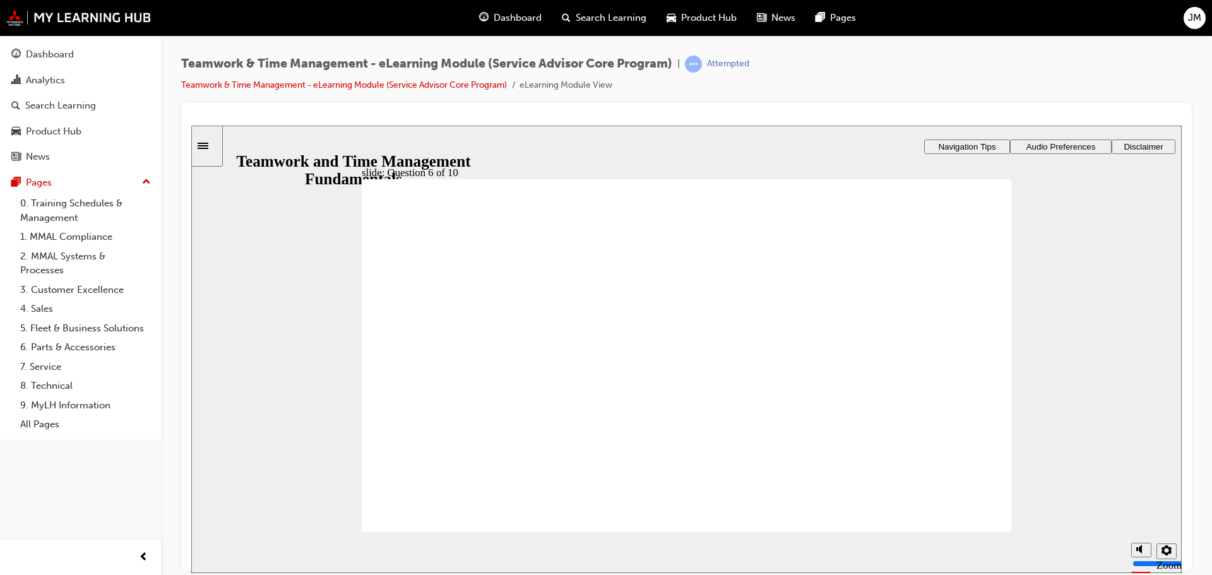
radio input "true"
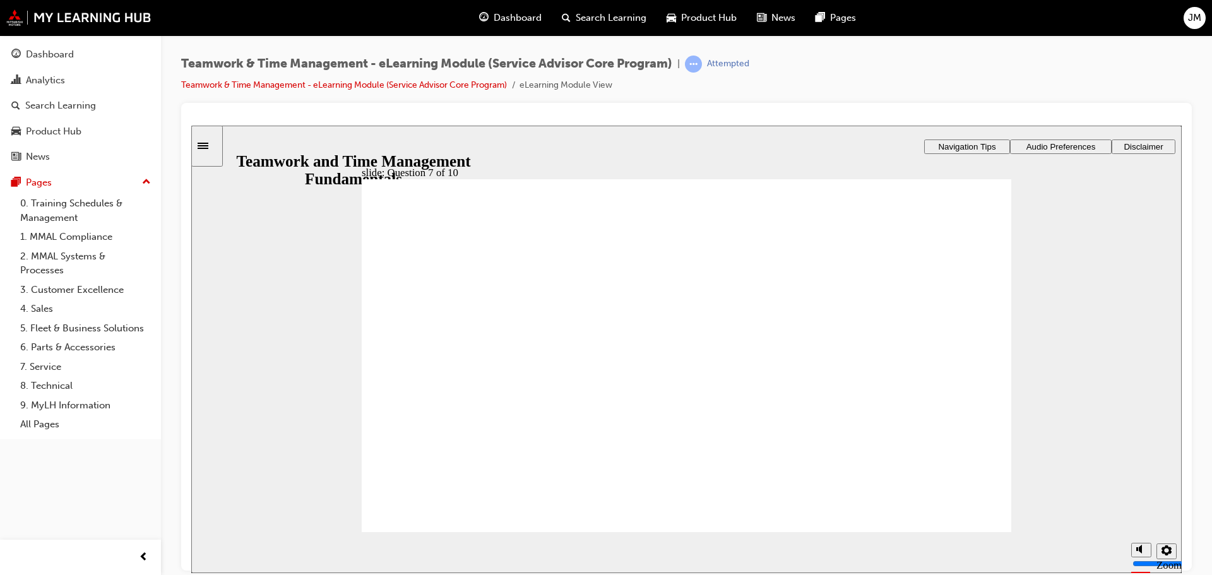
checkbox input "true"
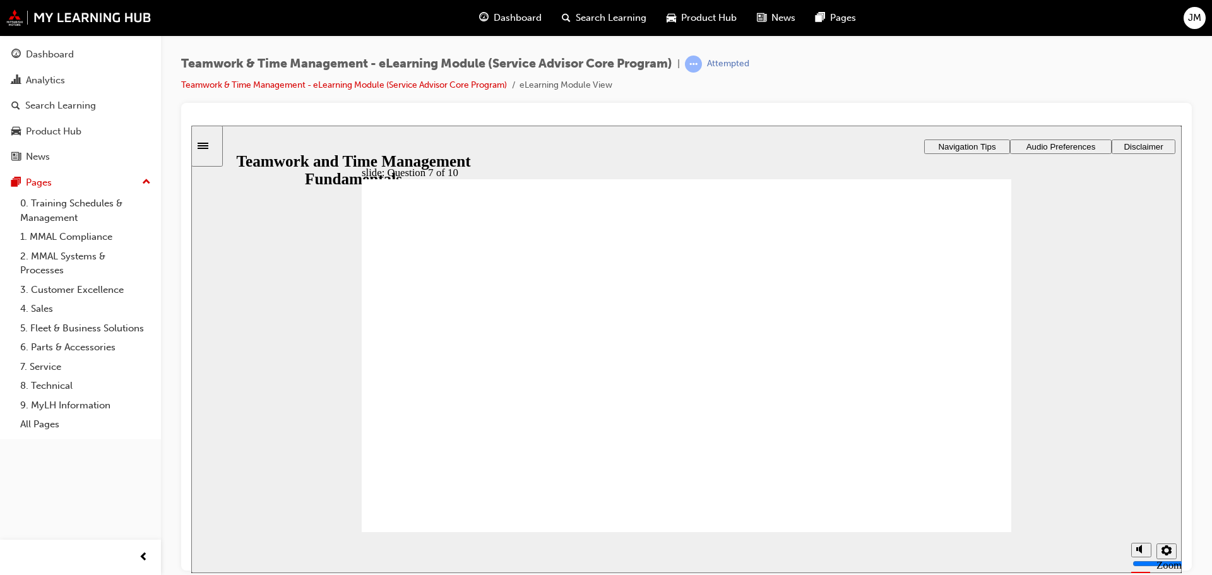
checkbox input "true"
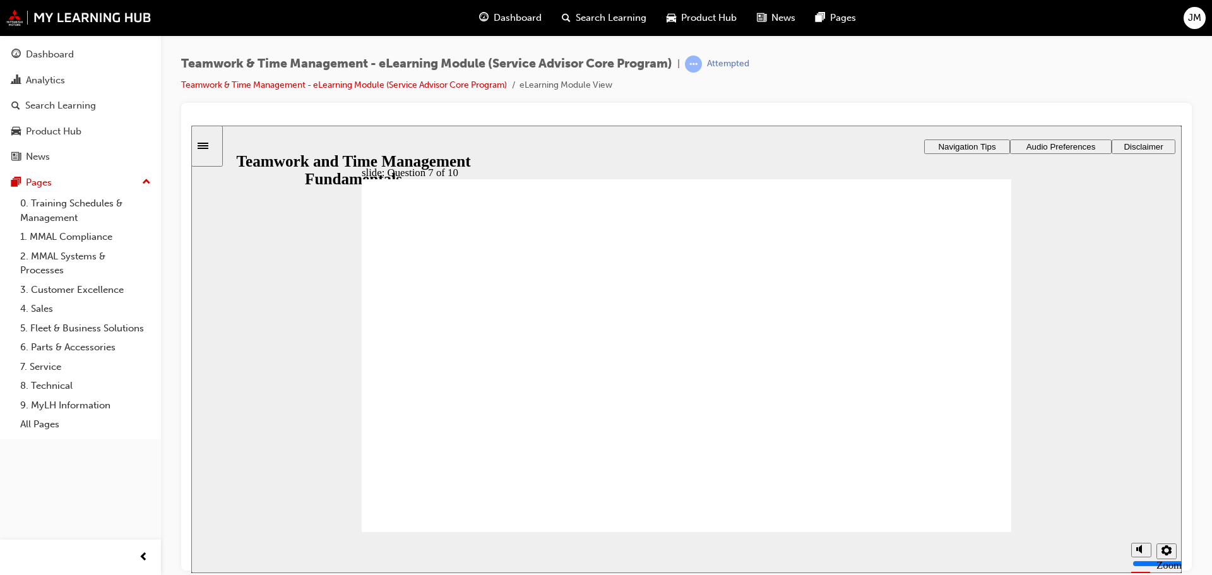
radio input "true"
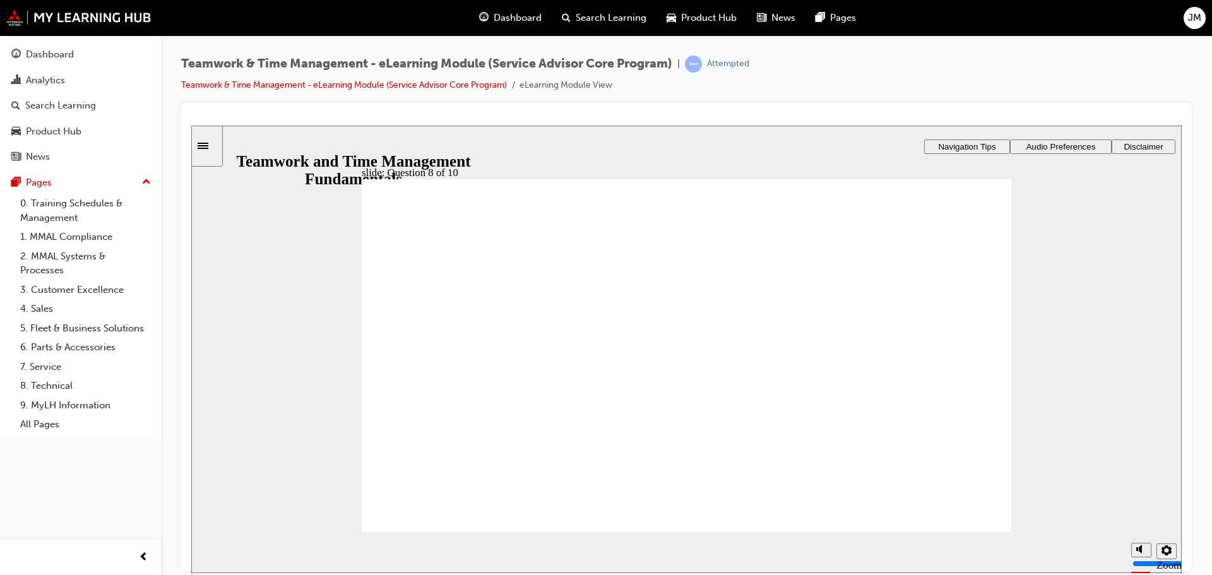
checkbox input "true"
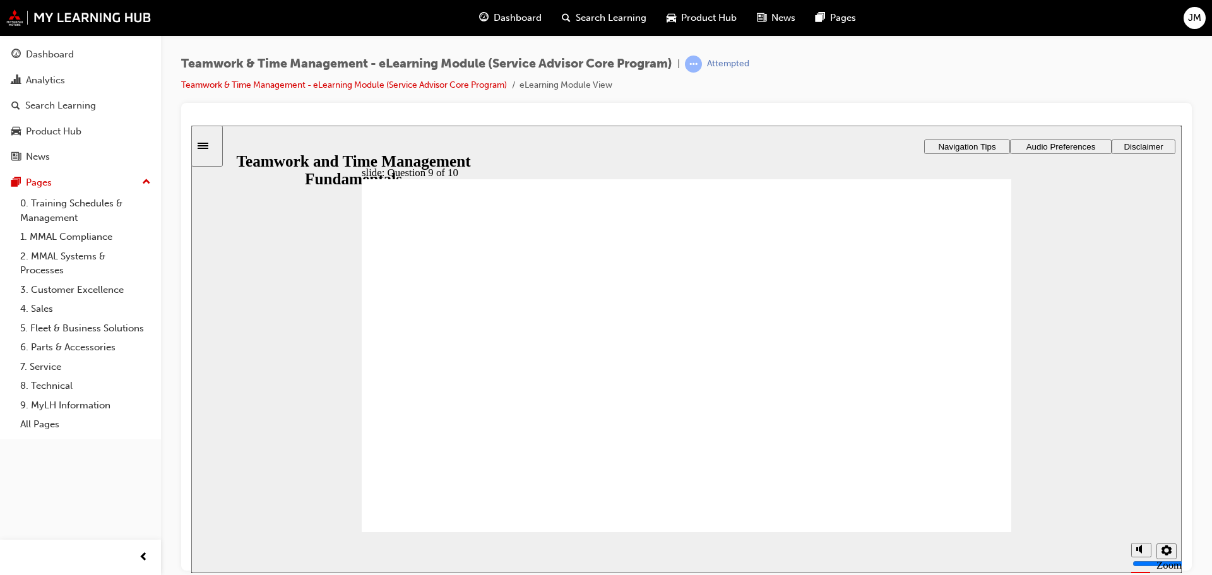
checkbox input "true"
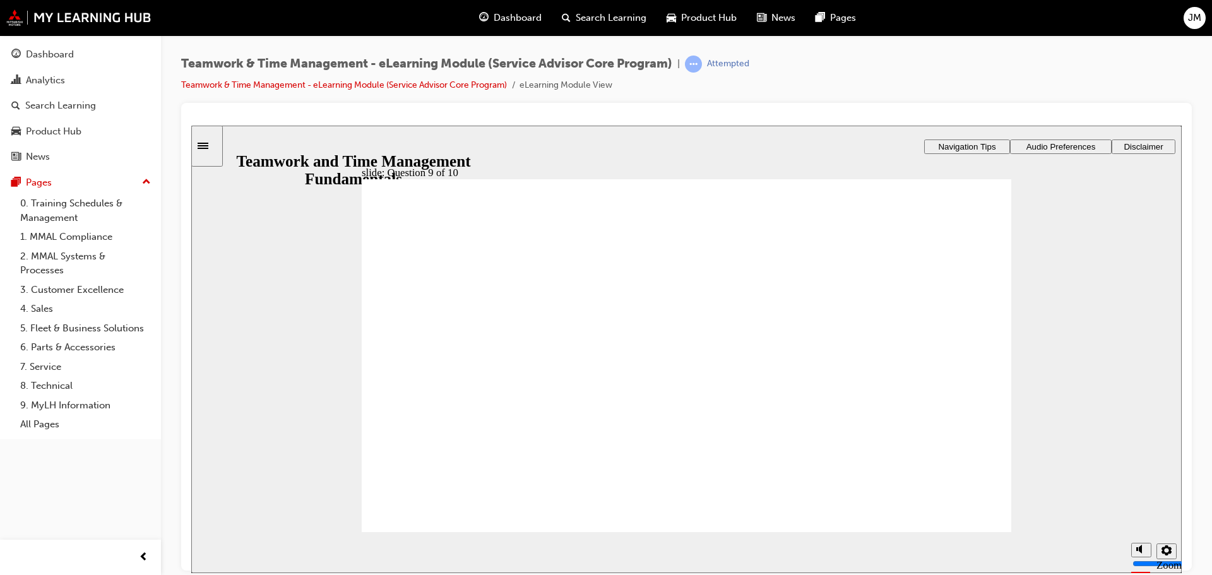
scroll to position [1, 0]
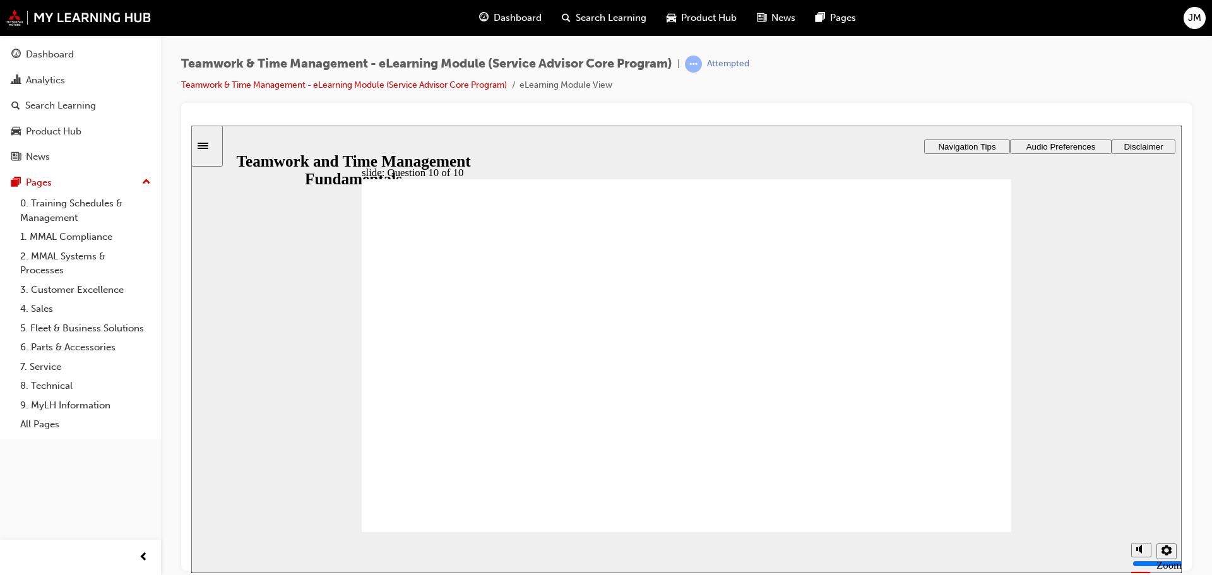
radio input "true"
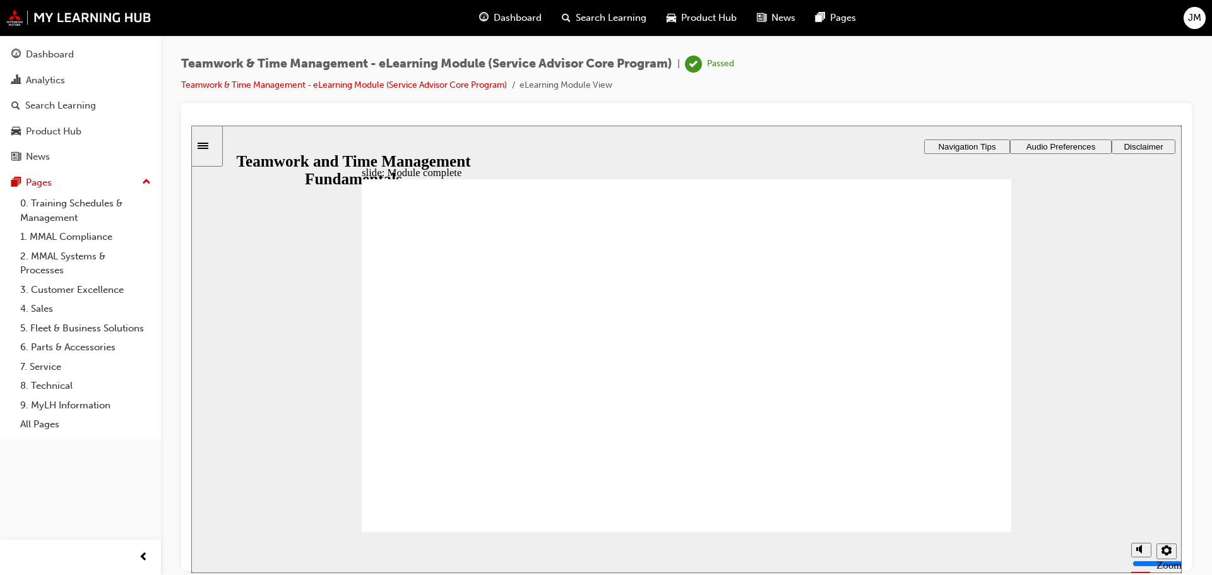
click at [44, 81] on div "Analytics" at bounding box center [45, 80] width 39 height 15
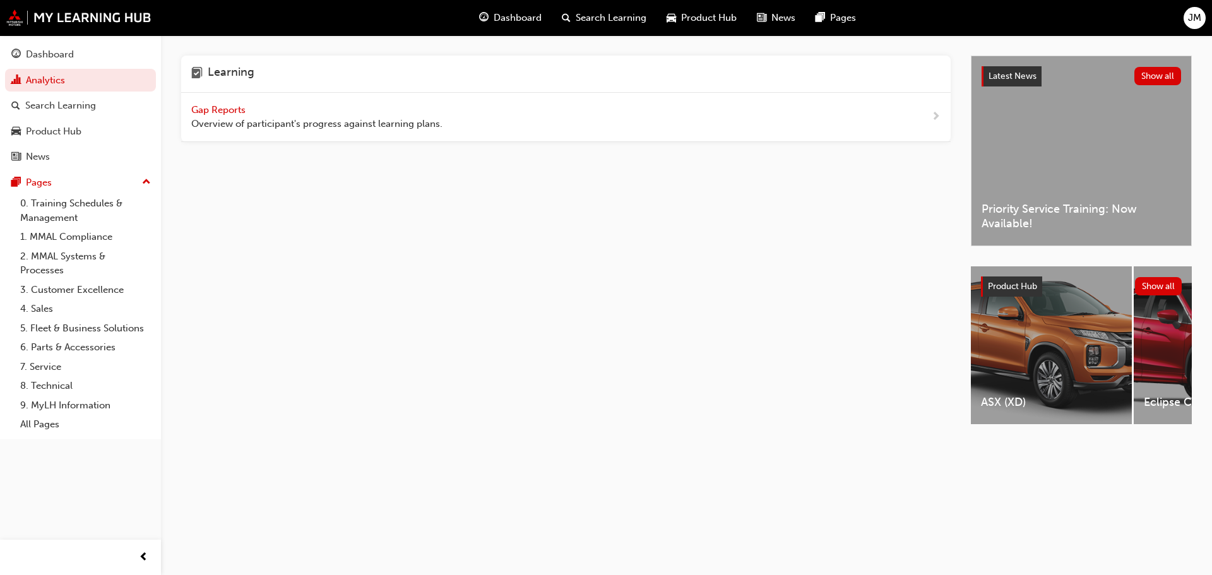
click at [205, 119] on span "Overview of participant's progress against learning plans." at bounding box center [316, 124] width 251 height 15
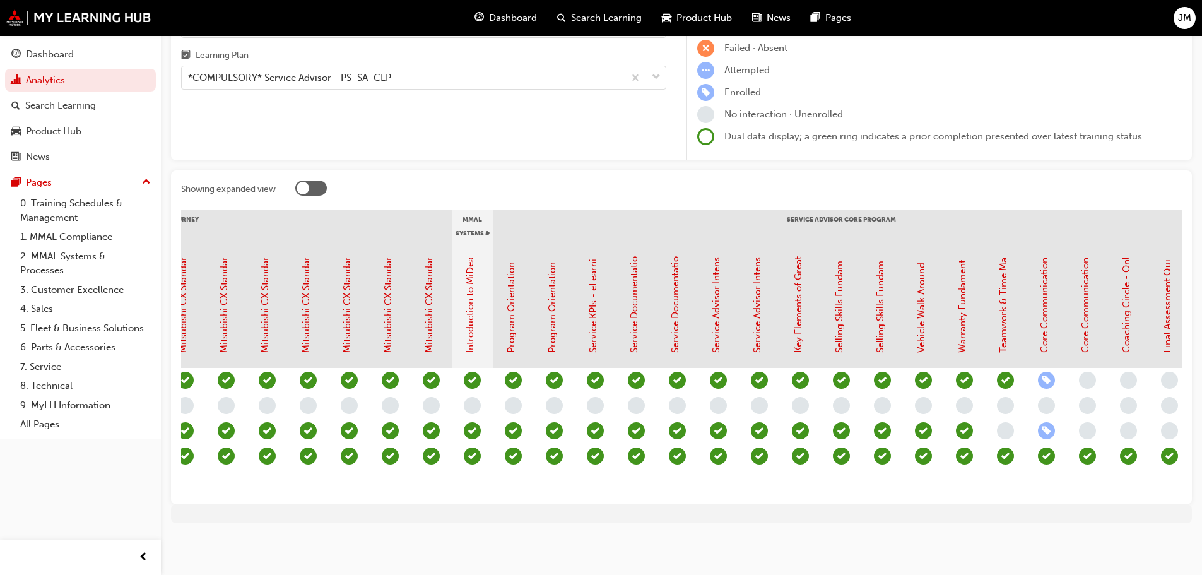
scroll to position [0, 1050]
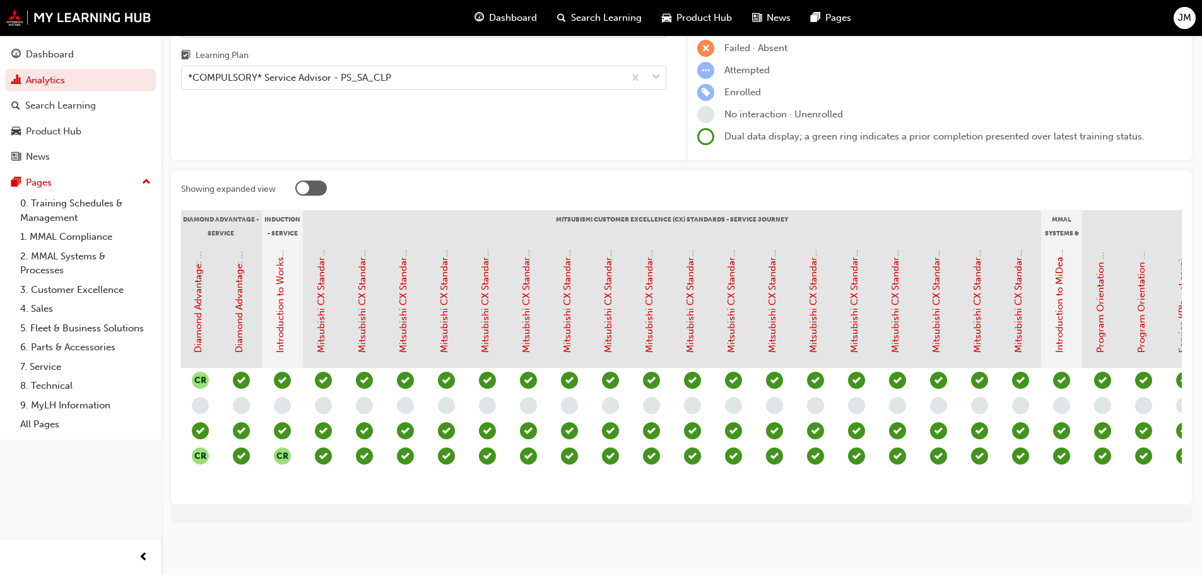
scroll to position [0, 1050]
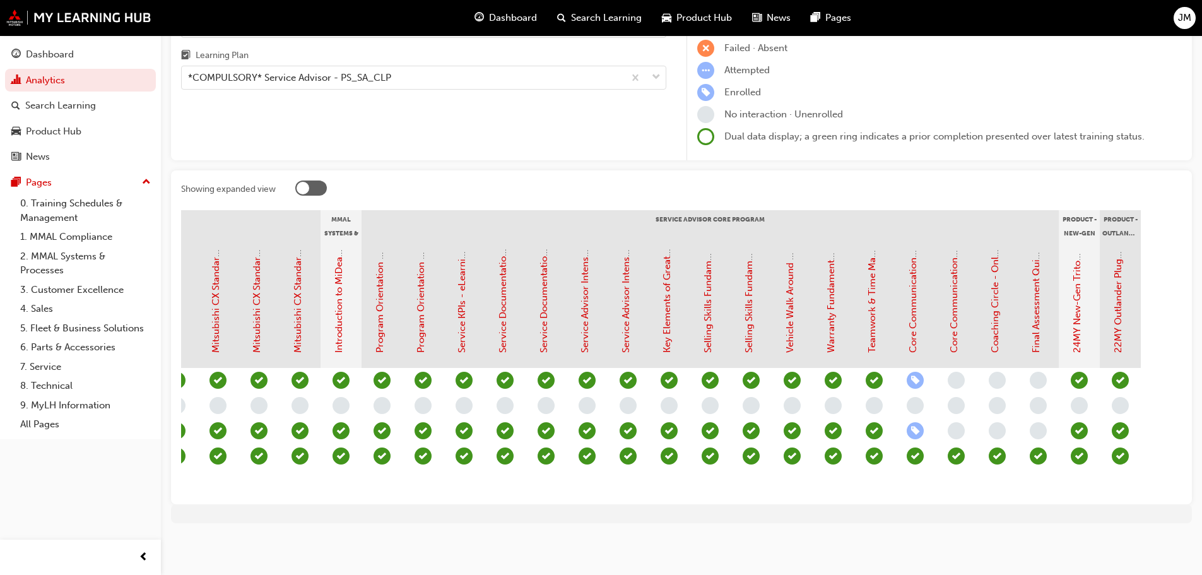
click at [917, 422] on span "learningRecordVerb_ENROLL-icon" at bounding box center [915, 430] width 17 height 17
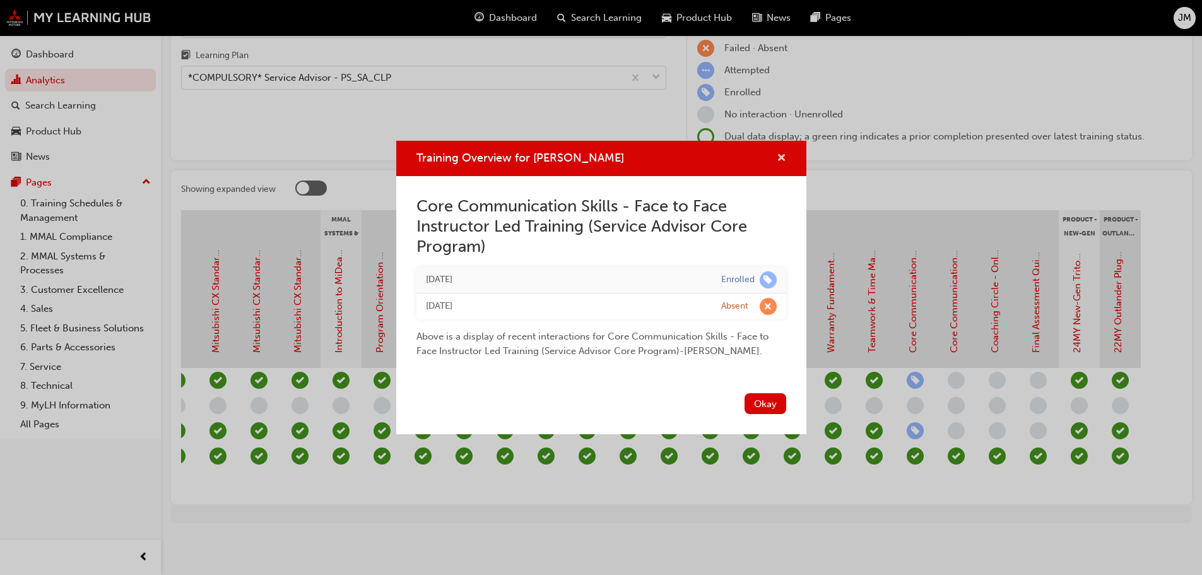
click at [782, 153] on span "cross-icon" at bounding box center [781, 158] width 9 height 11
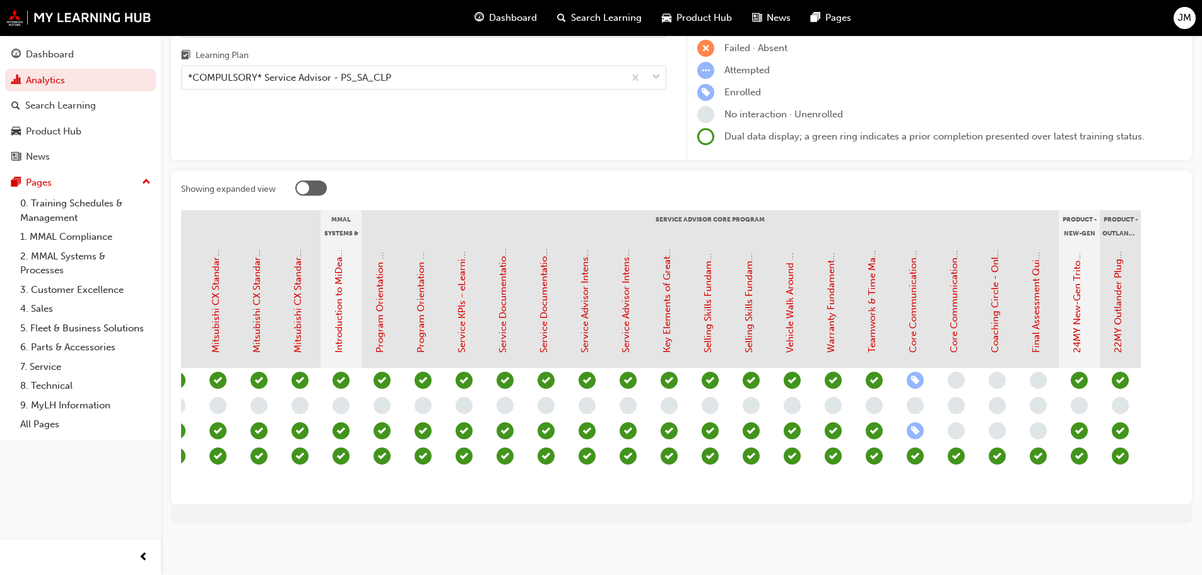
click at [918, 372] on span "learningRecordVerb_ENROLL-icon" at bounding box center [915, 380] width 17 height 17
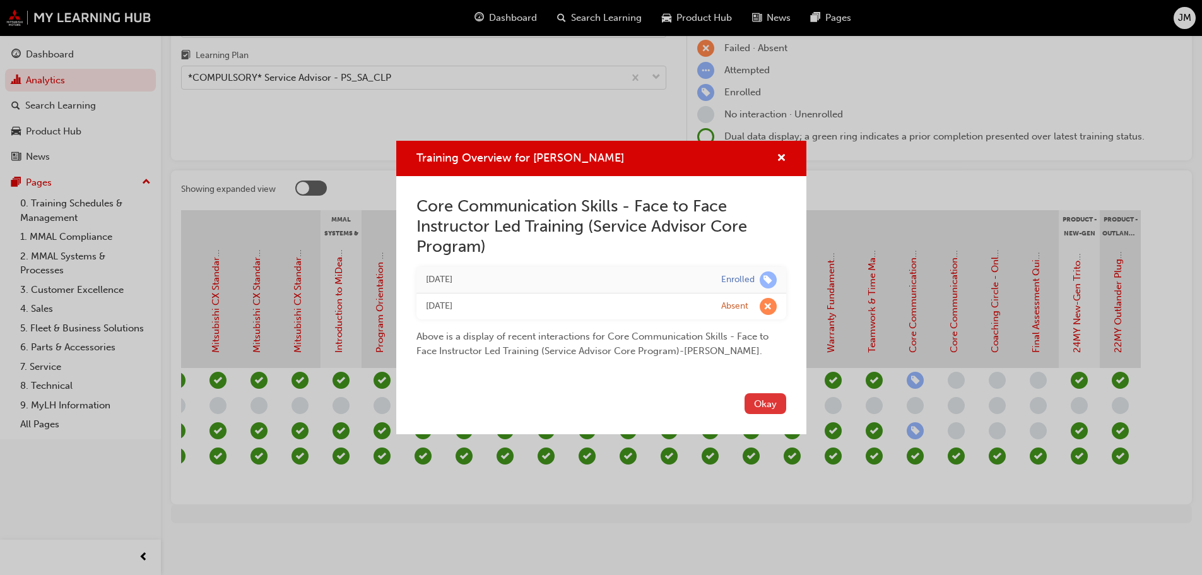
click at [766, 401] on button "Okay" at bounding box center [766, 403] width 42 height 21
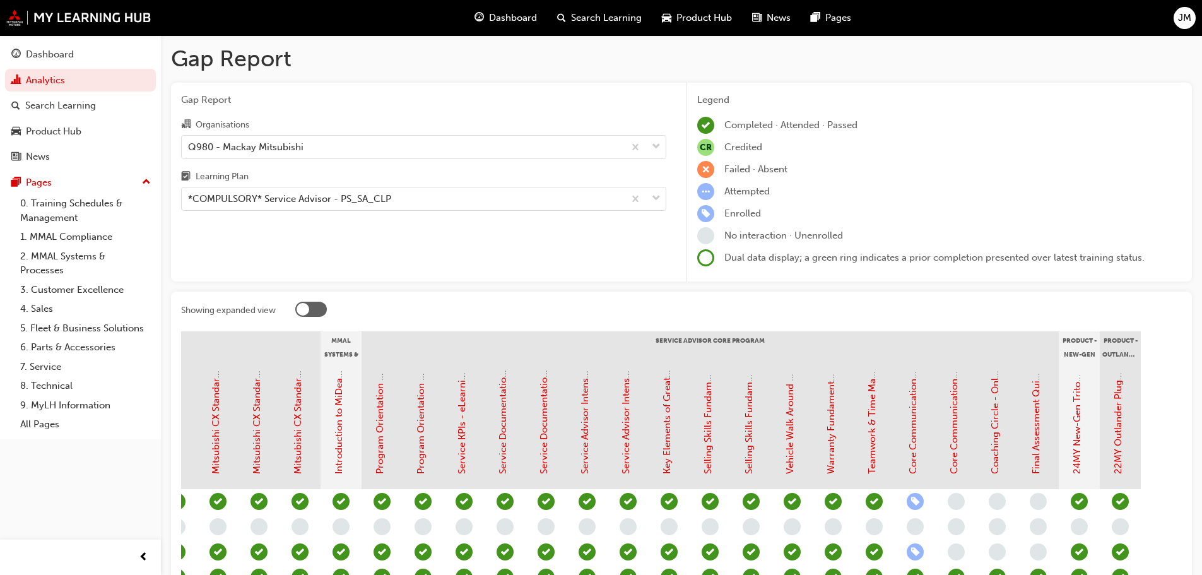
scroll to position [0, 0]
click at [703, 214] on span "learningRecordVerb_ENROLL-icon" at bounding box center [705, 214] width 17 height 17
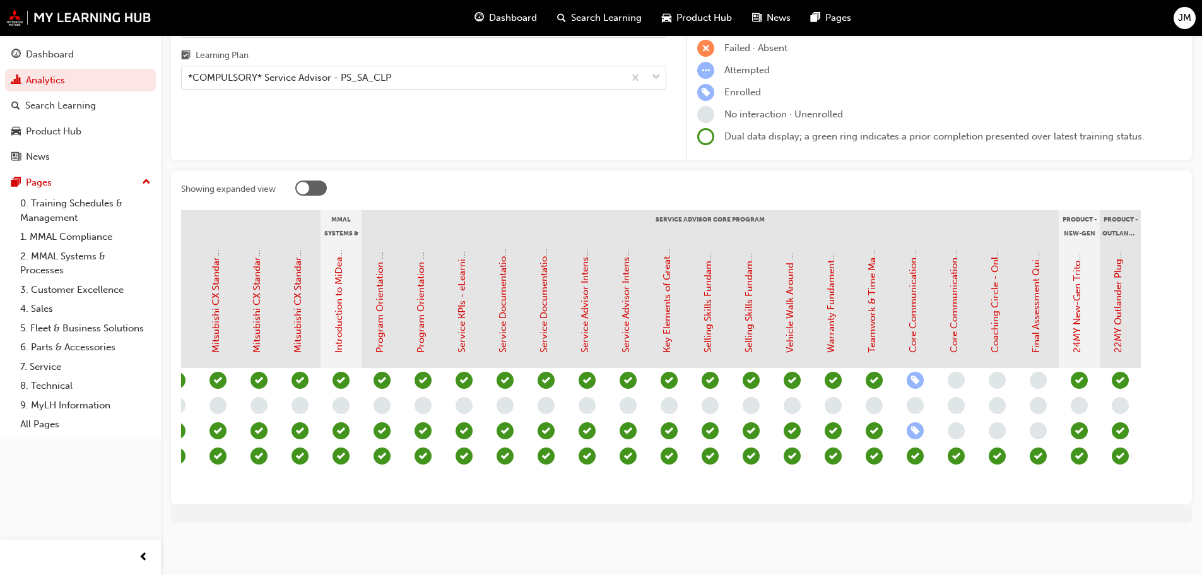
scroll to position [126, 0]
click at [910, 316] on link "Core Communication Skills - Face to Face Instructor Led Training (Service Advis…" at bounding box center [913, 139] width 11 height 427
